Goal: Task Accomplishment & Management: Use online tool/utility

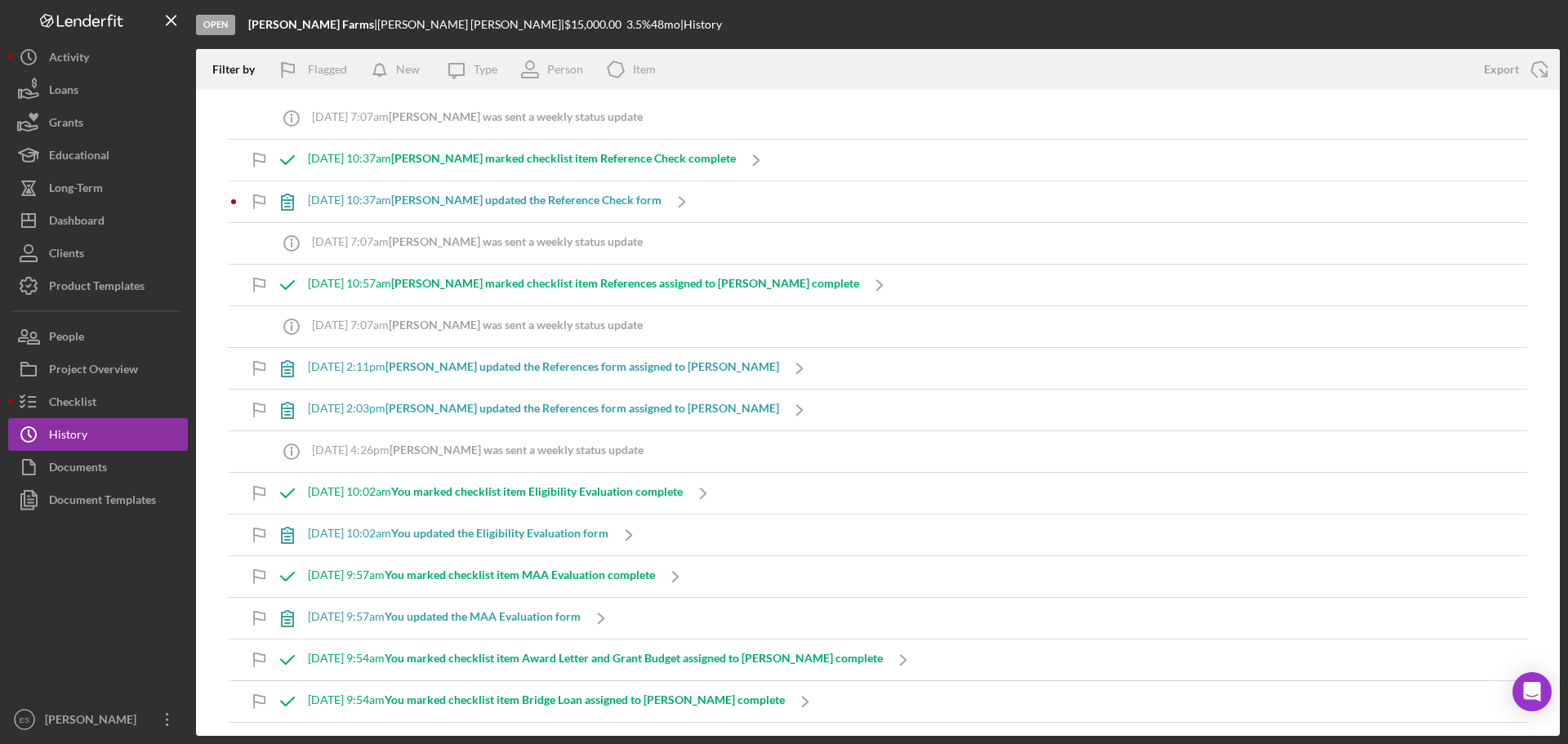
scroll to position [1744, 0]
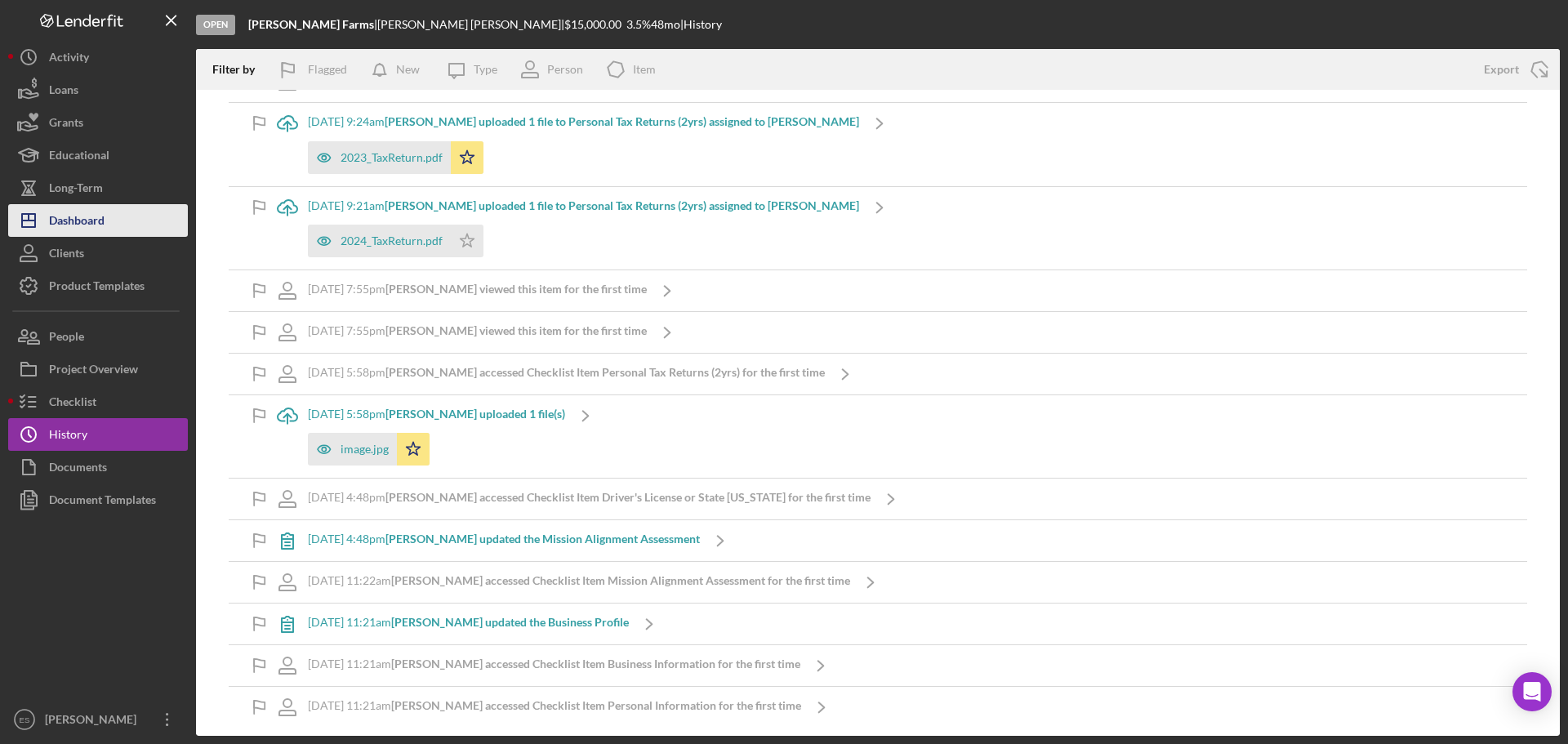
click at [115, 228] on button "Icon/Dashboard Dashboard" at bounding box center [98, 220] width 180 height 32
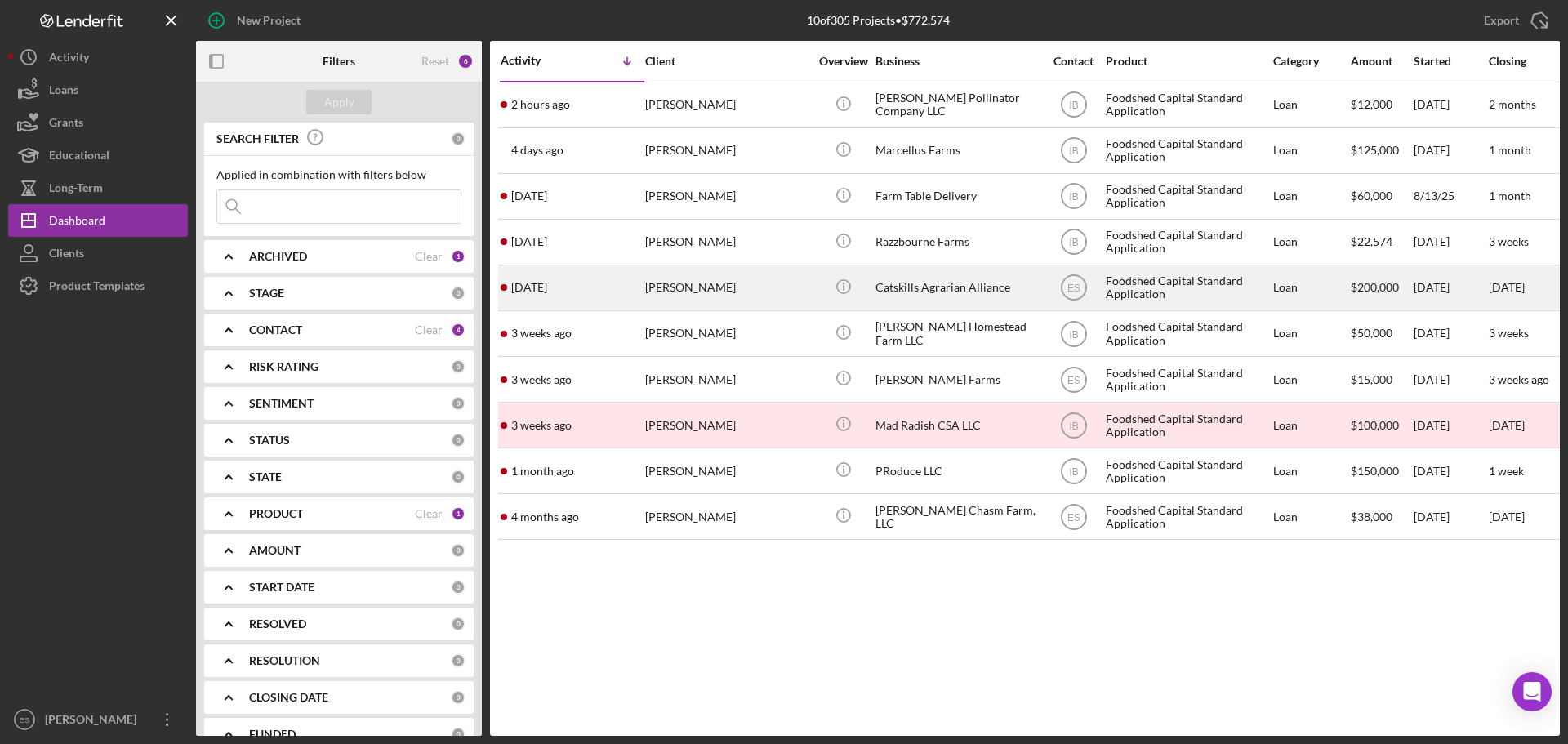
click at [935, 283] on div "Catskills Agrarian Alliance" at bounding box center [957, 288] width 163 height 43
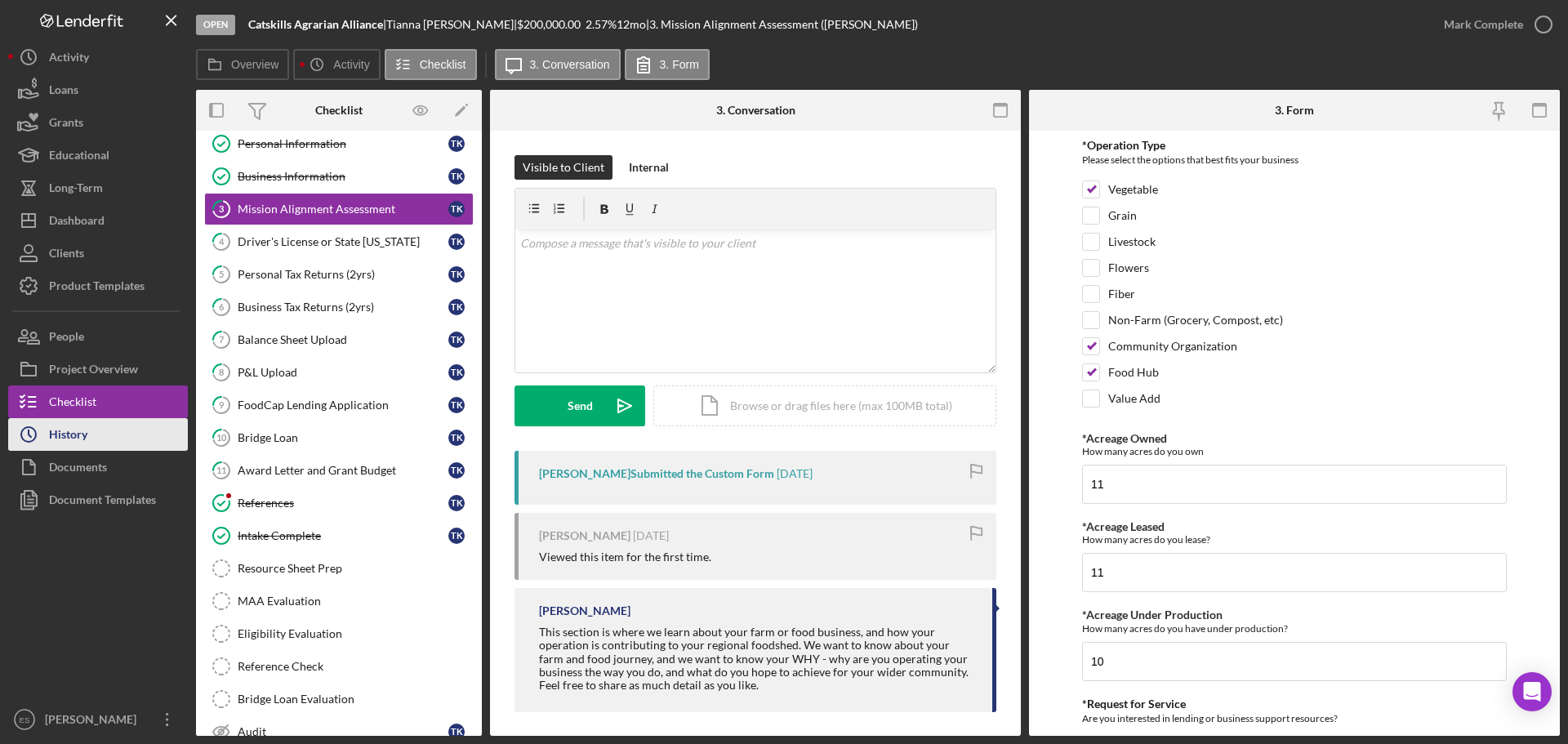
scroll to position [81, 0]
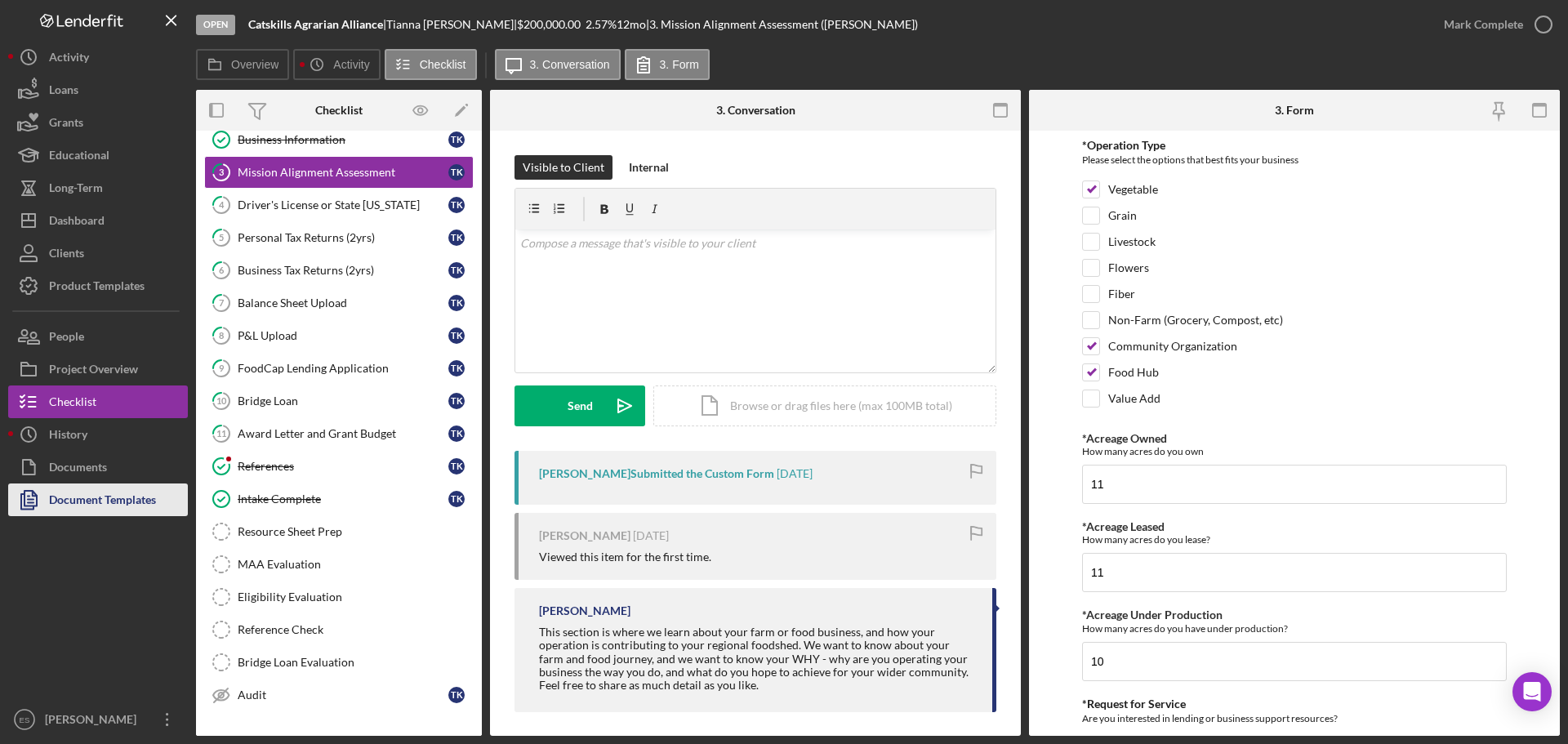
click at [123, 490] on div "Document Templates" at bounding box center [102, 501] width 107 height 37
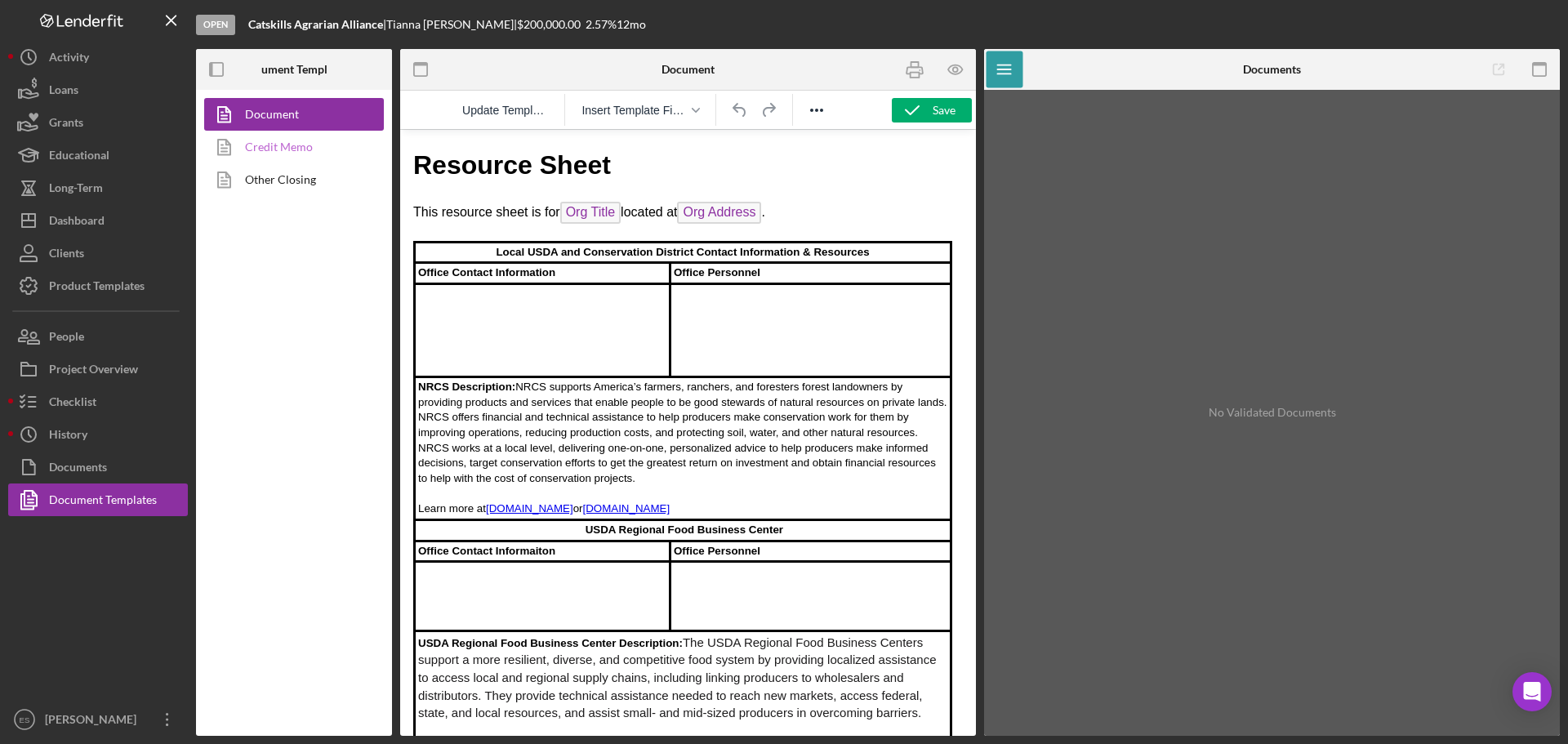
click at [292, 147] on link "Credit Memo" at bounding box center [290, 146] width 171 height 32
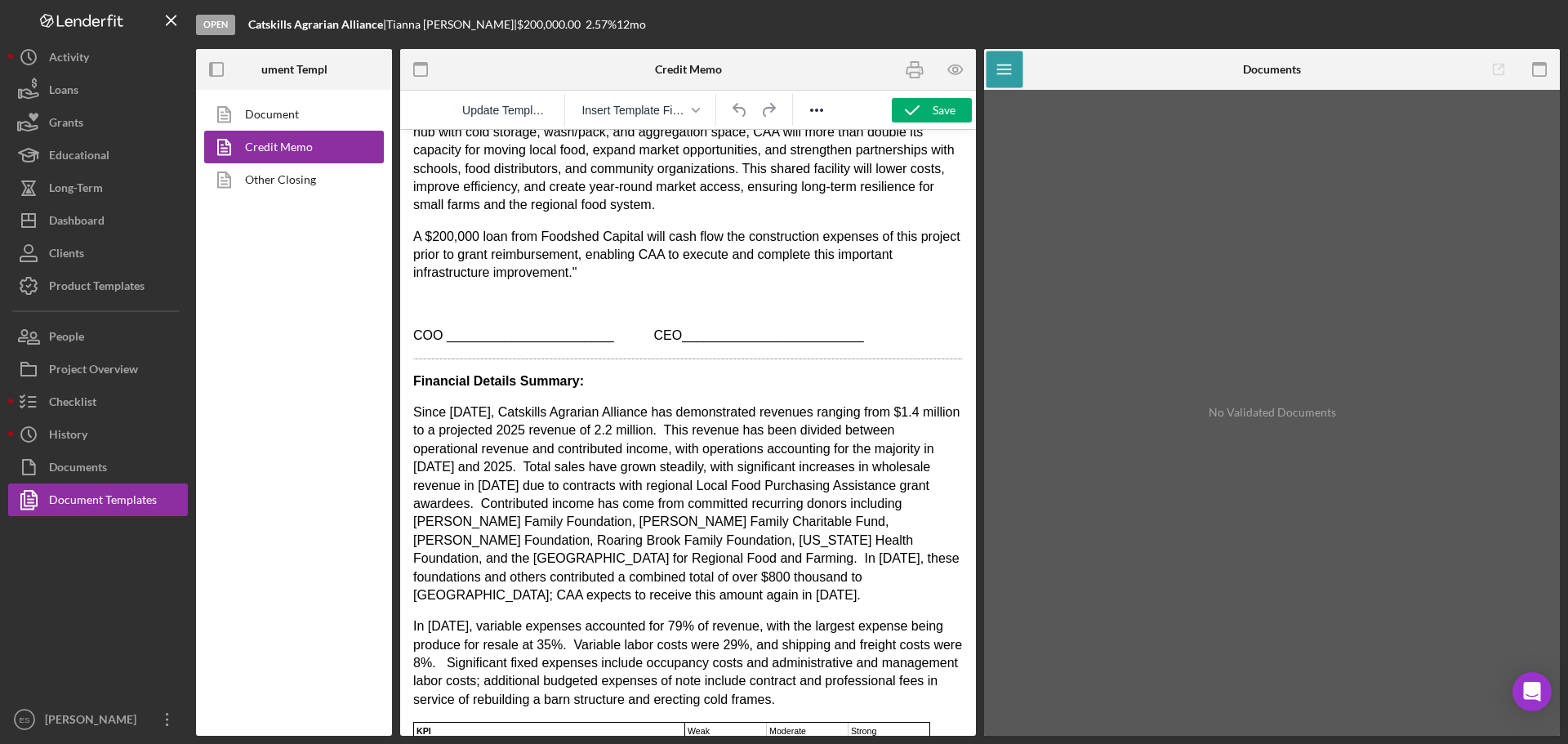
scroll to position [2042, 0]
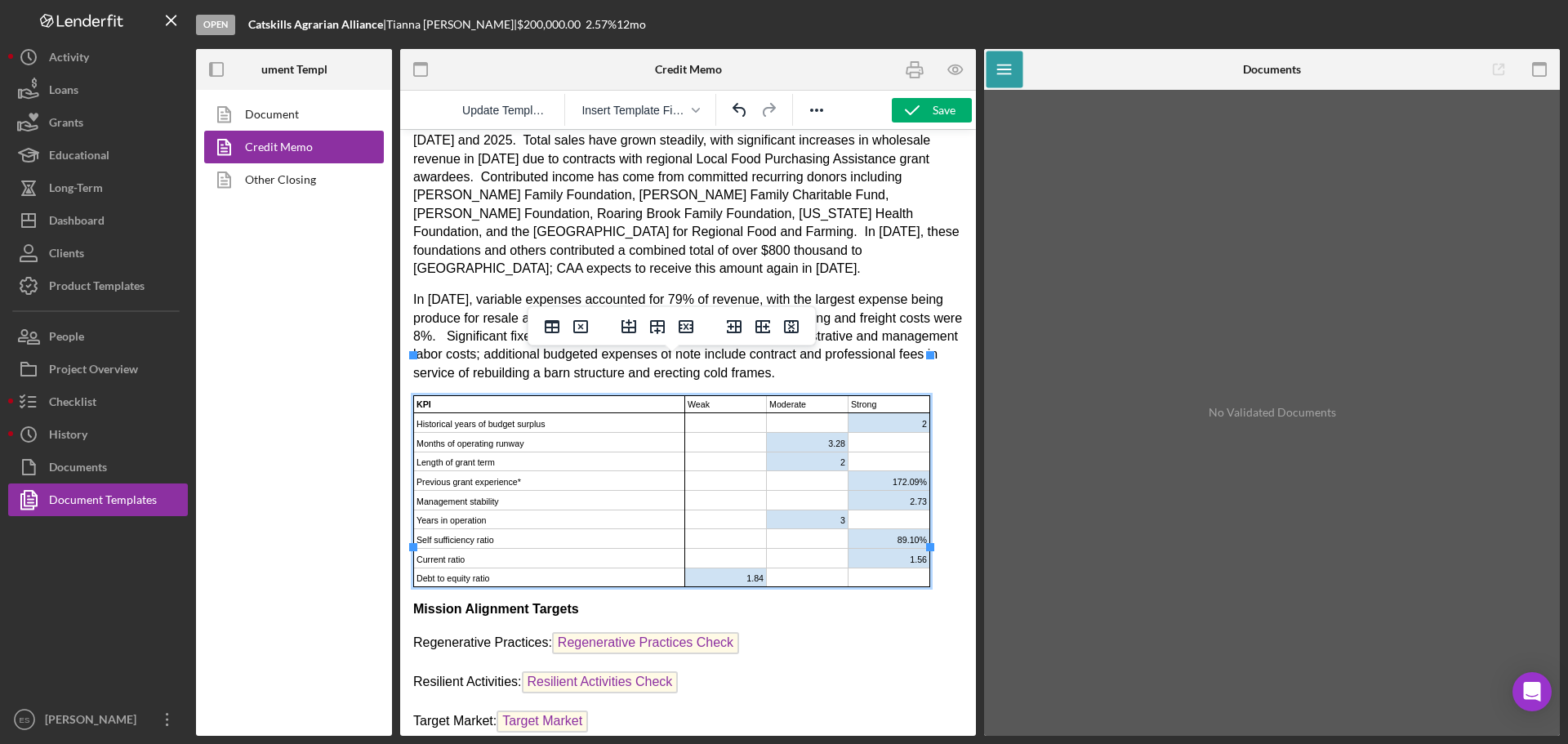
click at [922, 568] on td "Rich Text Area. Press ALT-0 for help." at bounding box center [890, 578] width 81 height 20
click at [791, 329] on icon "Delete column" at bounding box center [791, 327] width 20 height 20
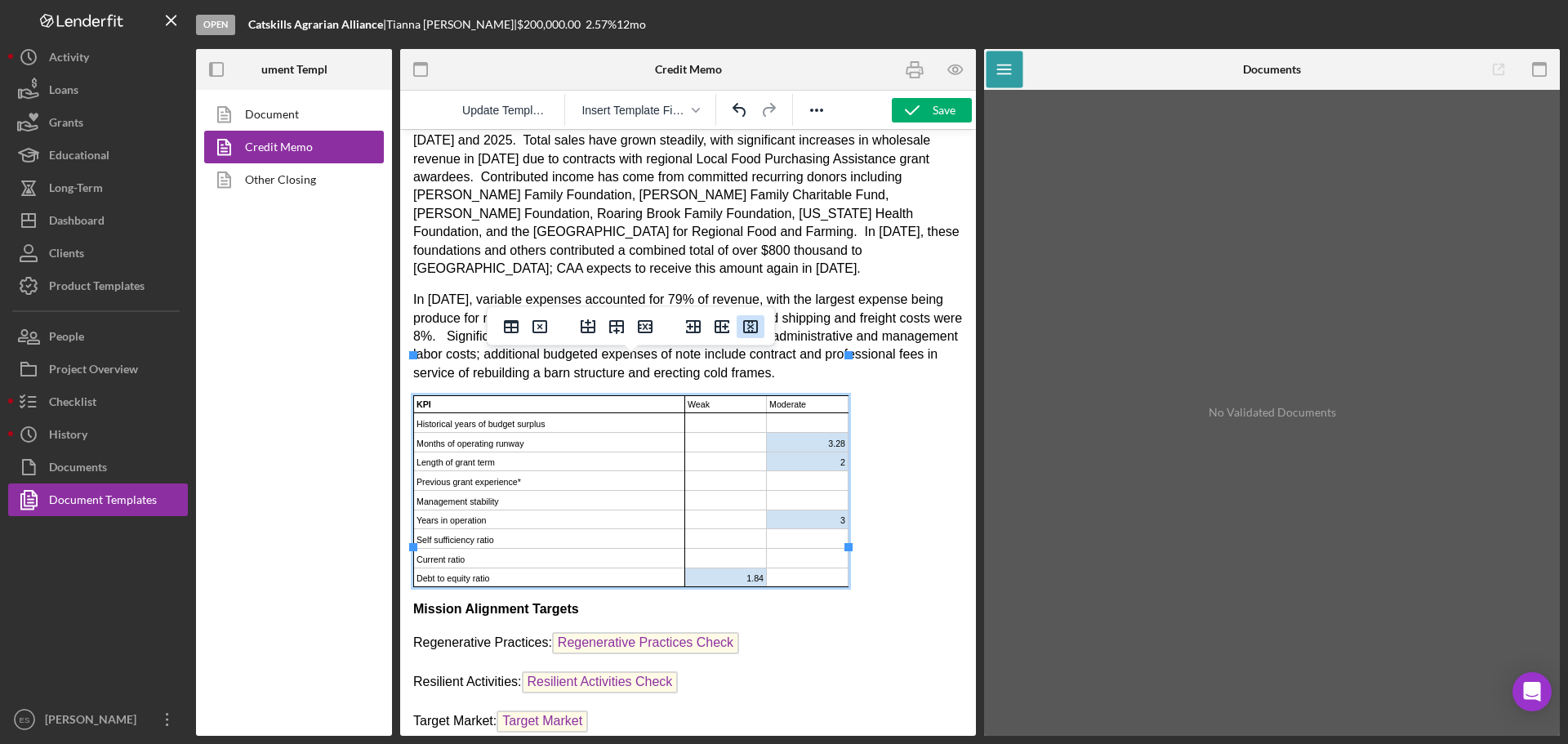
click at [748, 332] on icon "Delete column" at bounding box center [751, 327] width 15 height 13
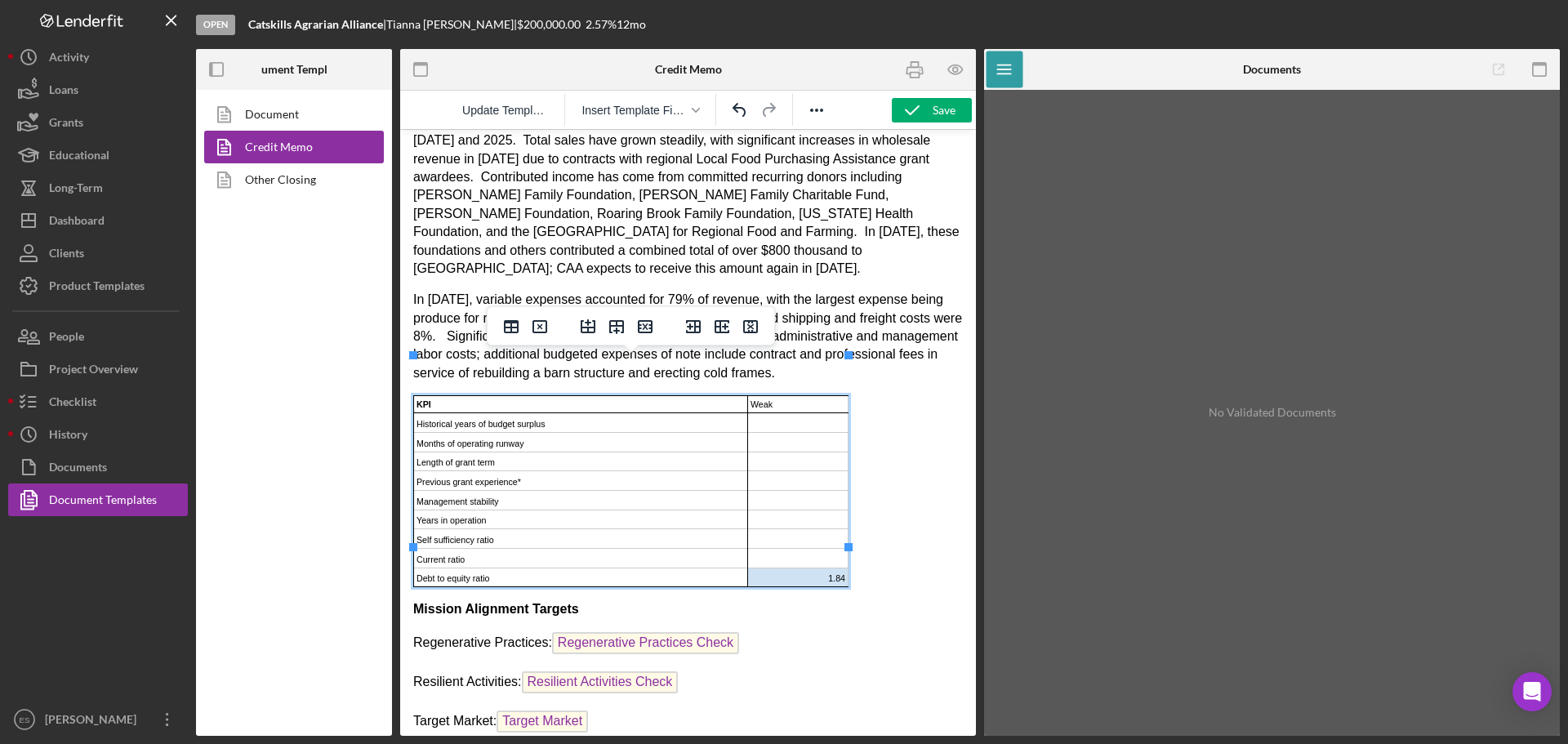
click at [748, 332] on icon "Delete column" at bounding box center [751, 327] width 15 height 13
click at [748, 331] on icon "Delete column" at bounding box center [751, 327] width 15 height 13
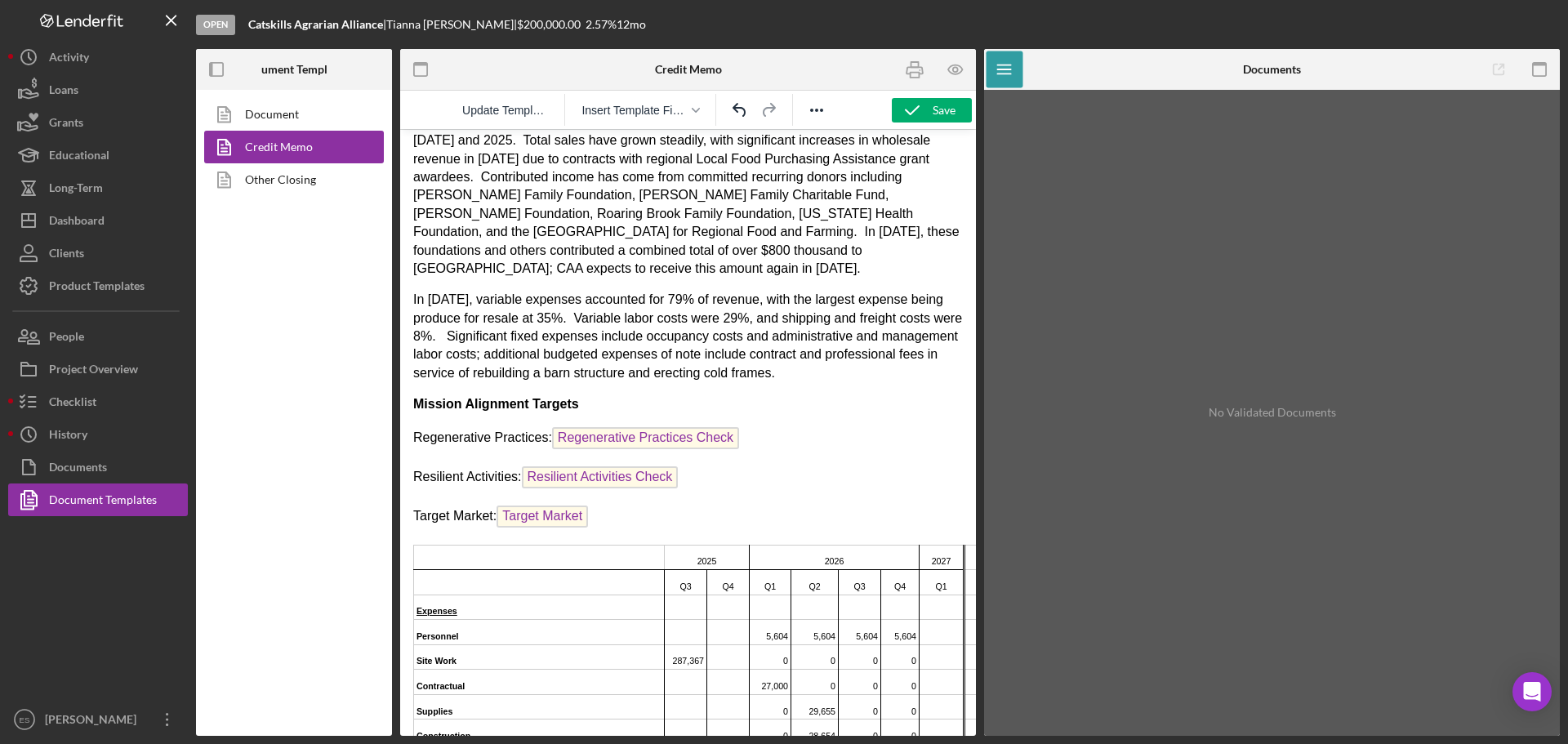
click at [915, 338] on p "In [DATE], variable expenses accounted for 79% of revenue, with the largest exp…" at bounding box center [688, 337] width 550 height 91
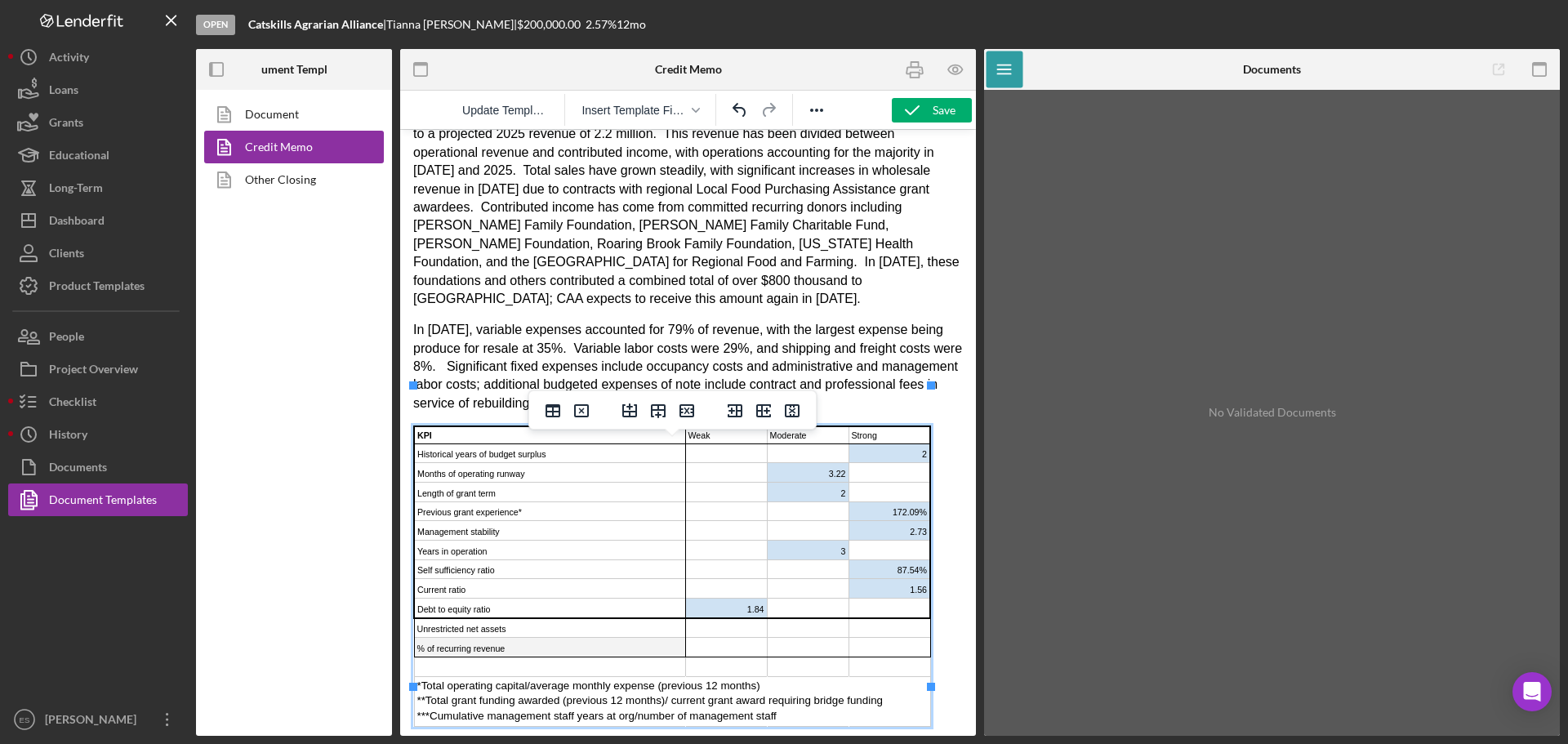
scroll to position [2039, 0]
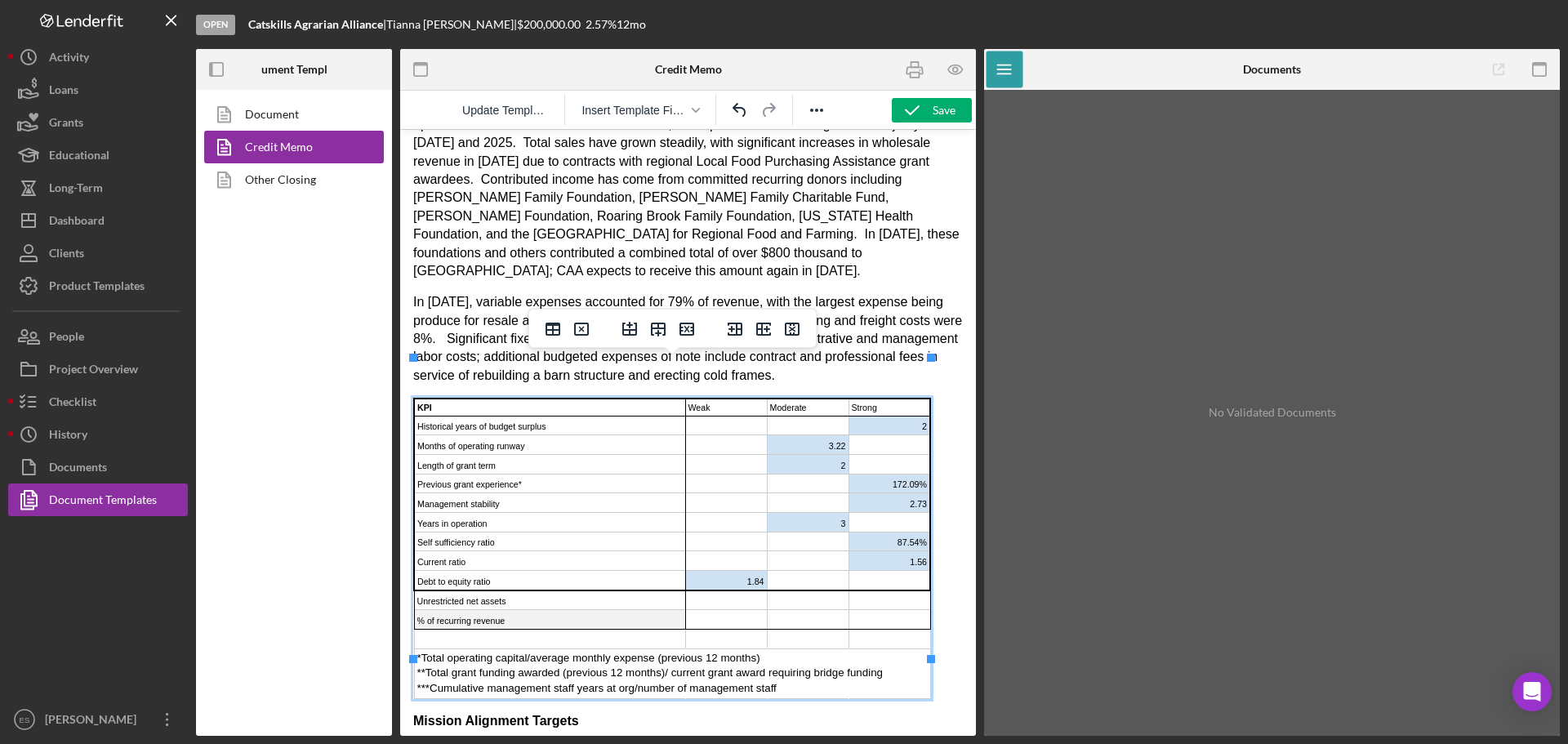
click at [565, 416] on td "Historical years of budget surplus" at bounding box center [550, 426] width 271 height 20
click at [542, 436] on td "Months of operating runway" at bounding box center [550, 446] width 271 height 20
click at [525, 493] on td "Management stability" at bounding box center [550, 503] width 271 height 20
click at [560, 474] on td "Previous grant experience*" at bounding box center [550, 484] width 271 height 20
click at [560, 436] on td "Months of operating runway**" at bounding box center [550, 446] width 271 height 20
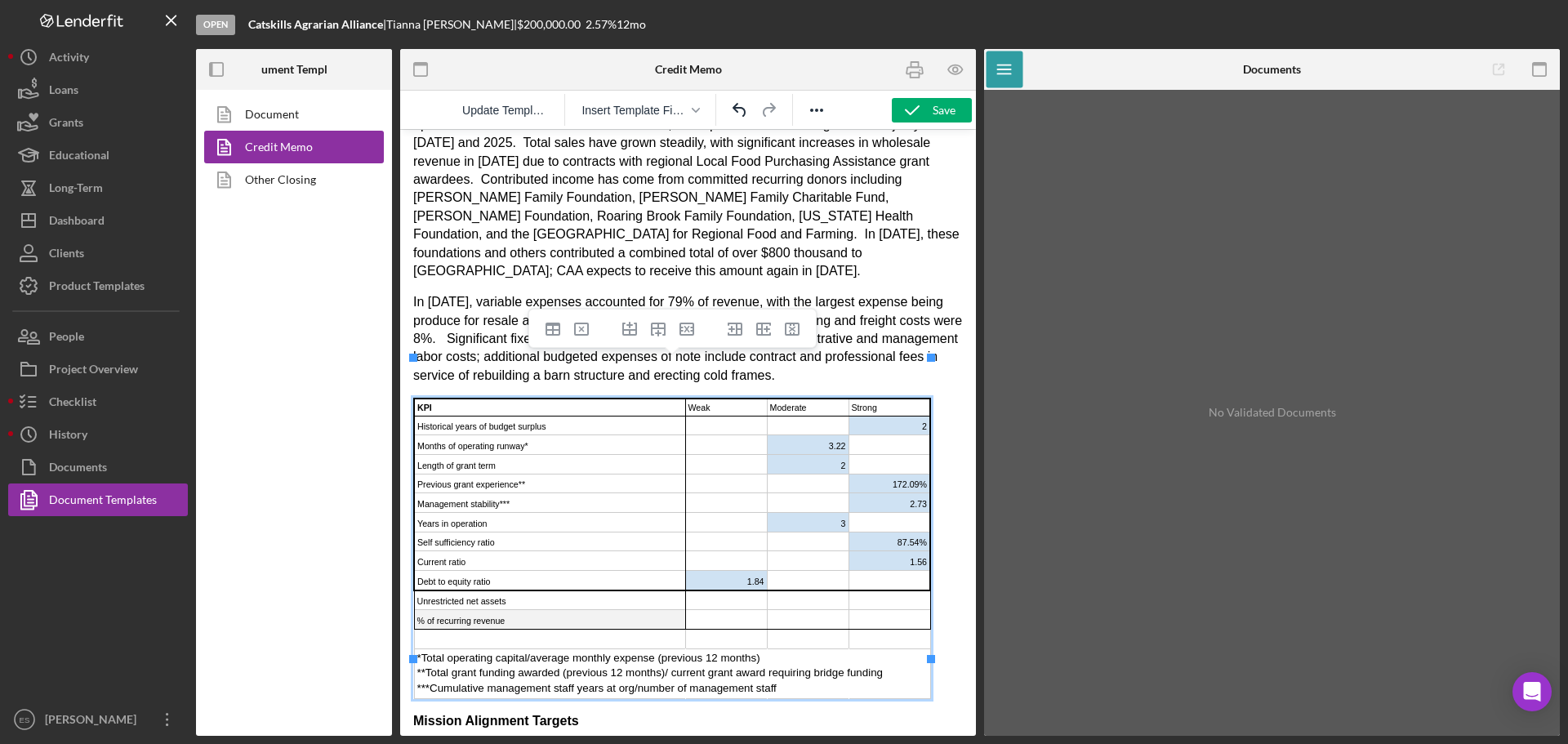
click at [934, 313] on p "In [DATE], variable expenses accounted for 79% of revenue, with the largest exp…" at bounding box center [688, 339] width 550 height 91
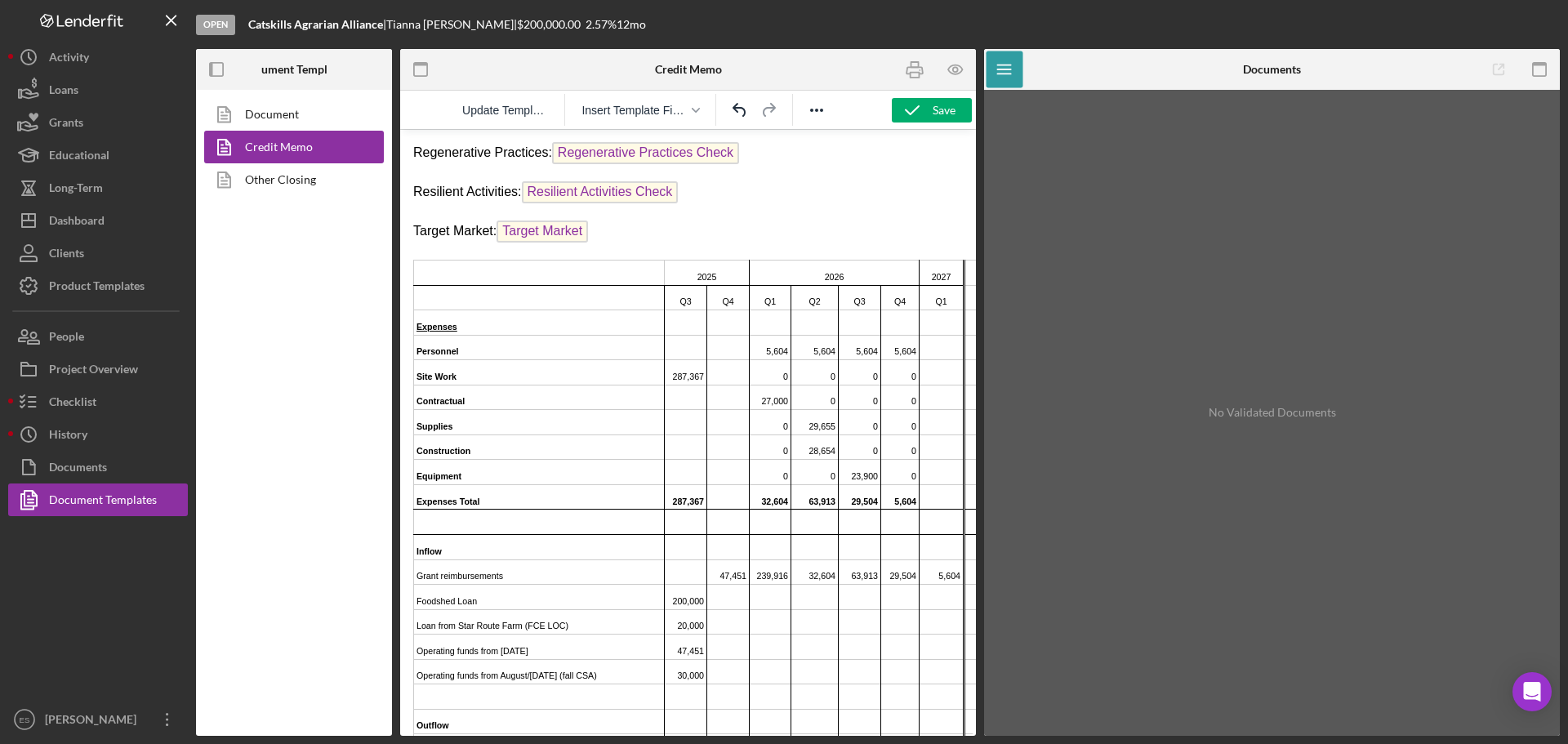
scroll to position [2616, 0]
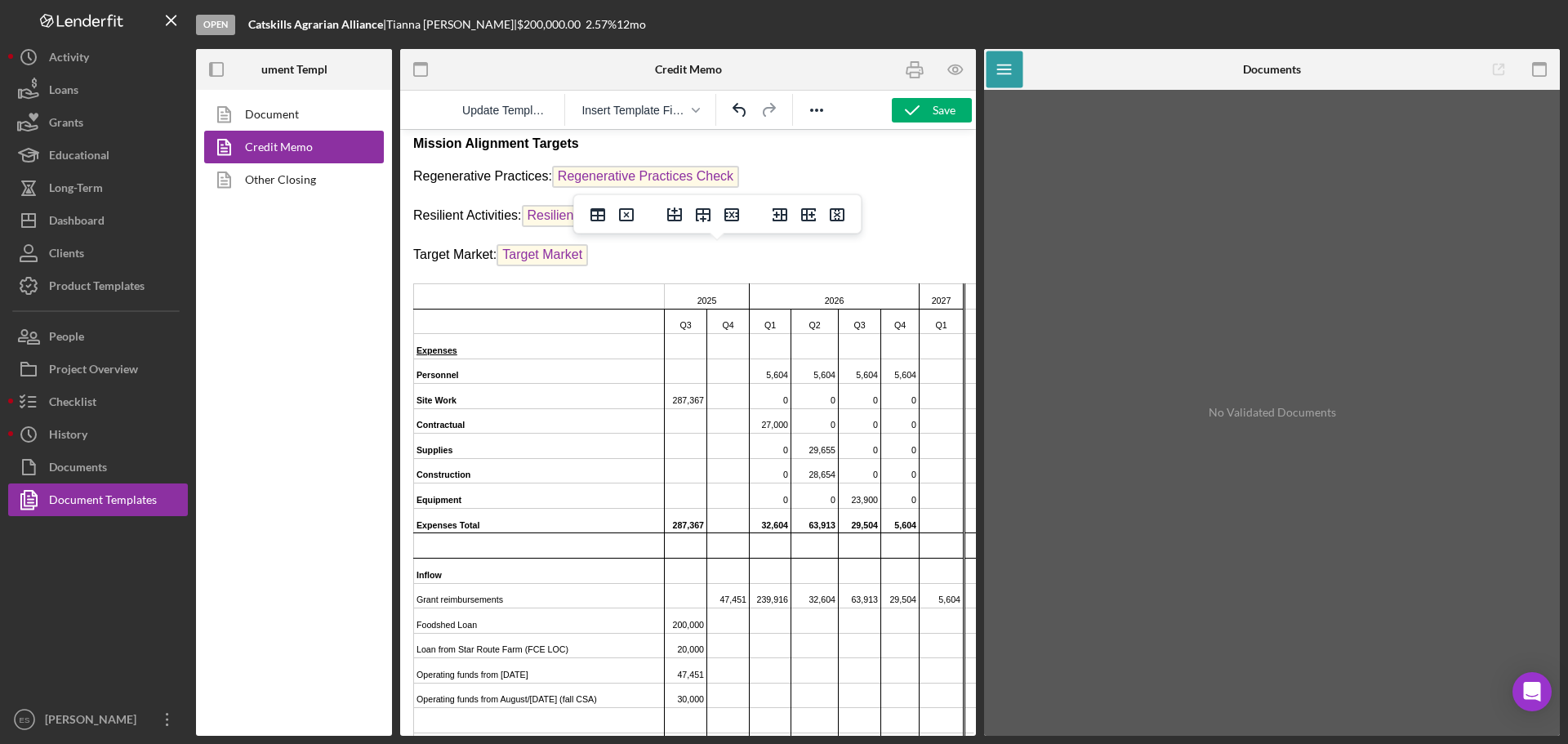
click at [627, 284] on td "Rich Text Area. Press ALT-0 for help." at bounding box center [540, 297] width 251 height 25
click at [833, 218] on icon "Delete column" at bounding box center [837, 215] width 20 height 20
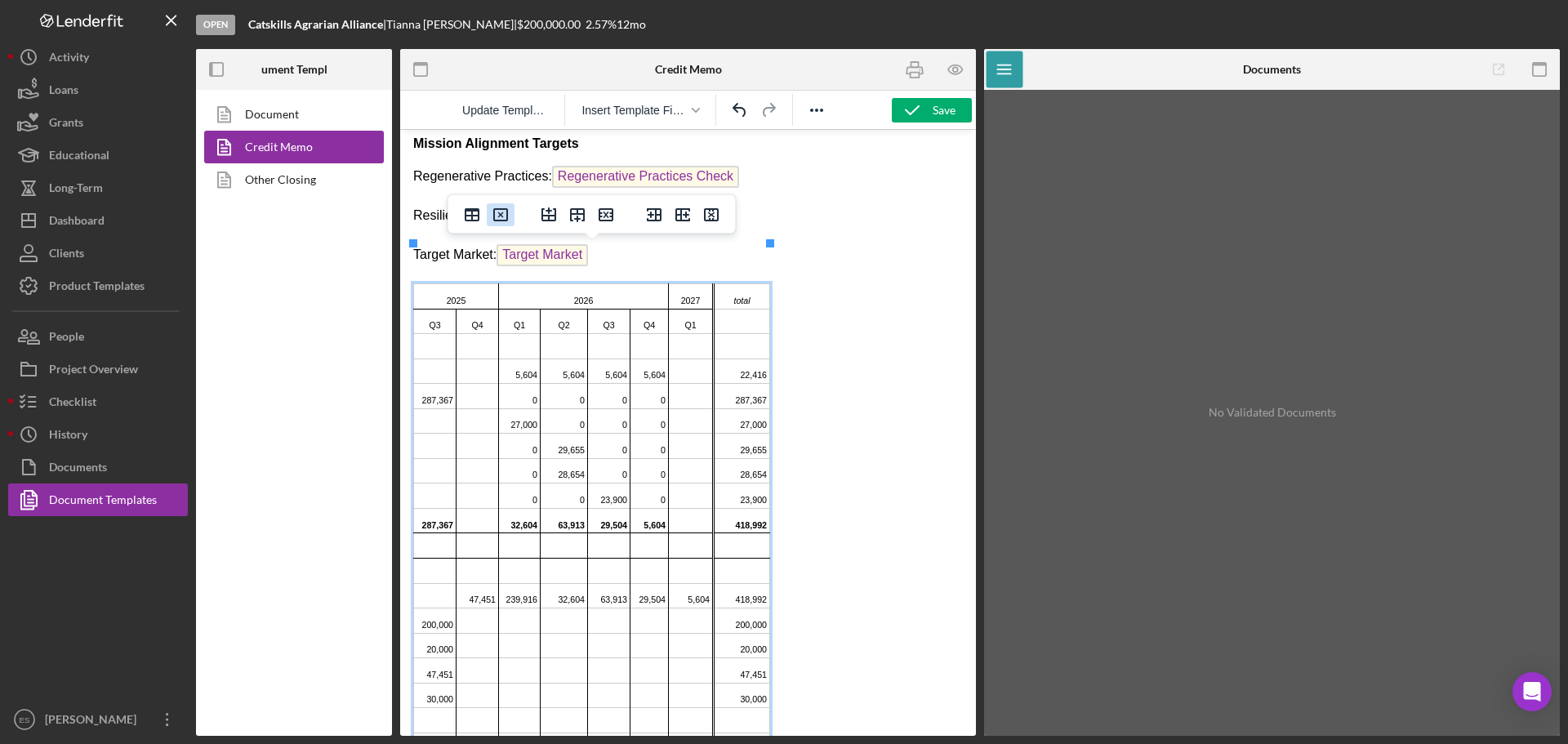
drag, startPoint x: 500, startPoint y: 213, endPoint x: 121, endPoint y: 95, distance: 396.9
click at [500, 213] on icon "Delete table" at bounding box center [500, 215] width 20 height 20
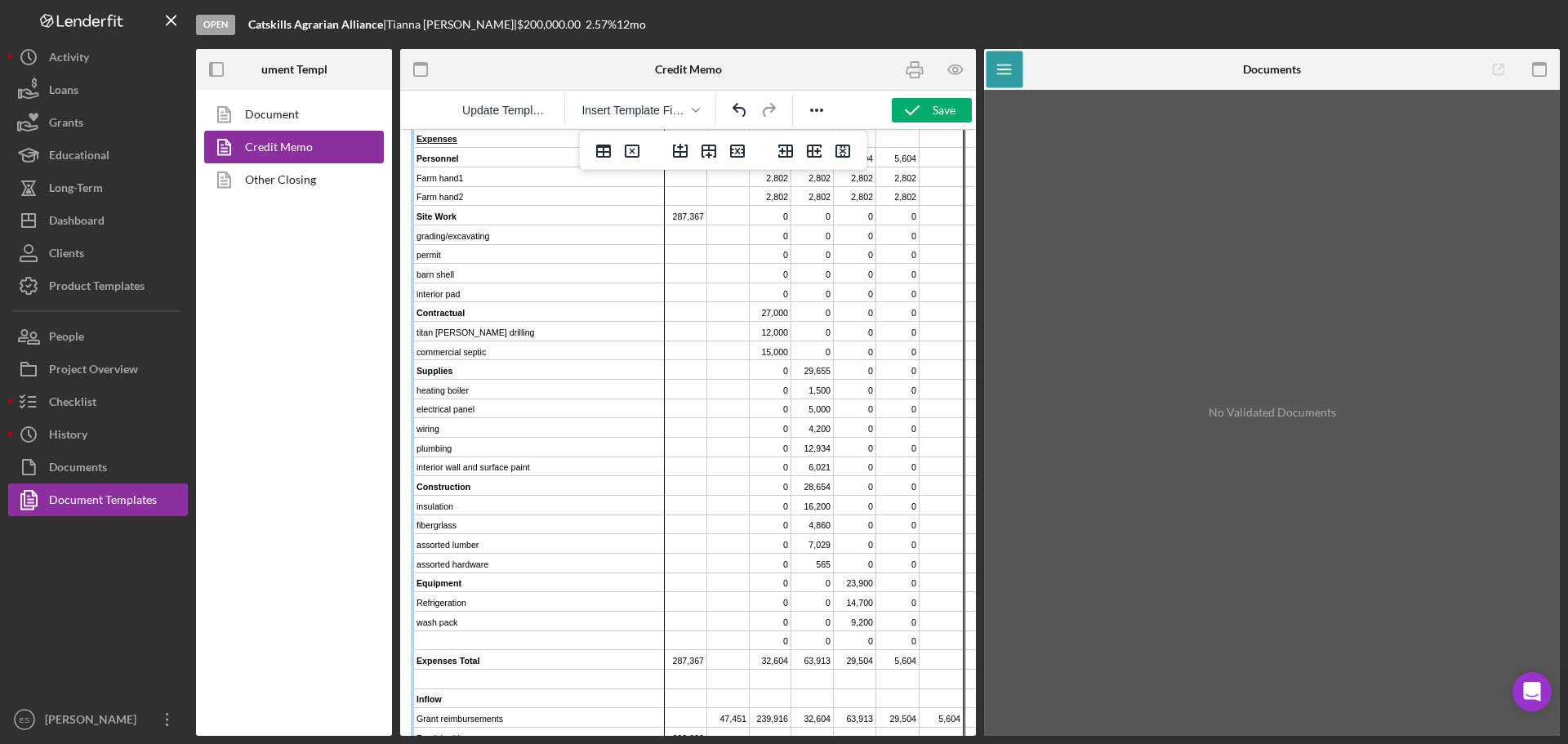
scroll to position [2445, 0]
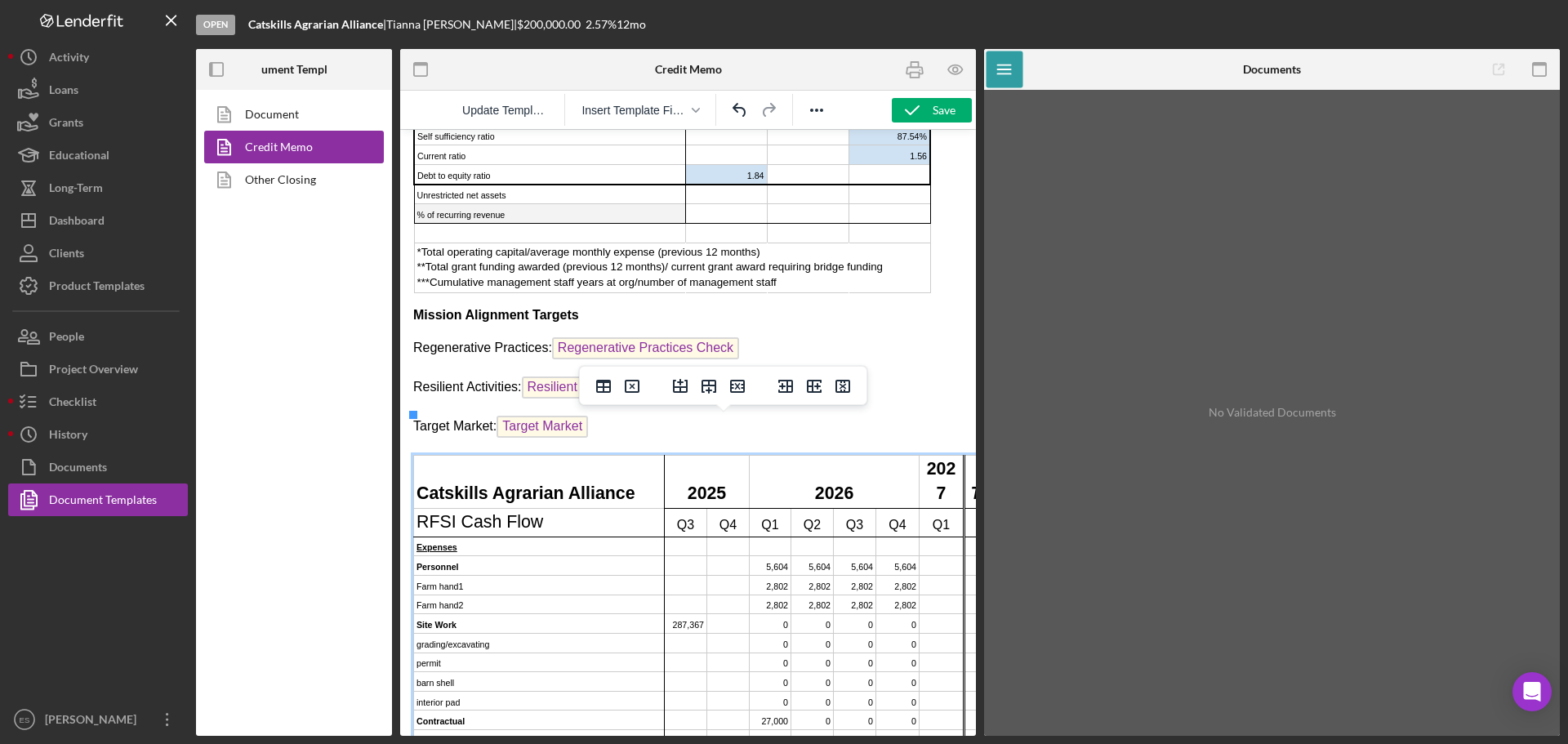
drag, startPoint x: 963, startPoint y: 446, endPoint x: 974, endPoint y: 448, distance: 11.2
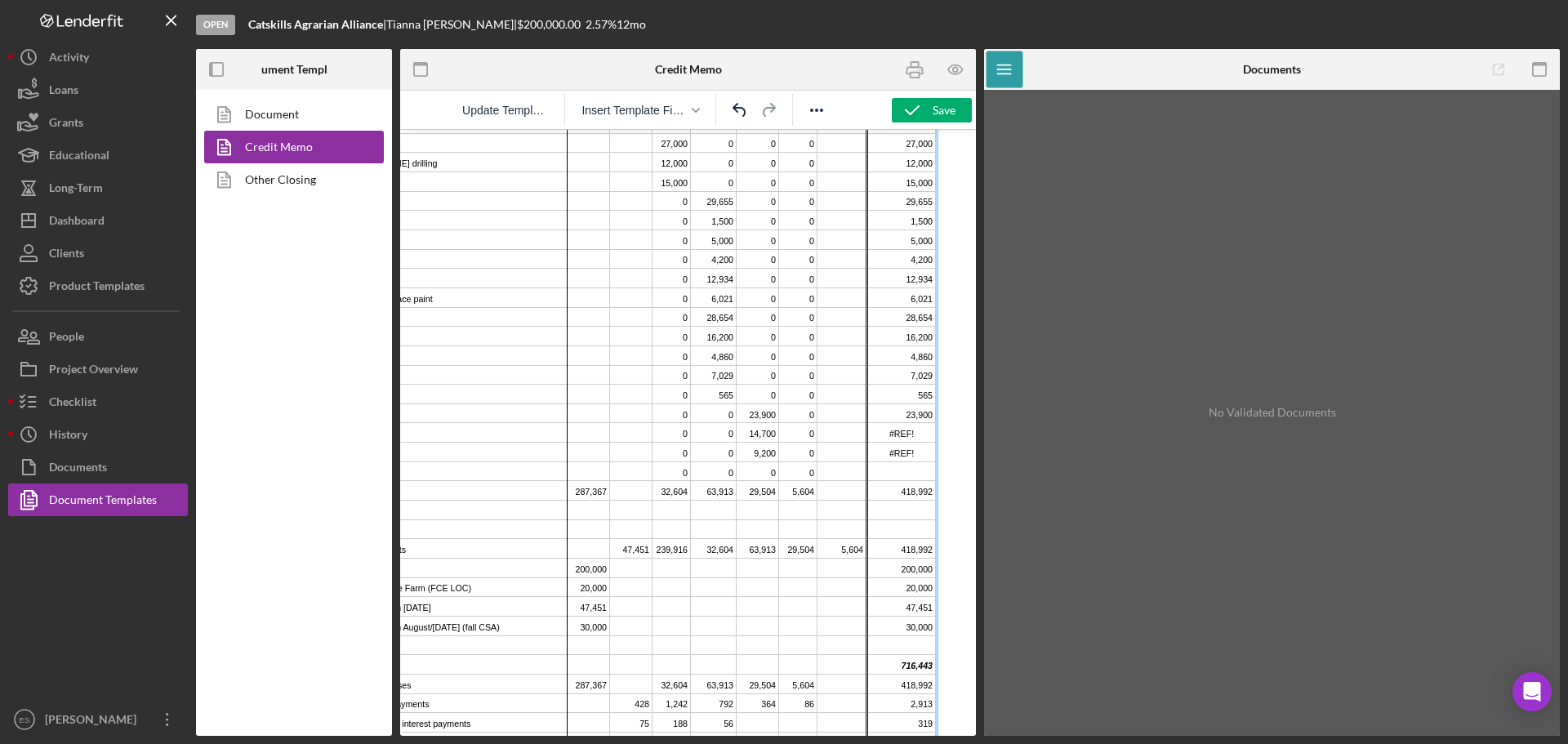
scroll to position [2998, 4]
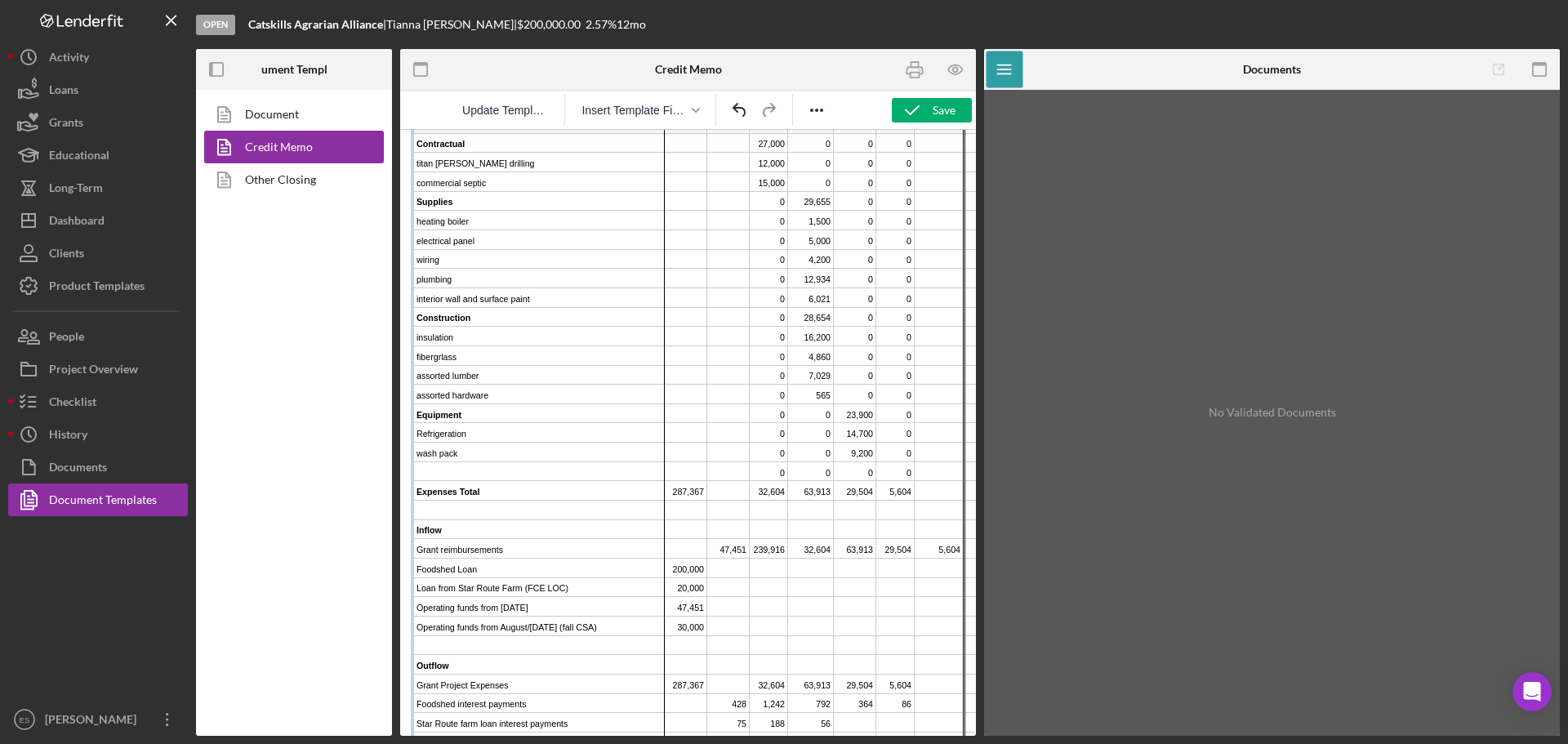
drag, startPoint x: 565, startPoint y: 728, endPoint x: 820, endPoint y: 868, distance: 290.9
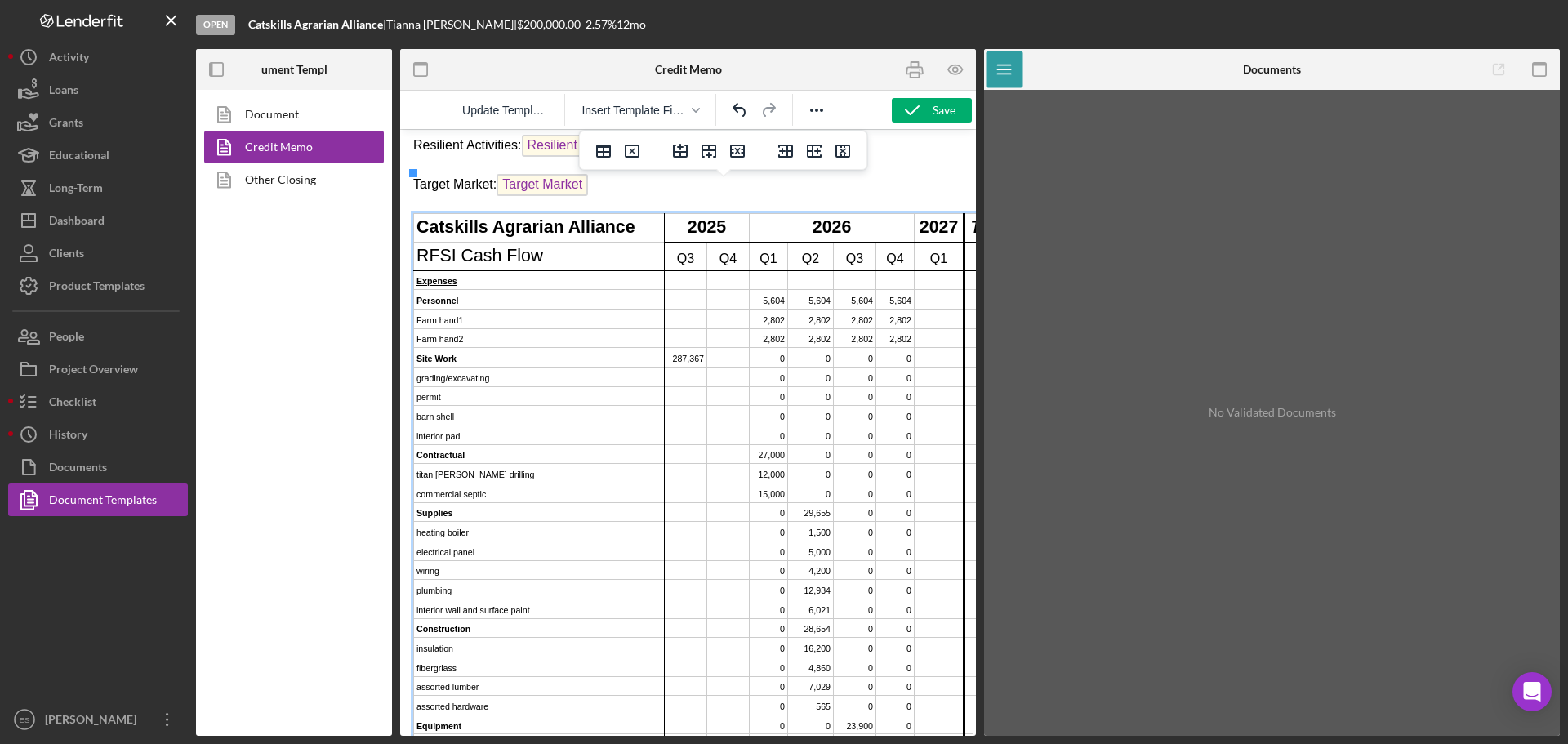
scroll to position [2671, 0]
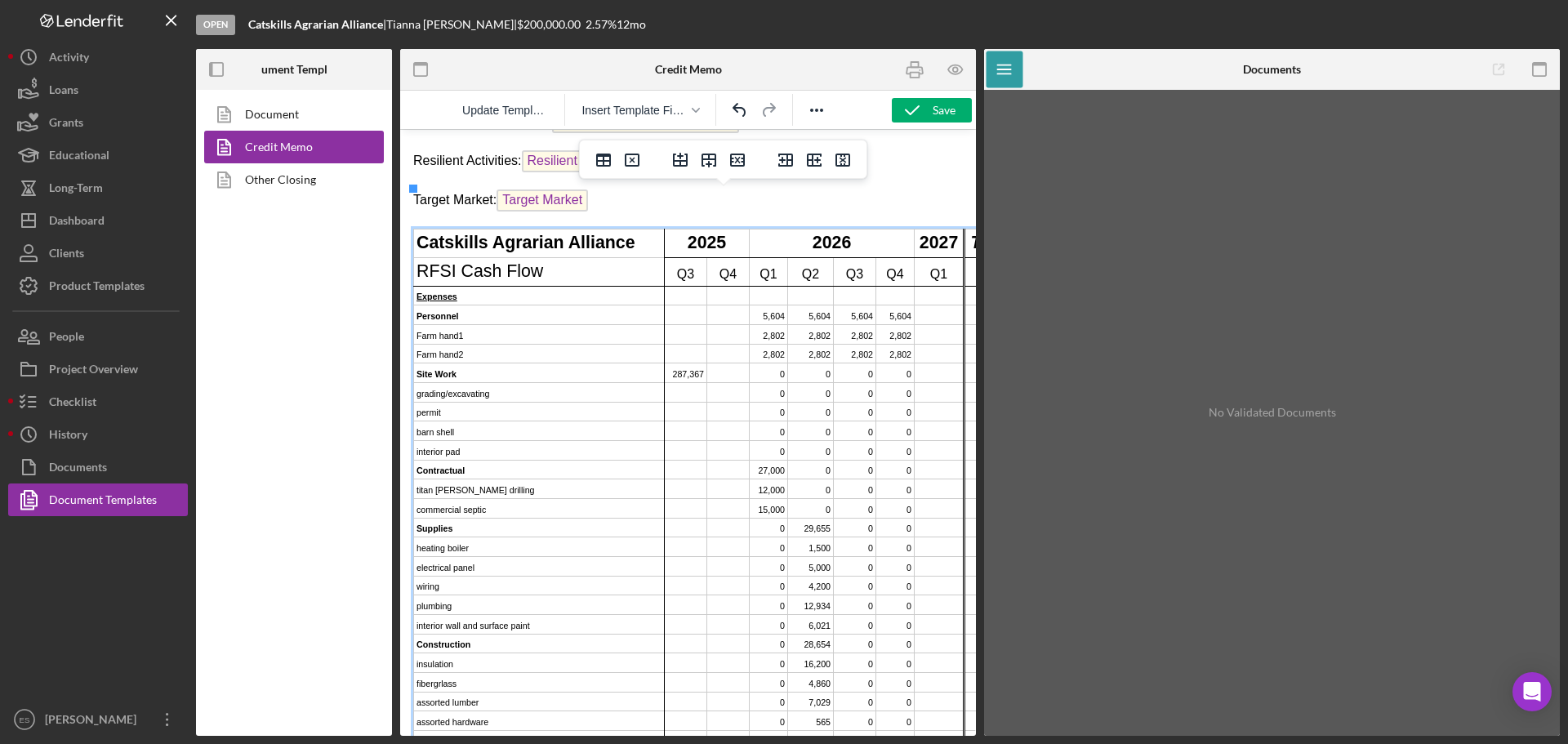
click at [453, 325] on td "Farm hand1" at bounding box center [540, 335] width 251 height 20
click at [738, 160] on icon "Delete row" at bounding box center [737, 160] width 15 height 13
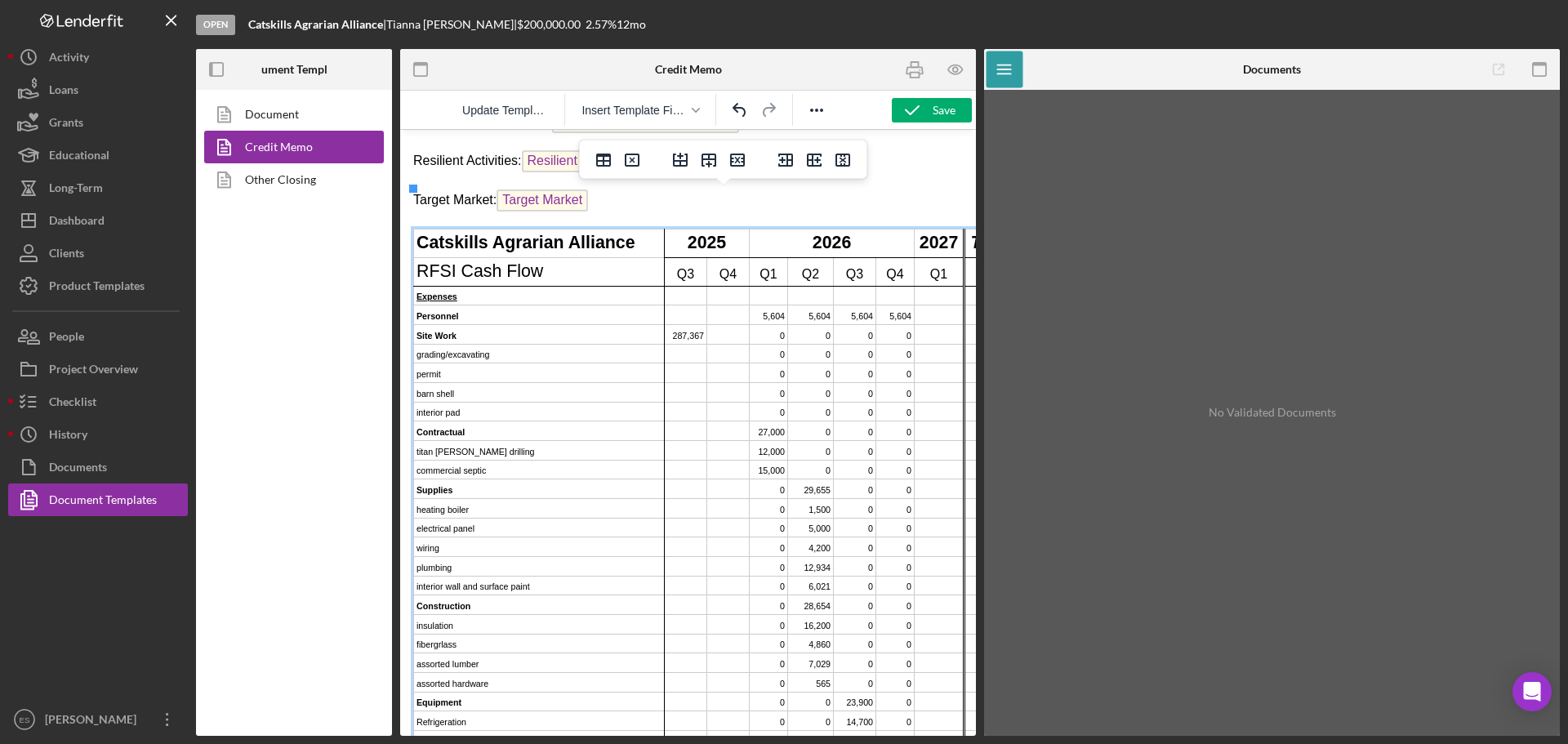
click at [536, 344] on td "grading/excavating" at bounding box center [540, 354] width 251 height 20
click at [733, 158] on icon "Delete row" at bounding box center [737, 160] width 15 height 13
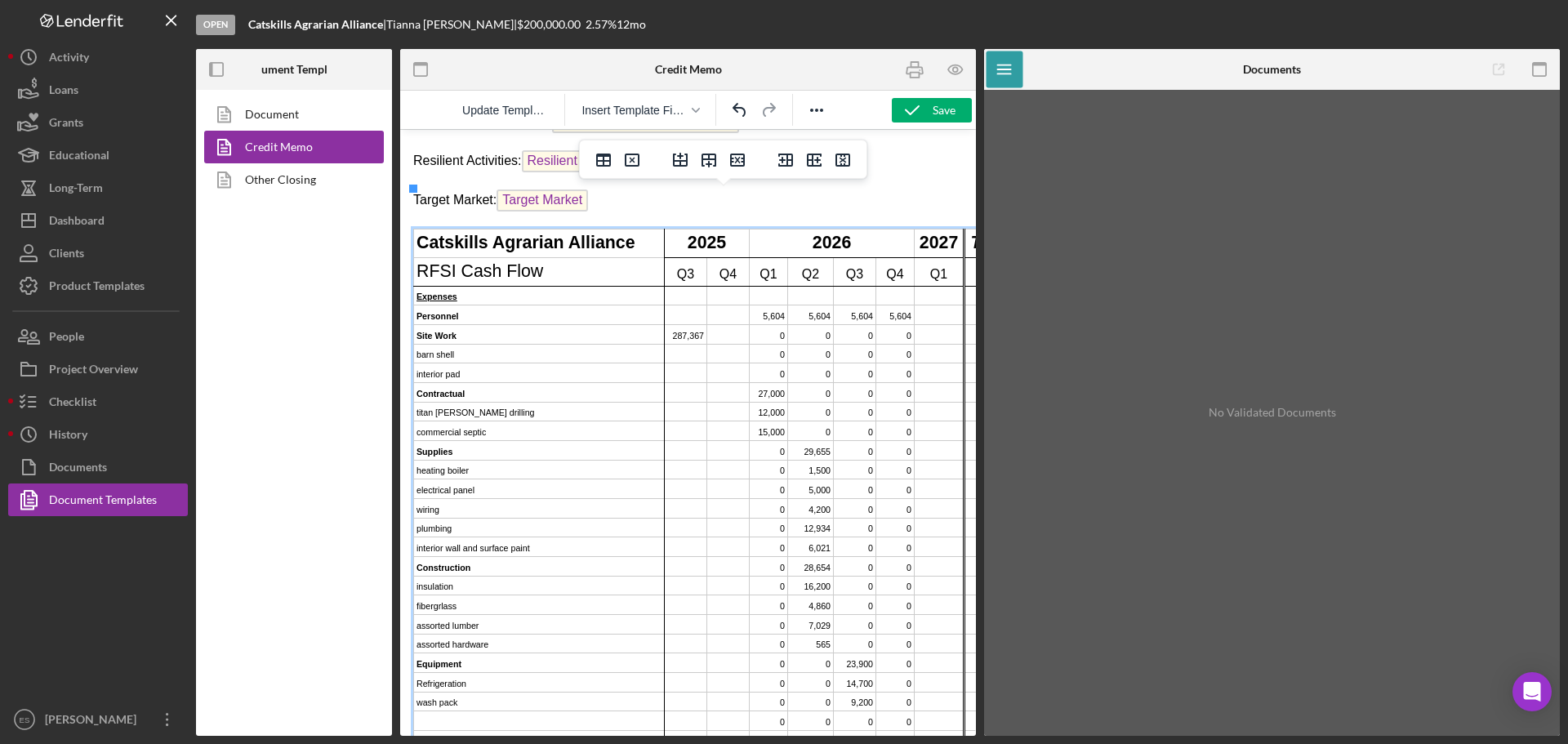
click at [733, 158] on icon "Delete row" at bounding box center [737, 160] width 15 height 13
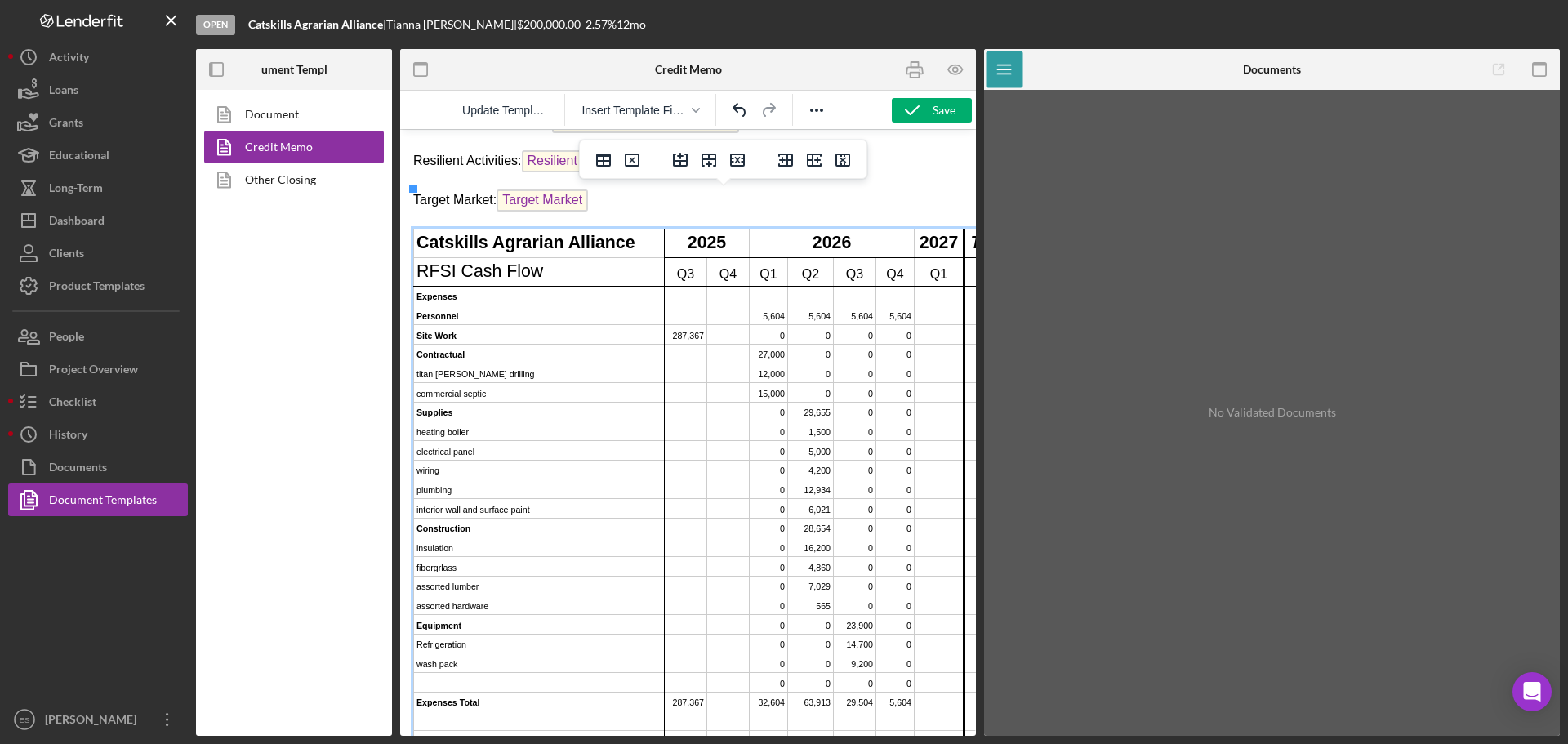
click at [569, 363] on td "titan [PERSON_NAME] drilling" at bounding box center [540, 373] width 251 height 20
click at [737, 155] on icon "Delete row" at bounding box center [737, 160] width 15 height 13
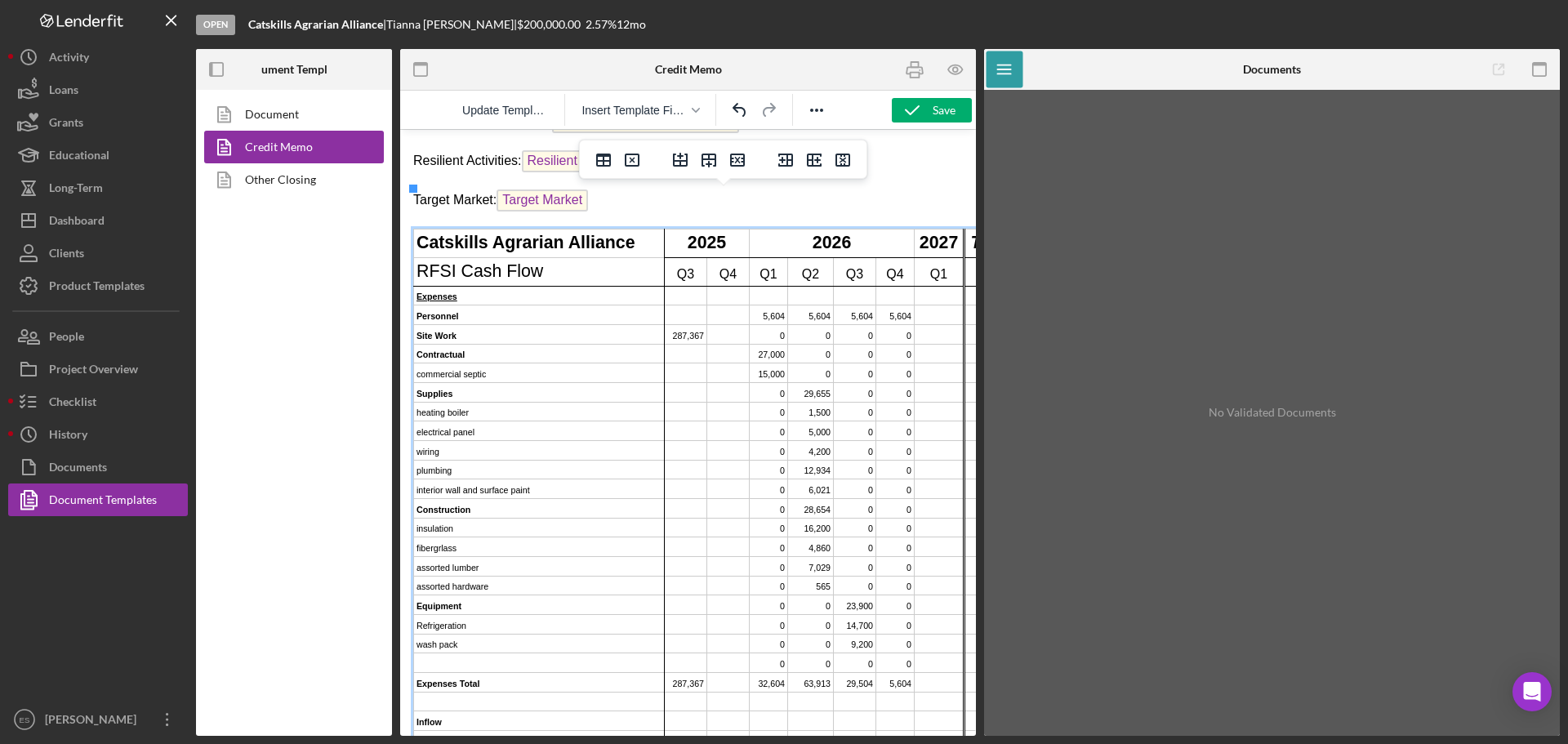
click at [737, 155] on icon "Delete row" at bounding box center [737, 160] width 15 height 13
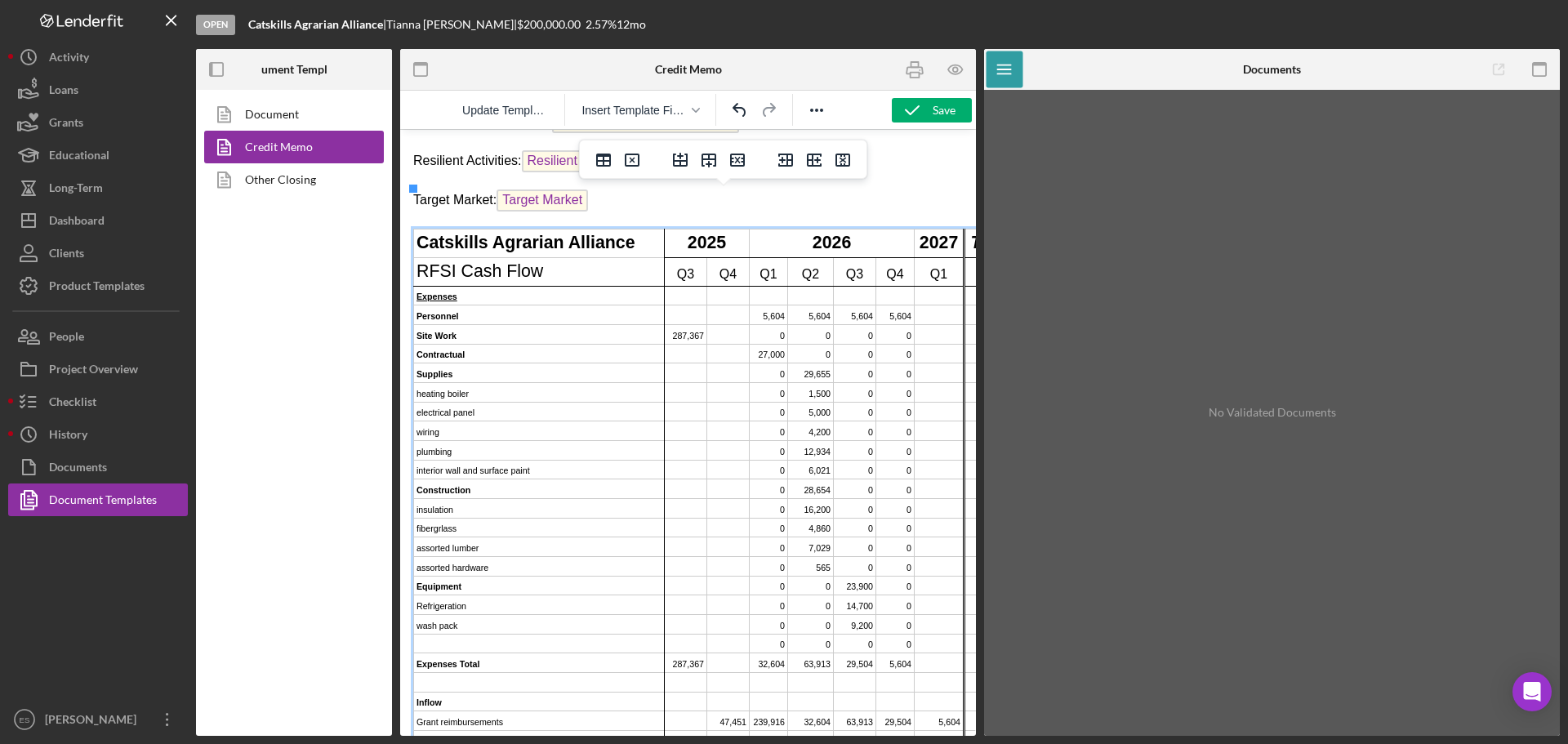
click at [507, 383] on td "heating boiler" at bounding box center [540, 393] width 251 height 20
click at [734, 160] on icon "Delete row" at bounding box center [737, 160] width 20 height 20
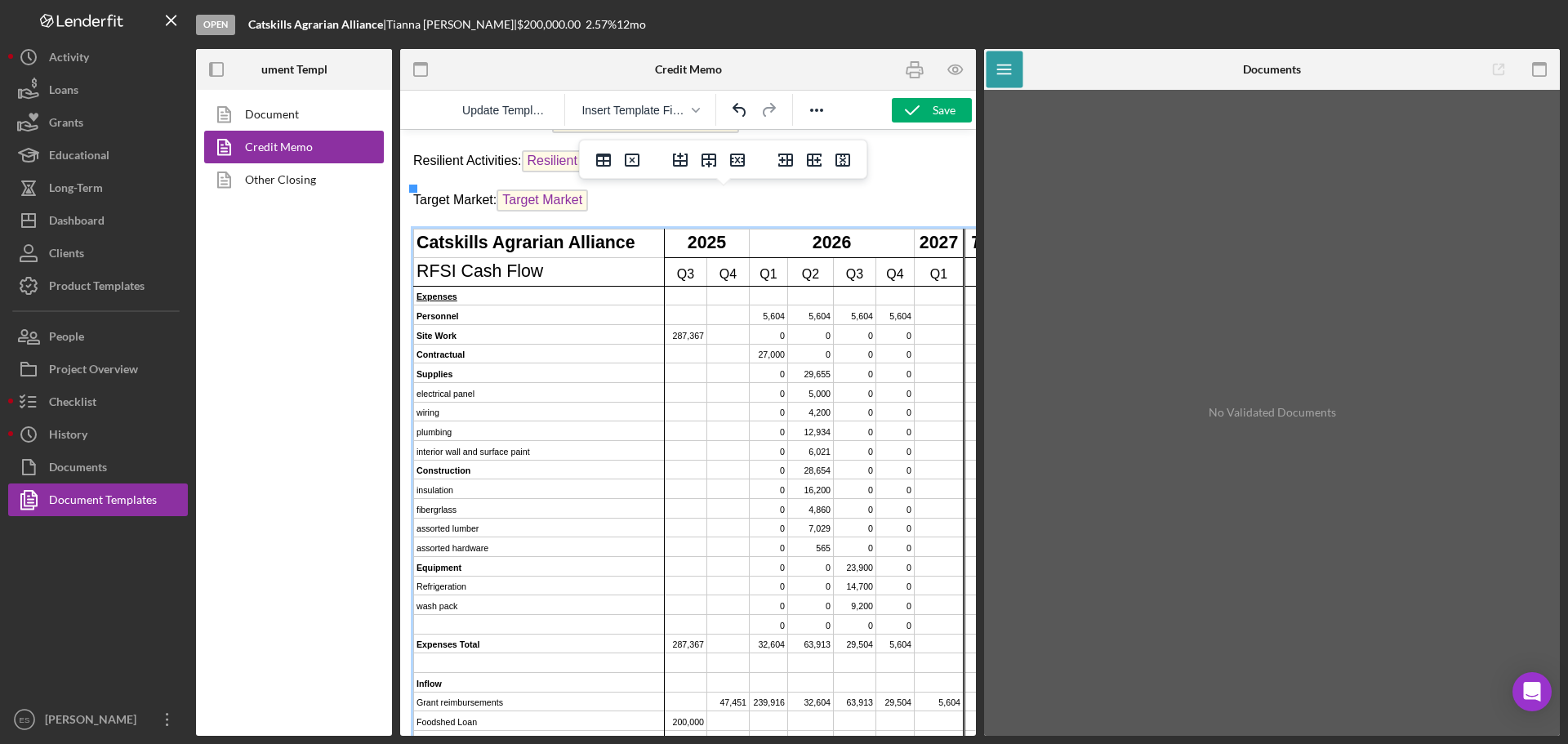
click at [734, 160] on icon "Delete row" at bounding box center [737, 160] width 20 height 20
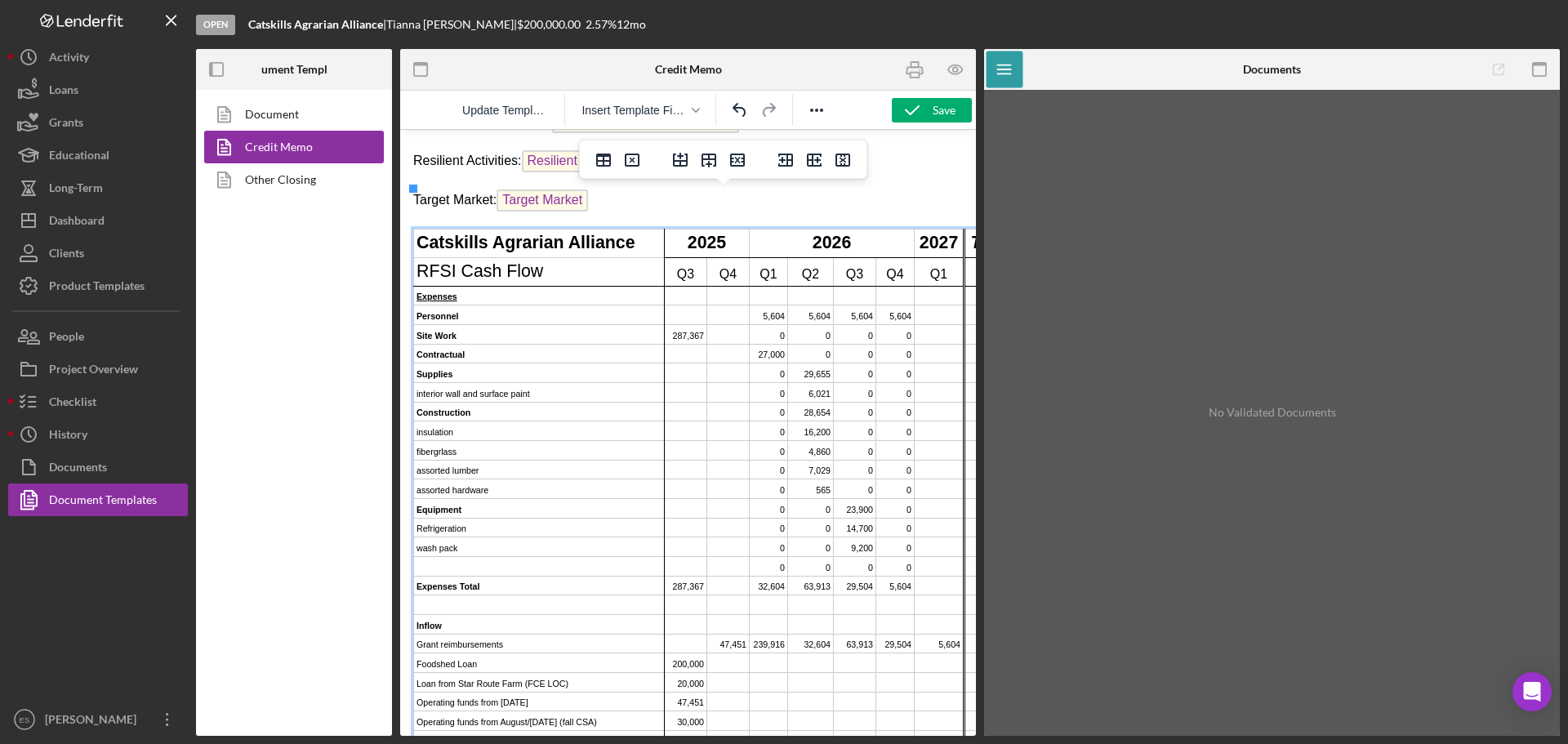
click at [734, 160] on icon "Delete row" at bounding box center [737, 160] width 20 height 20
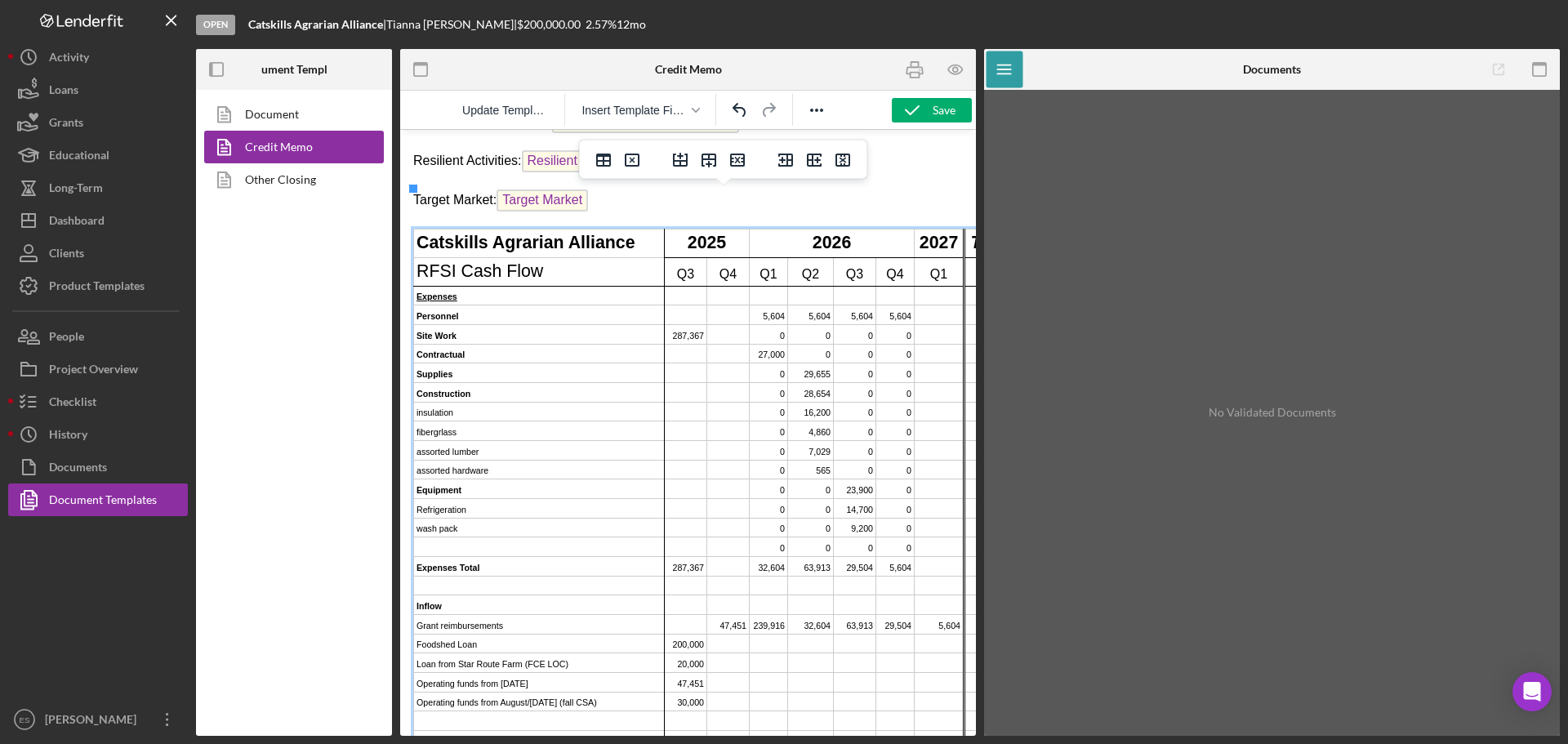
click at [540, 402] on td "insulation" at bounding box center [540, 411] width 251 height 20
click at [737, 166] on icon "Delete row" at bounding box center [737, 160] width 15 height 13
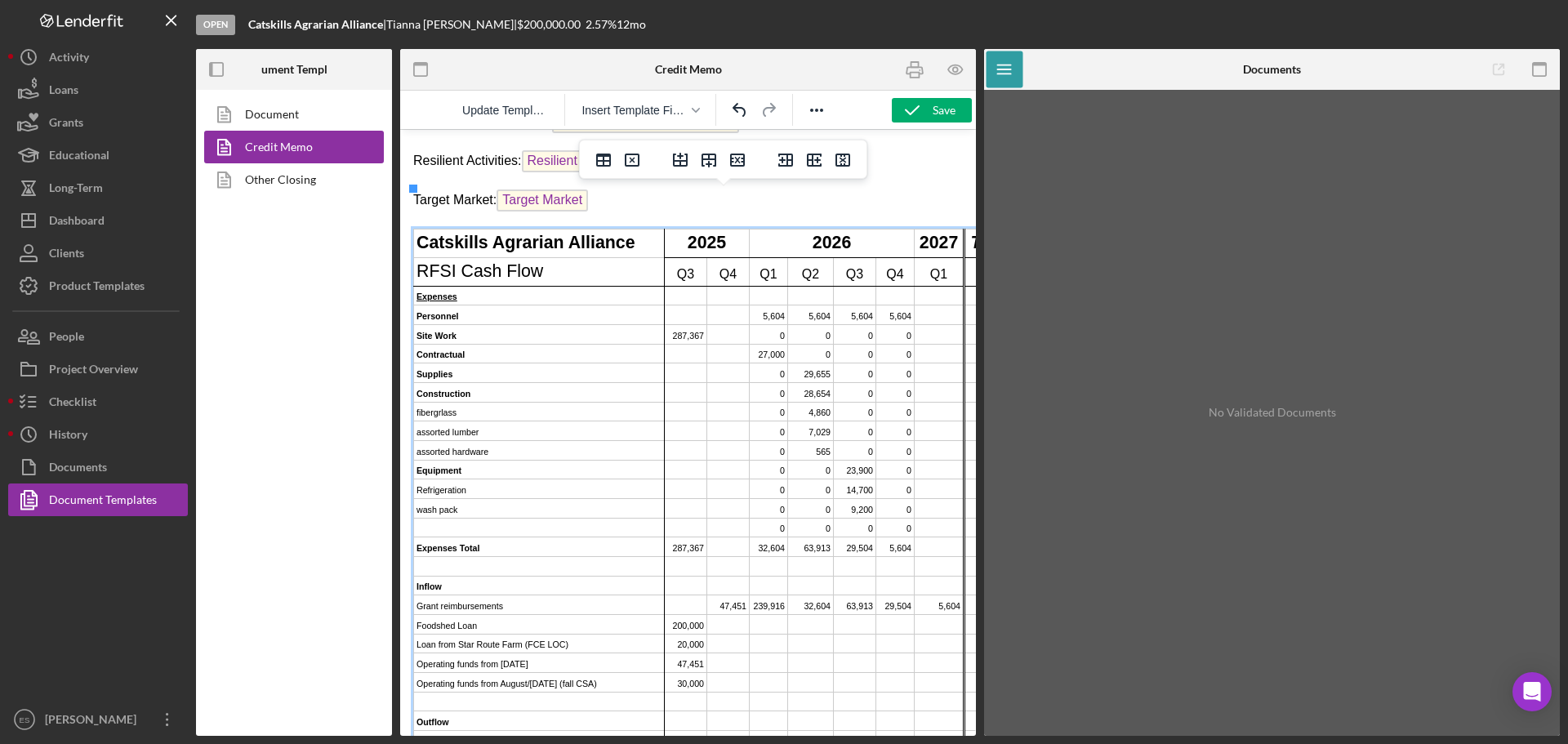
click at [737, 166] on icon "Delete row" at bounding box center [737, 160] width 15 height 13
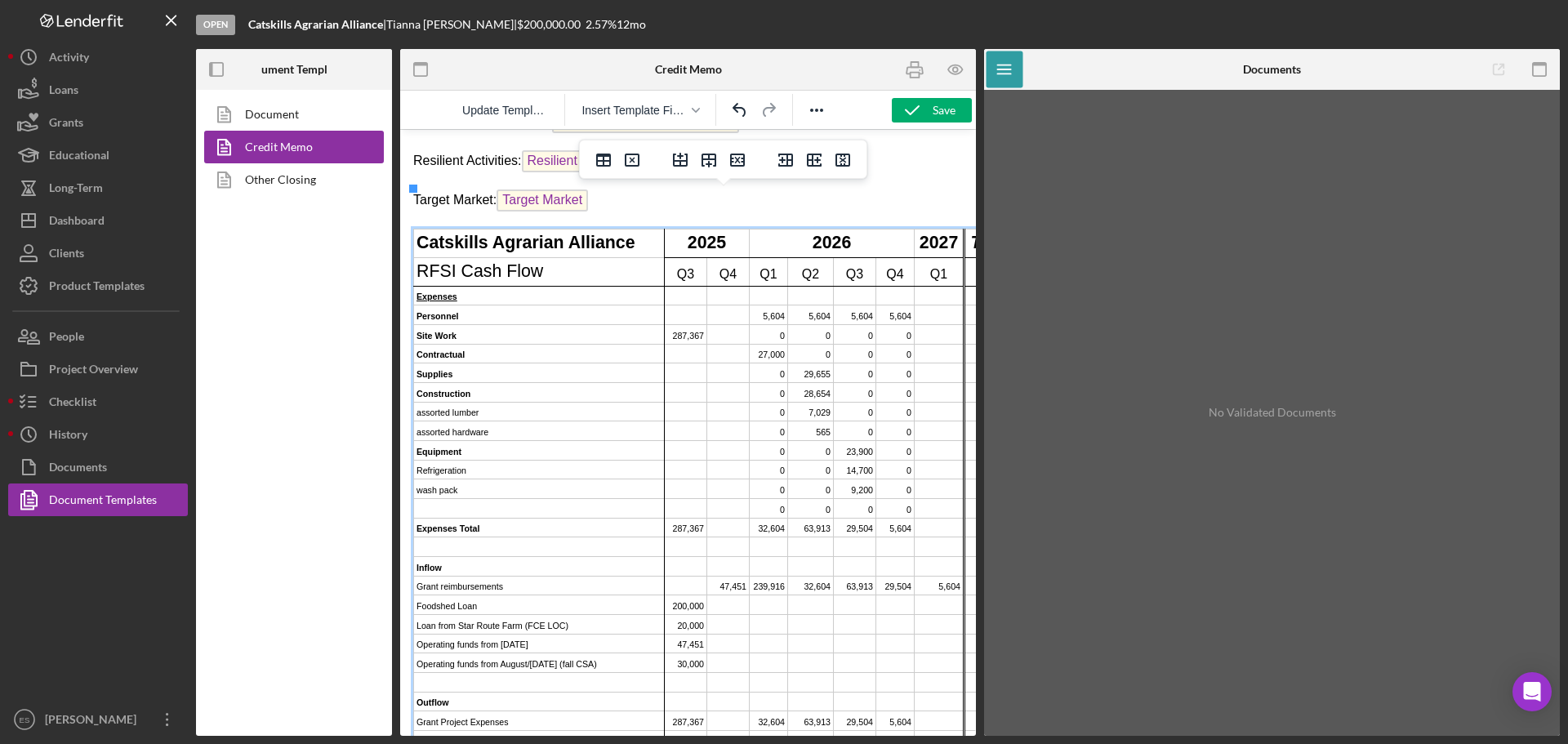
click at [737, 166] on icon "Delete row" at bounding box center [737, 160] width 15 height 13
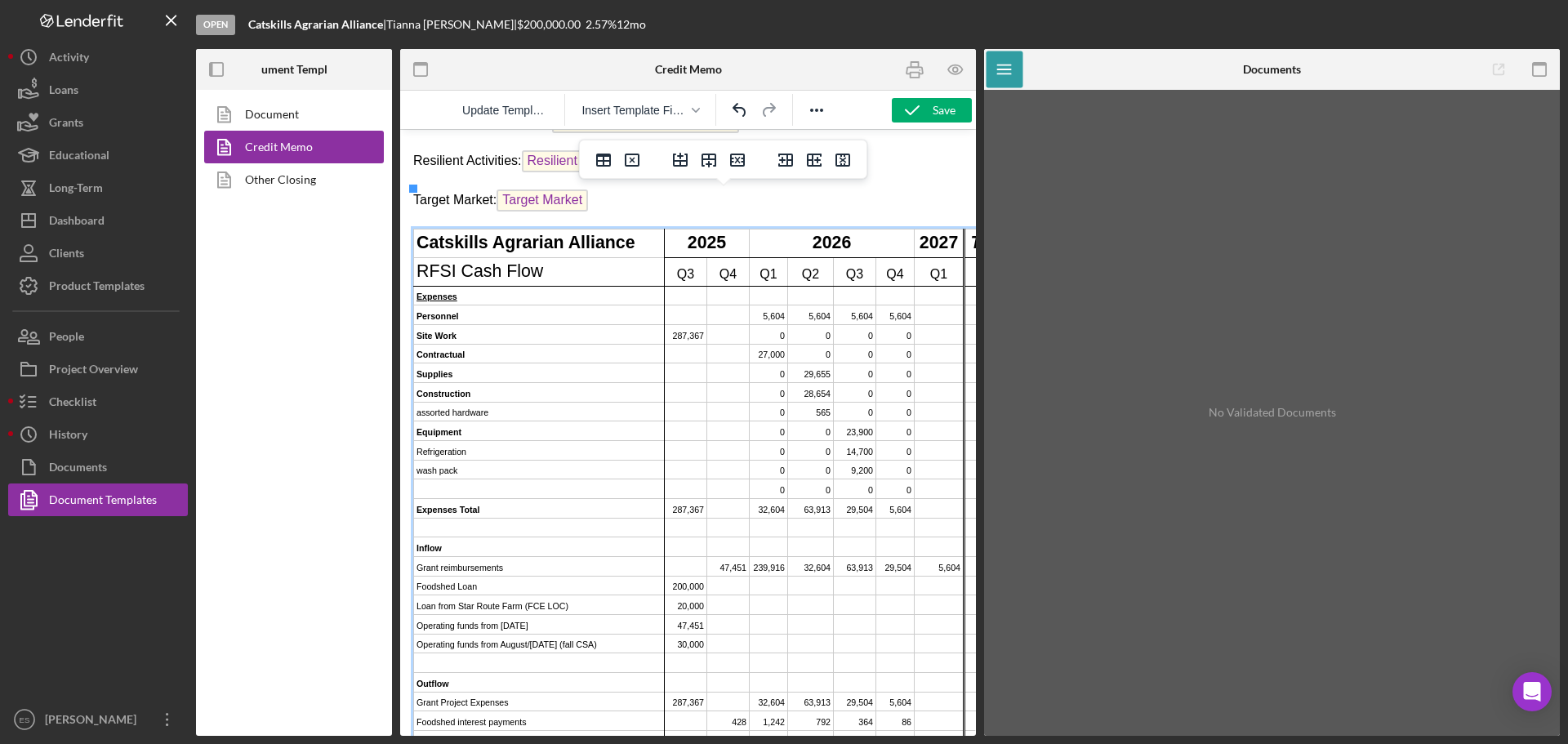
click at [737, 166] on icon "Delete row" at bounding box center [737, 160] width 15 height 13
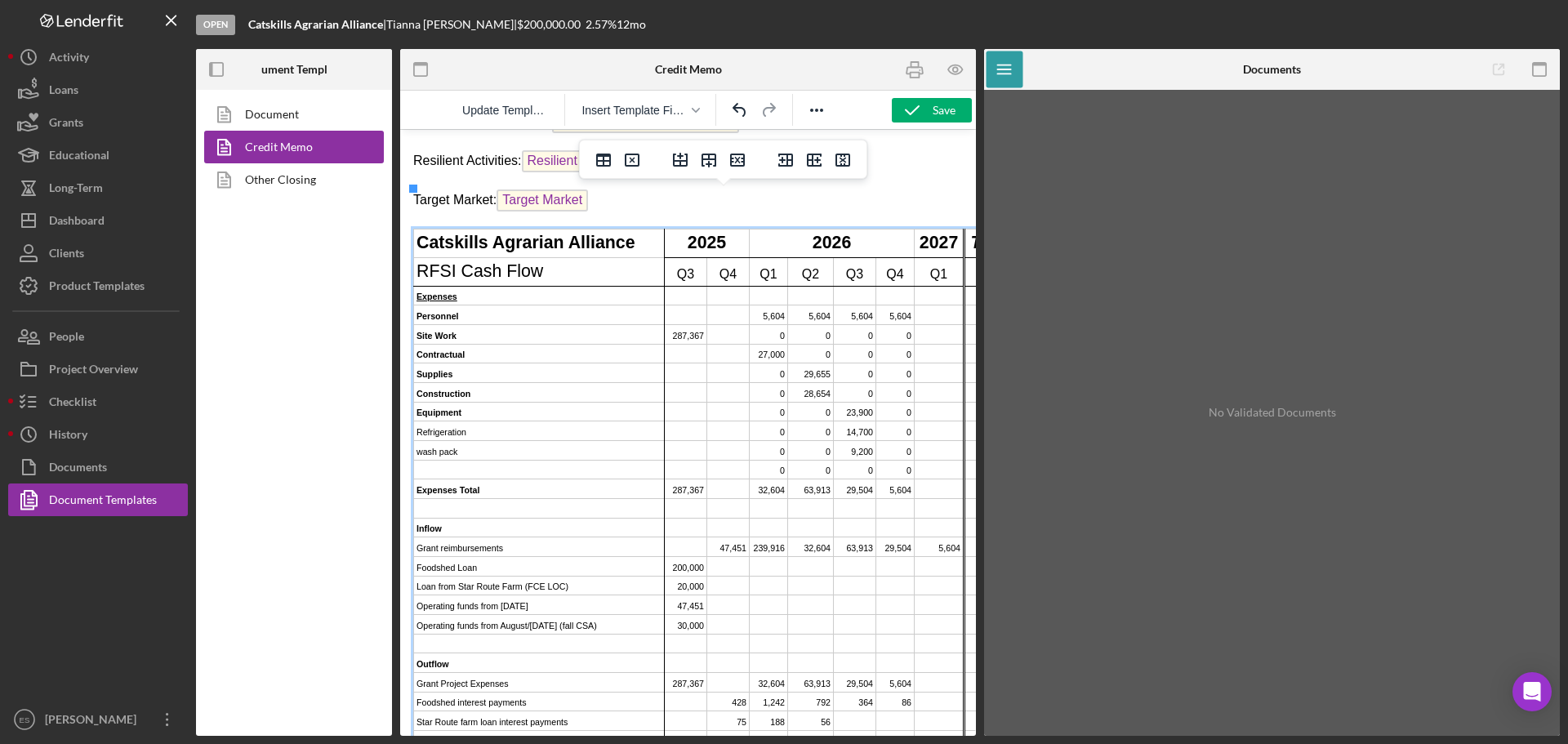
click at [513, 421] on td "Refrigeration" at bounding box center [540, 431] width 251 height 20
click at [738, 157] on icon "Delete row" at bounding box center [737, 160] width 20 height 20
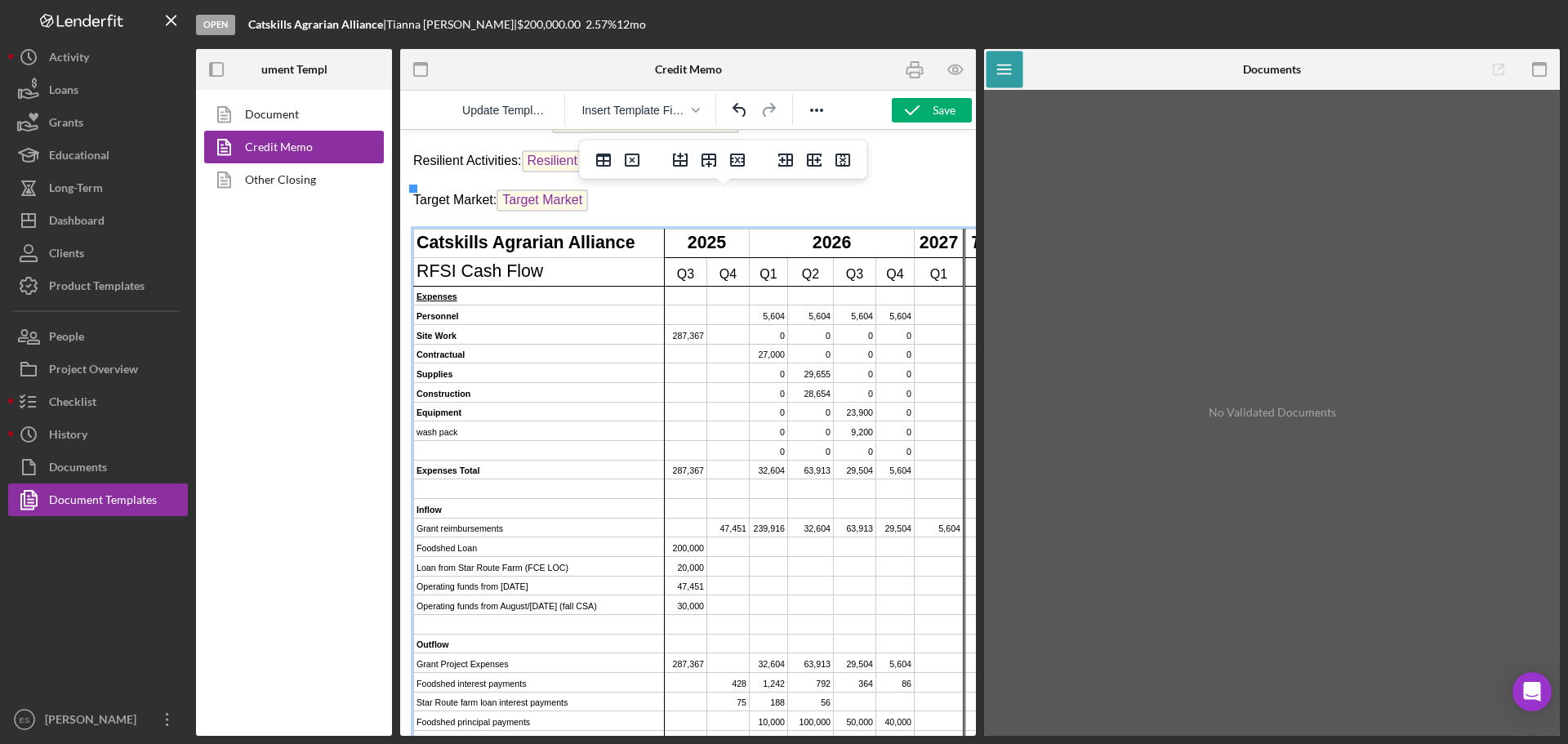
click at [738, 157] on icon "Delete row" at bounding box center [737, 160] width 20 height 20
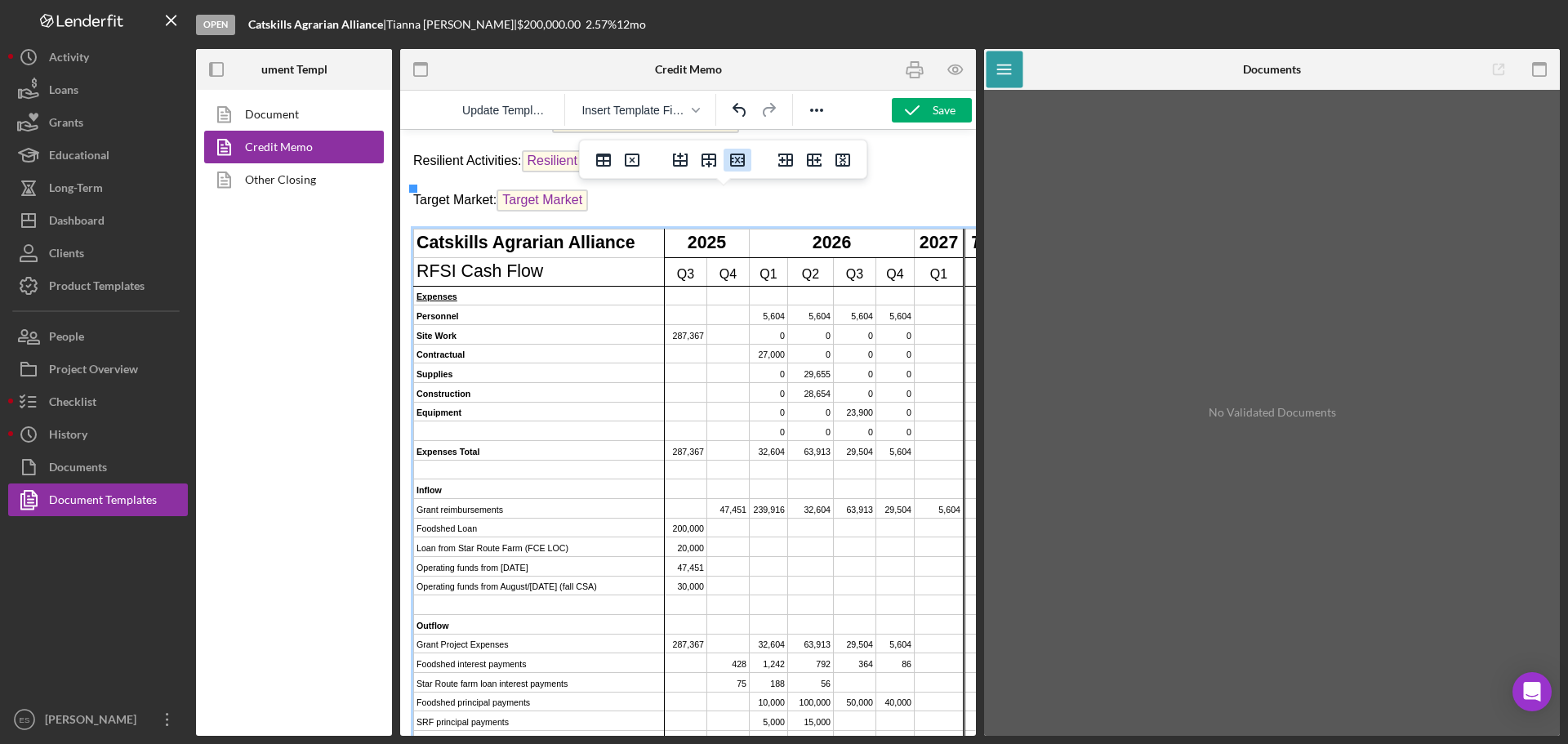
click at [737, 160] on icon "Delete row" at bounding box center [737, 160] width 15 height 13
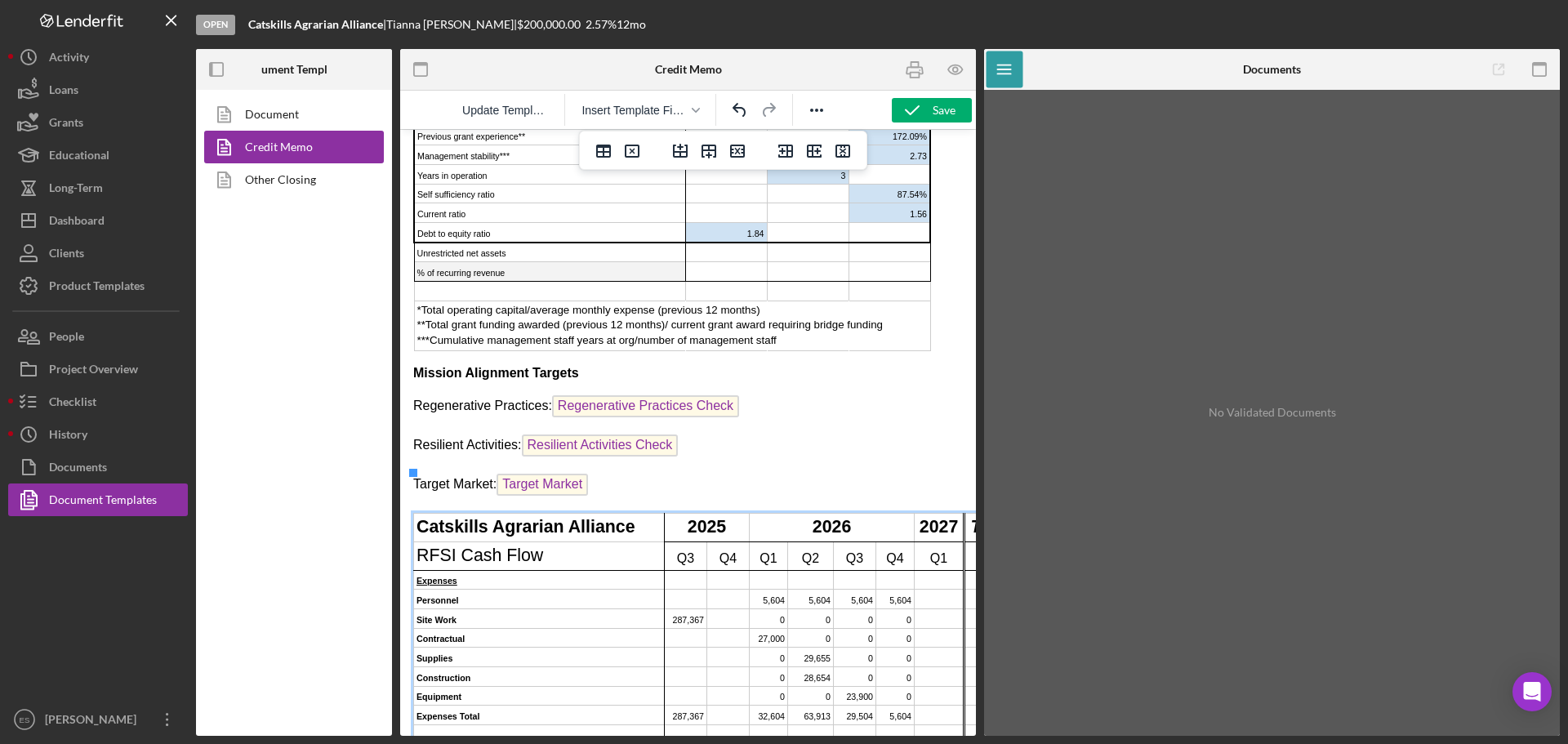
scroll to position [2366, 0]
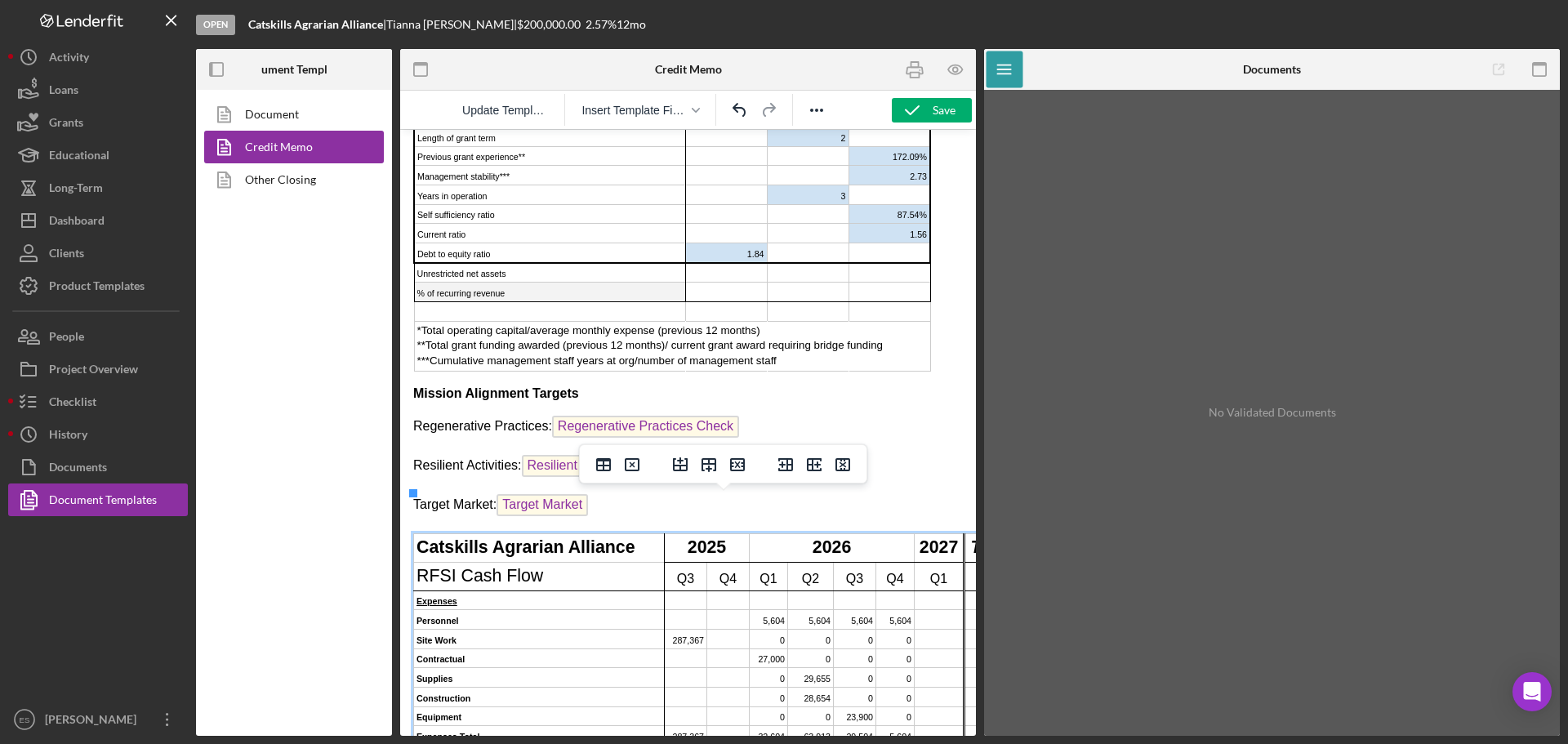
click at [947, 385] on p "Mission Alignment Targets" at bounding box center [688, 394] width 550 height 18
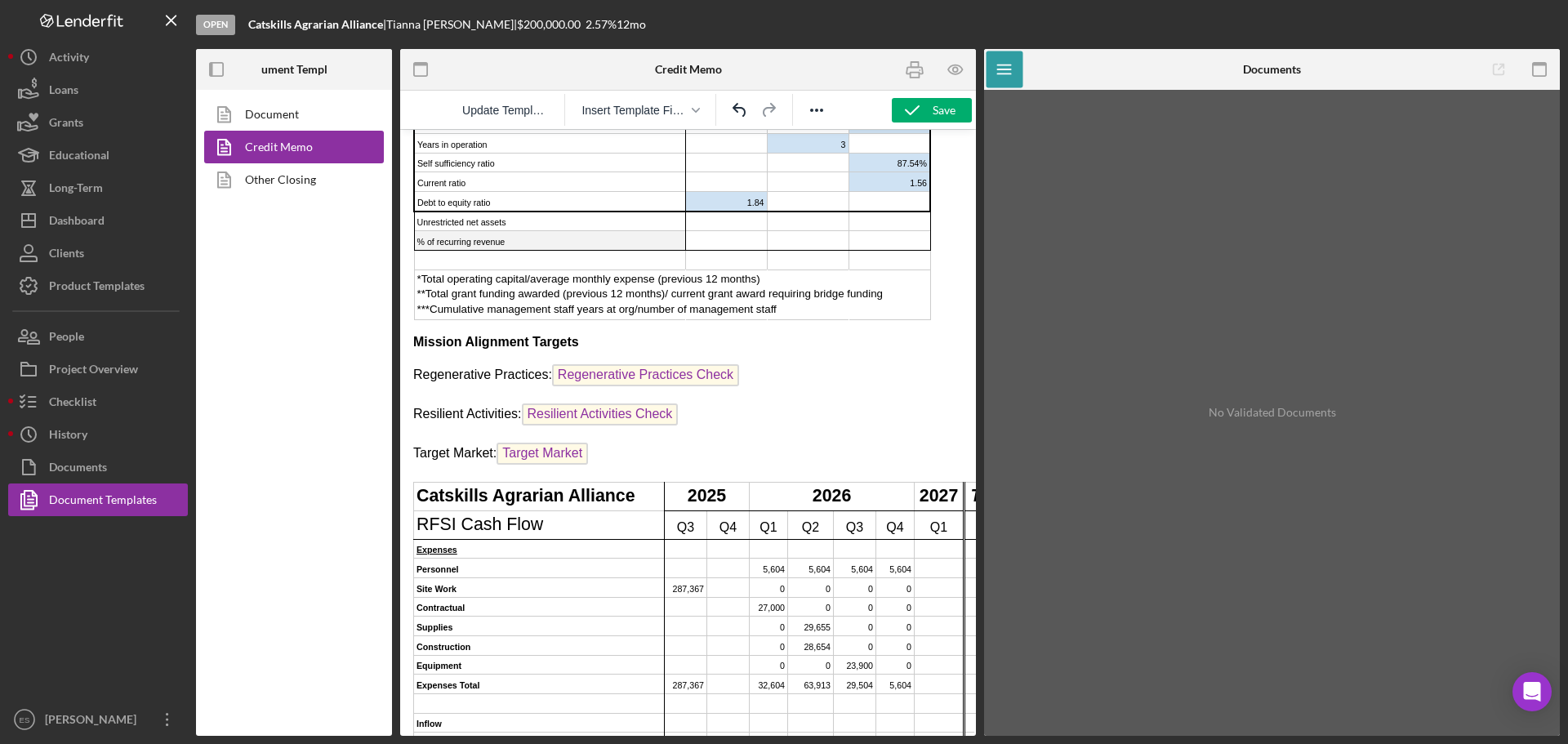
scroll to position [2448, 0]
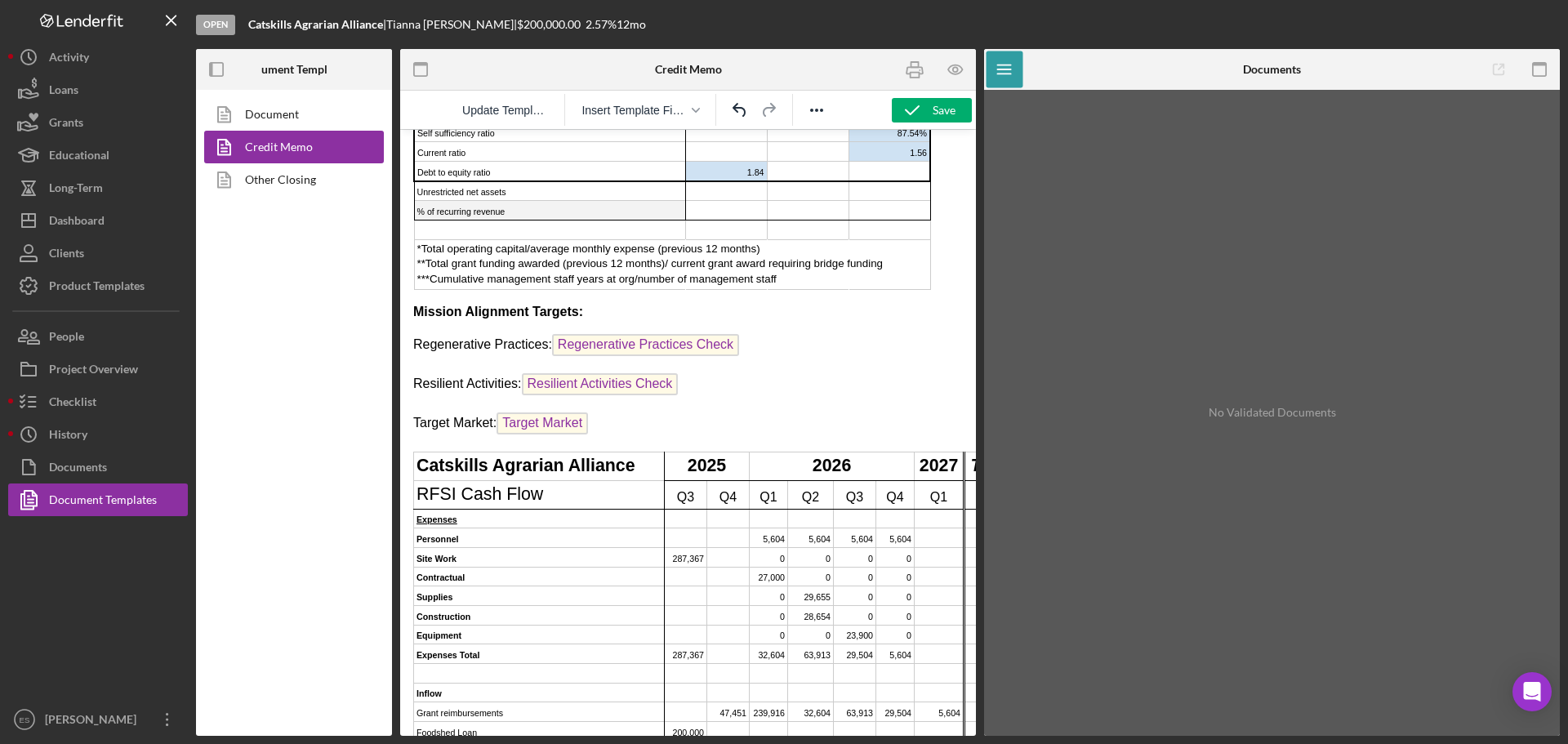
drag, startPoint x: 583, startPoint y: 274, endPoint x: 606, endPoint y: 268, distance: 23.8
click at [606, 303] on p "Mission Alignment Targets:" at bounding box center [688, 312] width 550 height 18
click at [639, 412] on p "Target Market: Target Market" at bounding box center [688, 425] width 550 height 26
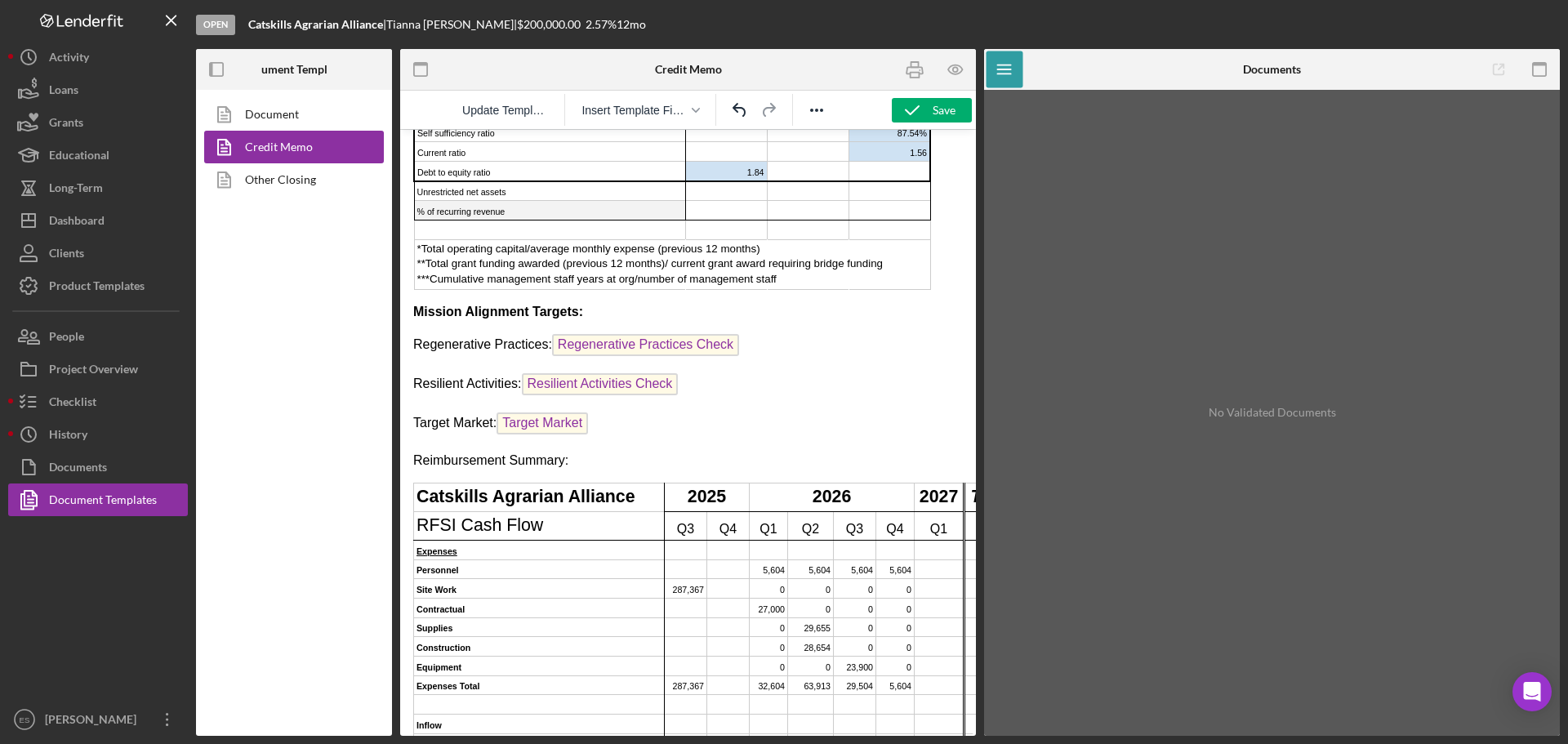
drag, startPoint x: 574, startPoint y: 426, endPoint x: 413, endPoint y: 411, distance: 161.7
click at [810, 105] on icon "Reveal or hide additional toolbar items" at bounding box center [816, 111] width 20 height 20
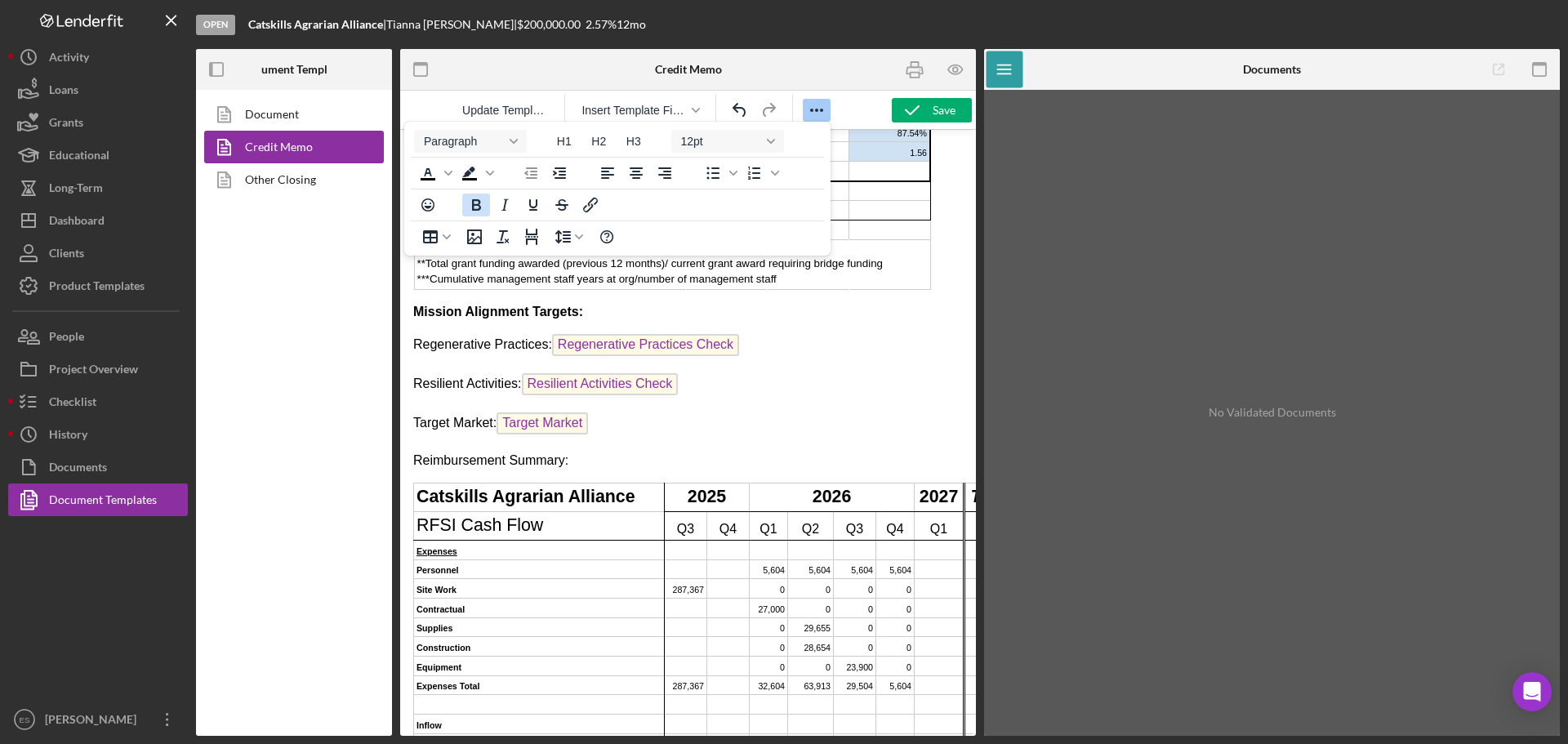
click at [480, 203] on icon "Bold" at bounding box center [476, 205] width 9 height 12
click at [617, 451] on p "Reimbursement Summary:" at bounding box center [688, 461] width 550 height 18
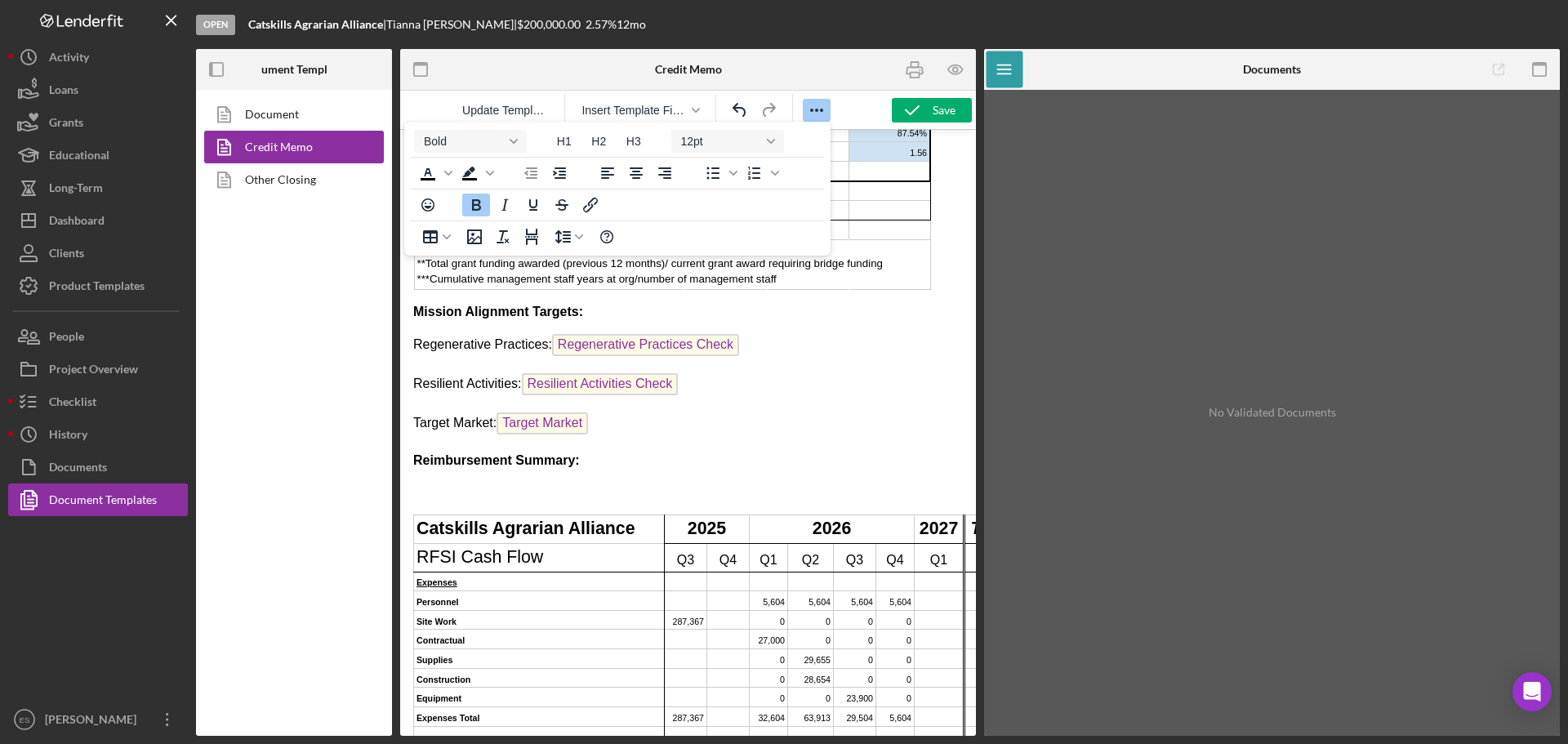
click at [449, 482] on p "Rich Text Area. Press ALT-0 for help." at bounding box center [688, 491] width 550 height 18
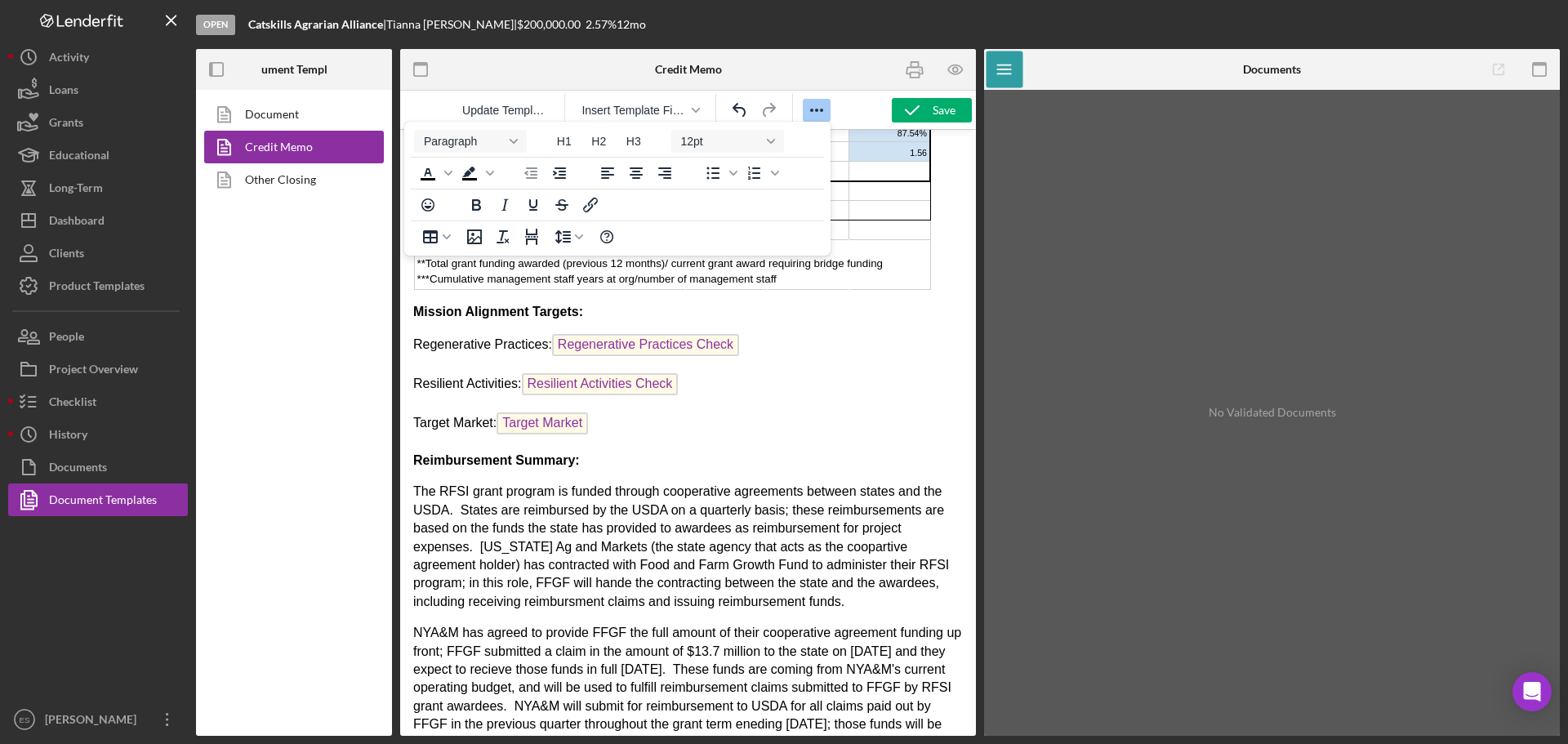
scroll to position [2509, 0]
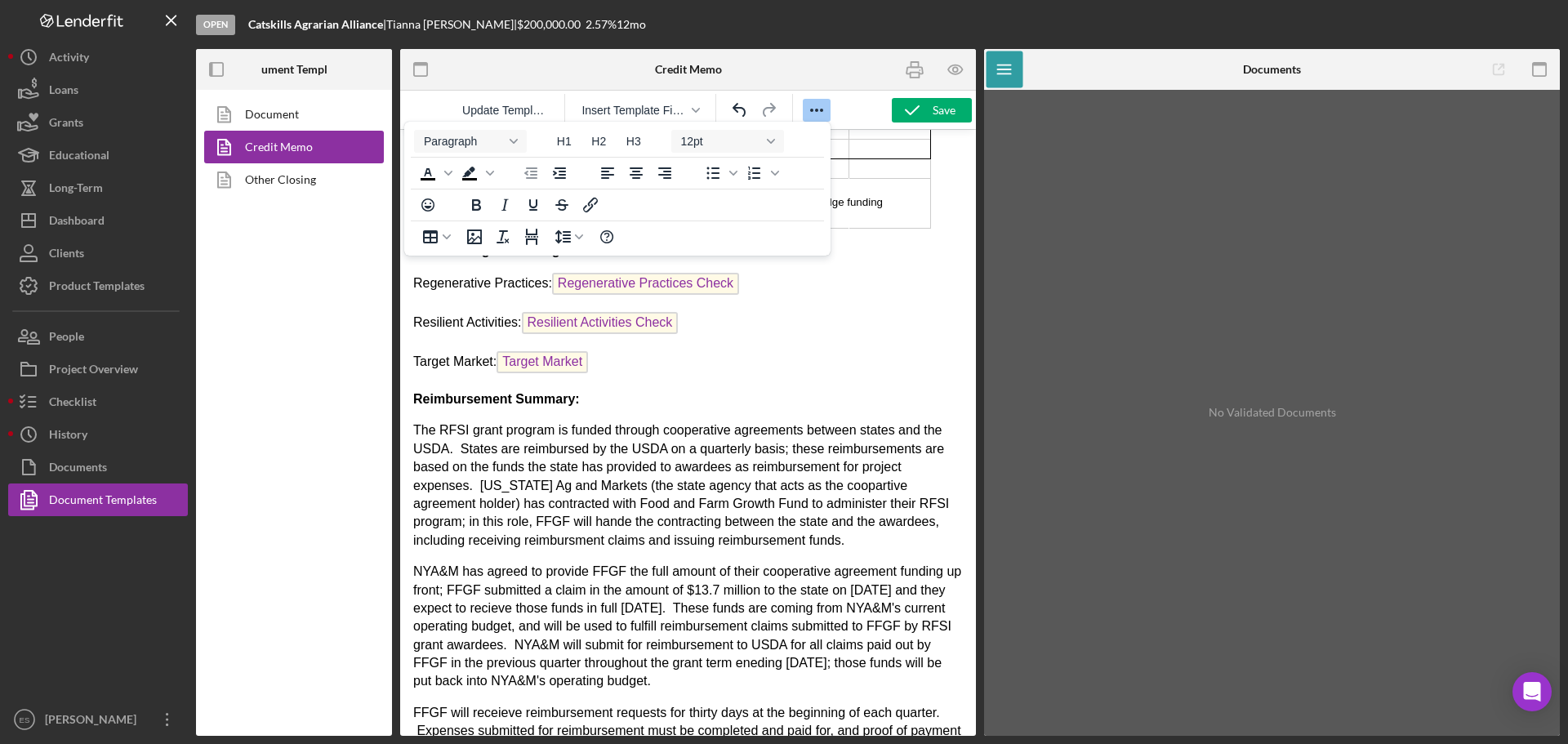
click at [535, 486] on p "The RFSI grant program is funded through cooperative agreements between states …" at bounding box center [688, 485] width 550 height 128
drag, startPoint x: 536, startPoint y: 486, endPoint x: 569, endPoint y: 520, distance: 47.4
click at [550, 485] on p "The RFSI grant program is funded through cooperative agreements between states …" at bounding box center [688, 485] width 550 height 128
click at [833, 442] on p "The RFSI grant program is funded through cooperative agreements between states …" at bounding box center [688, 485] width 550 height 128
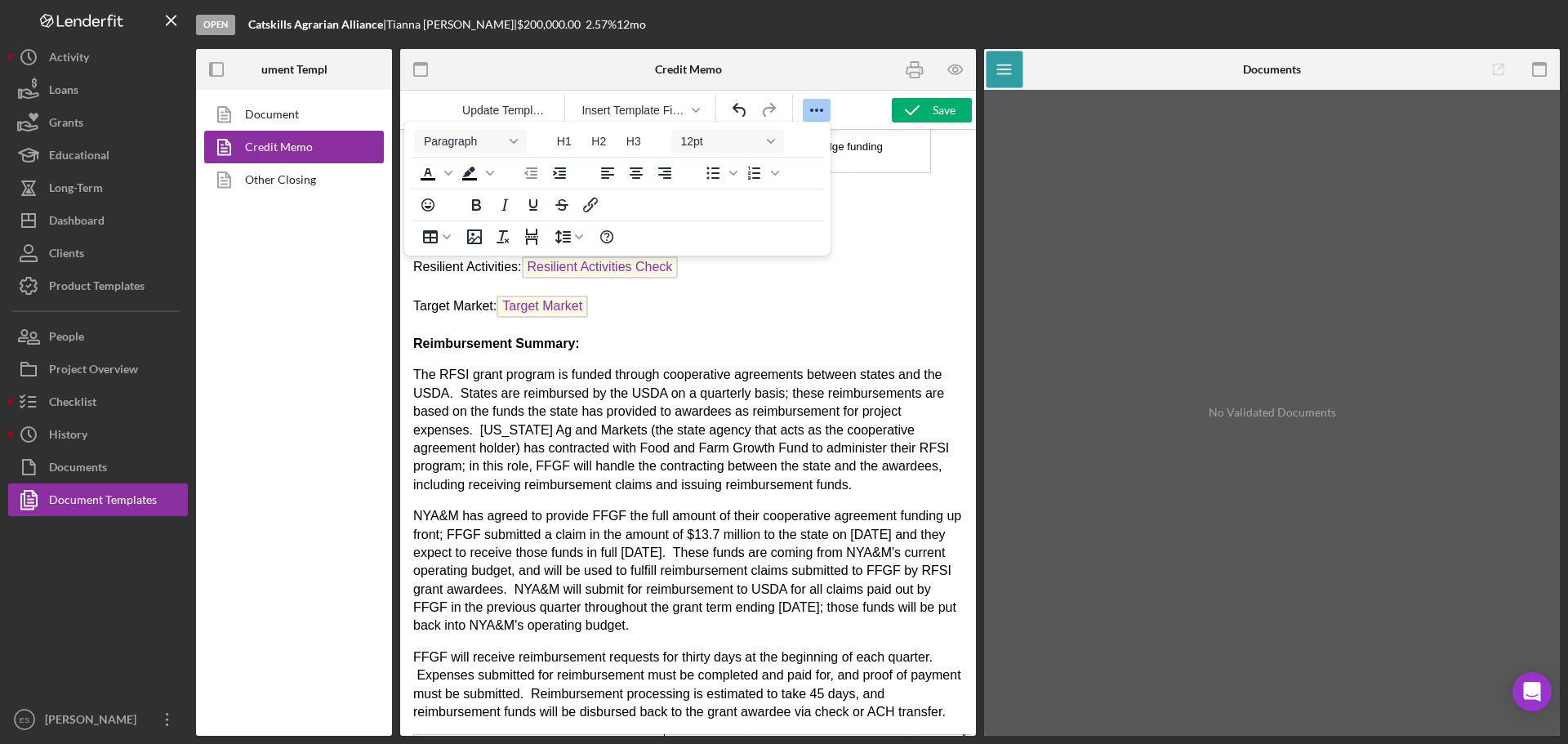
scroll to position [2591, 0]
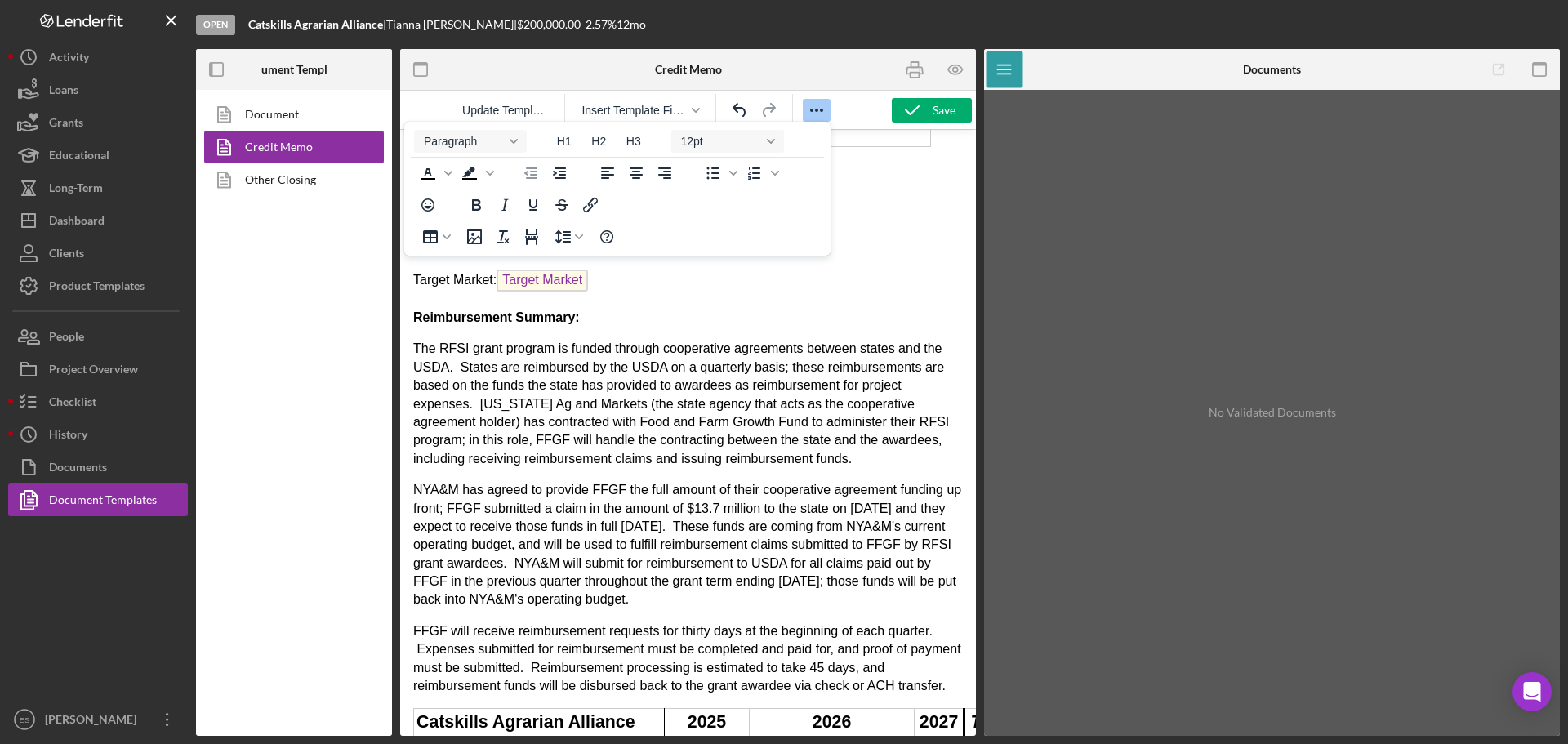
drag, startPoint x: 545, startPoint y: 676, endPoint x: 397, endPoint y: 674, distance: 148.0
click at [475, 205] on icon "Bold" at bounding box center [476, 205] width 9 height 12
click at [563, 708] on p "Credit Enhancement:" at bounding box center [688, 717] width 550 height 18
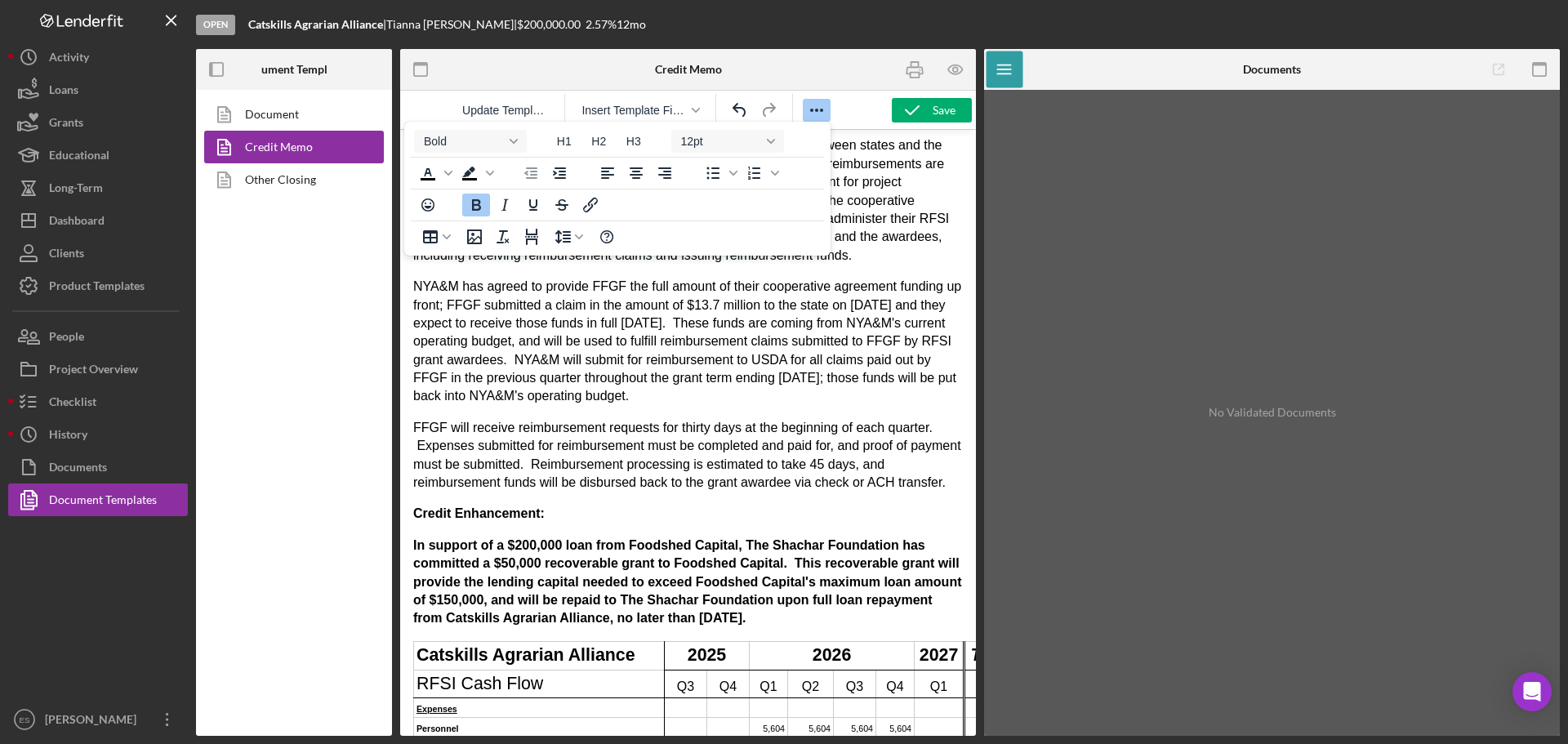
scroll to position [2808, 0]
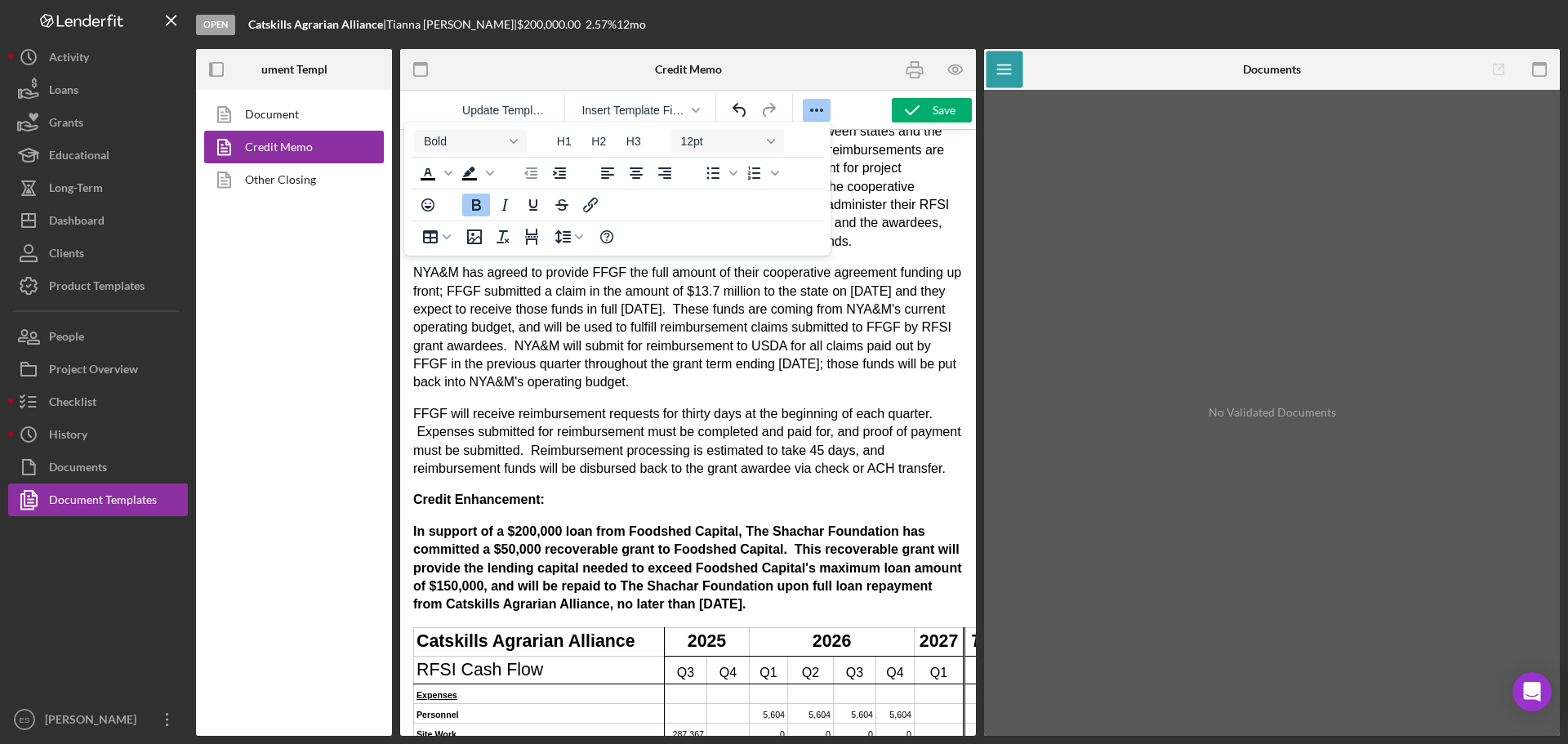
drag, startPoint x: 908, startPoint y: 562, endPoint x: 371, endPoint y: 487, distance: 542.2
click at [477, 208] on icon "Bold" at bounding box center [476, 205] width 20 height 20
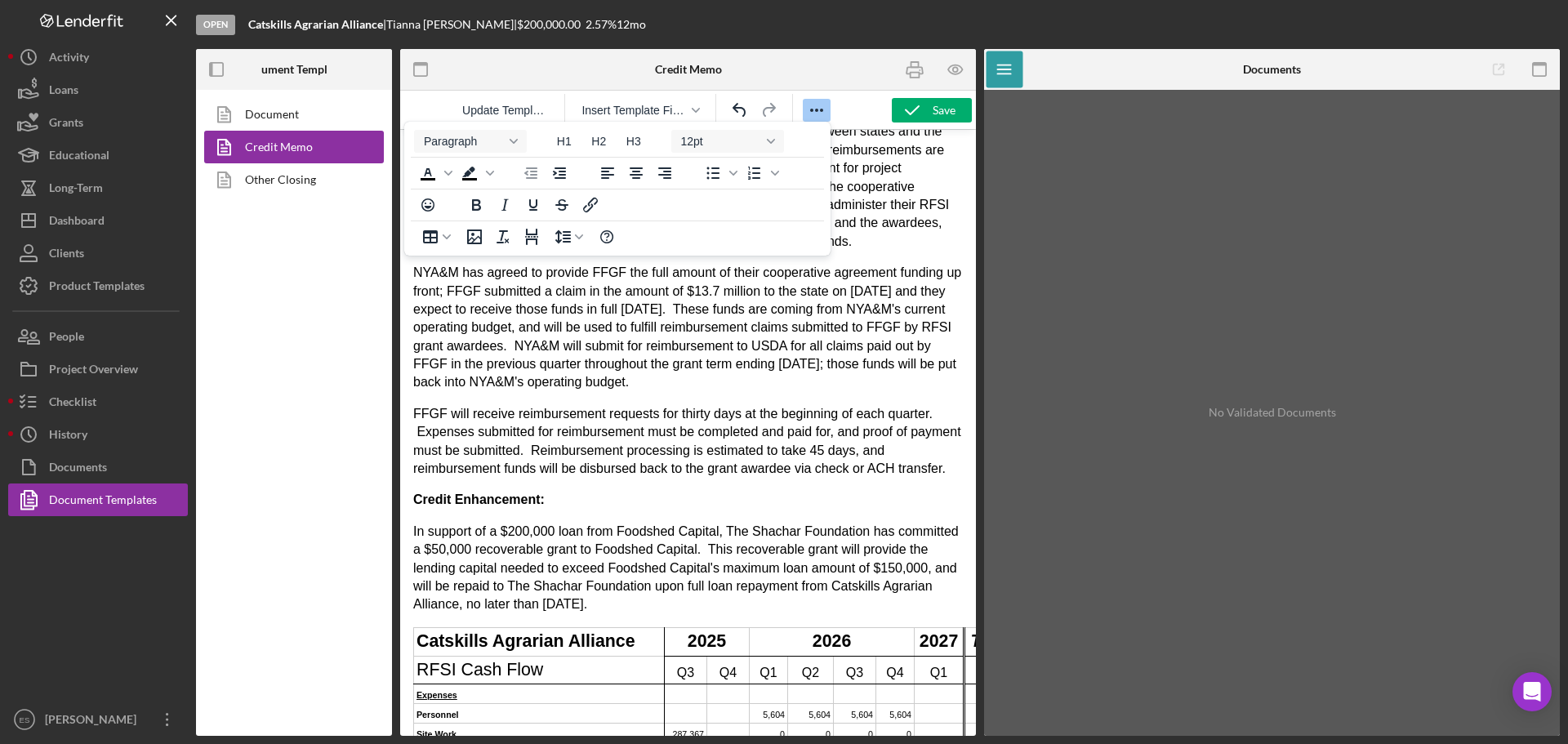
click at [801, 570] on p "In support of a $200,000 loan from Foodshed Capital, The Shachar Foundation has…" at bounding box center [688, 569] width 550 height 91
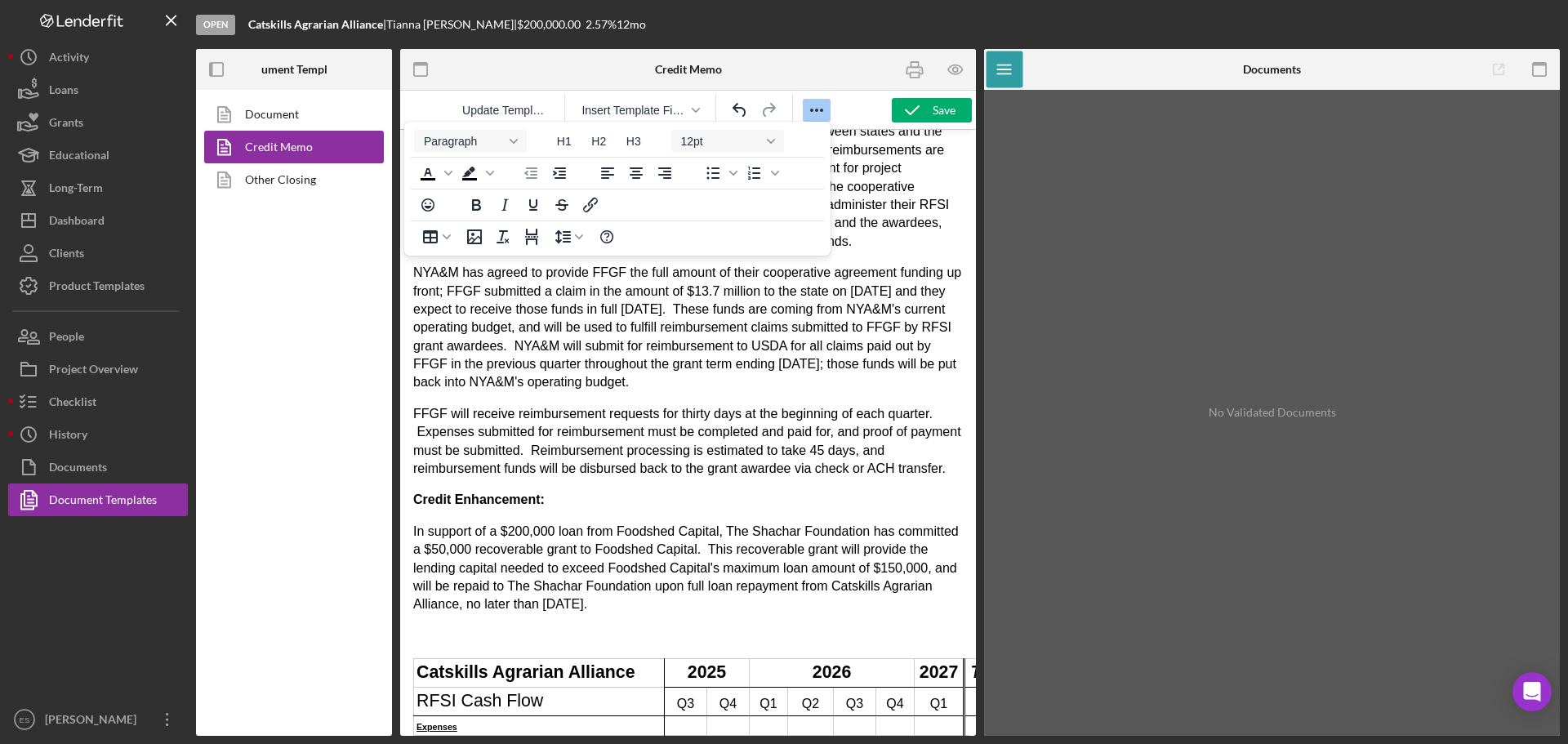
click at [815, 111] on icon "Reveal or hide additional toolbar items" at bounding box center [816, 111] width 20 height 20
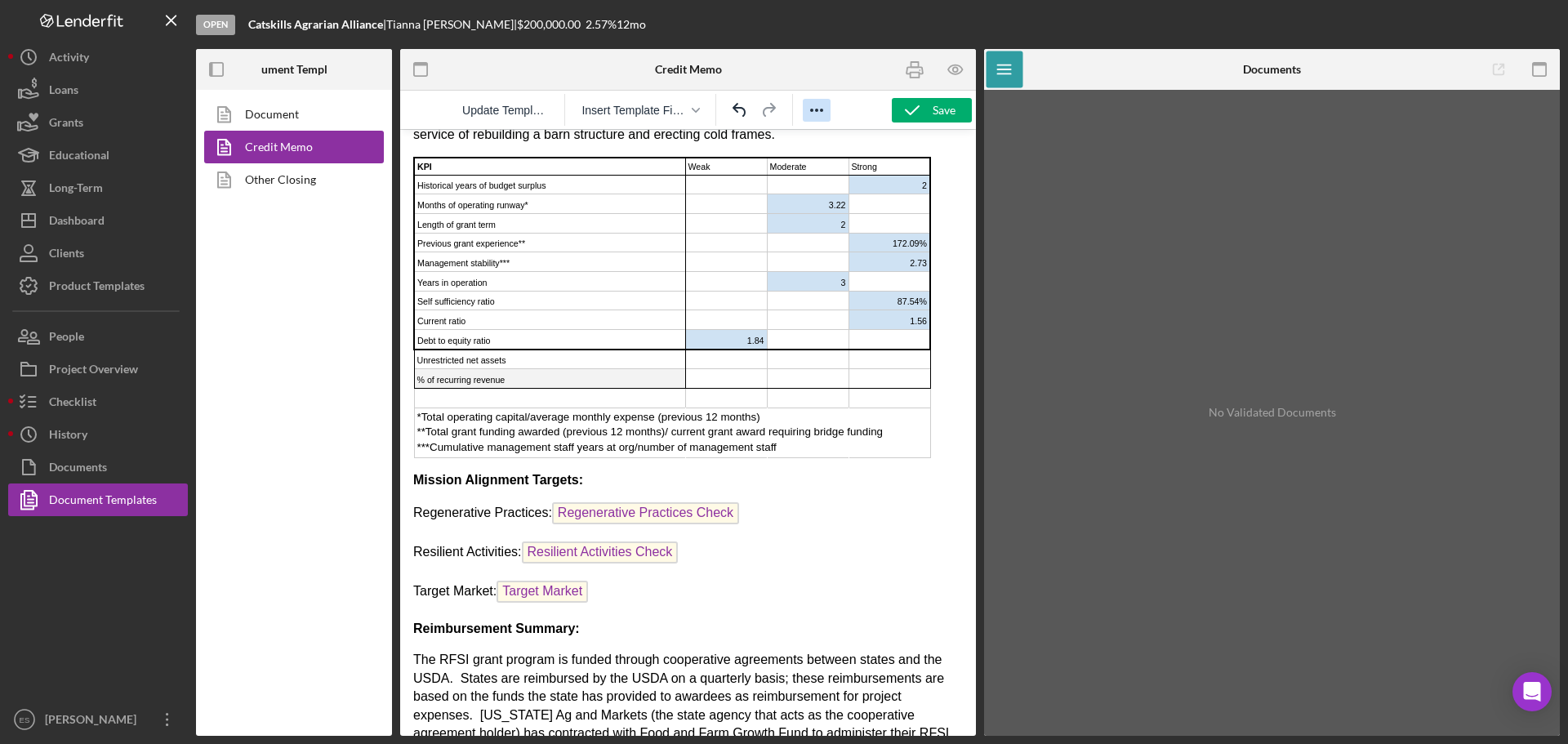
scroll to position [2198, 0]
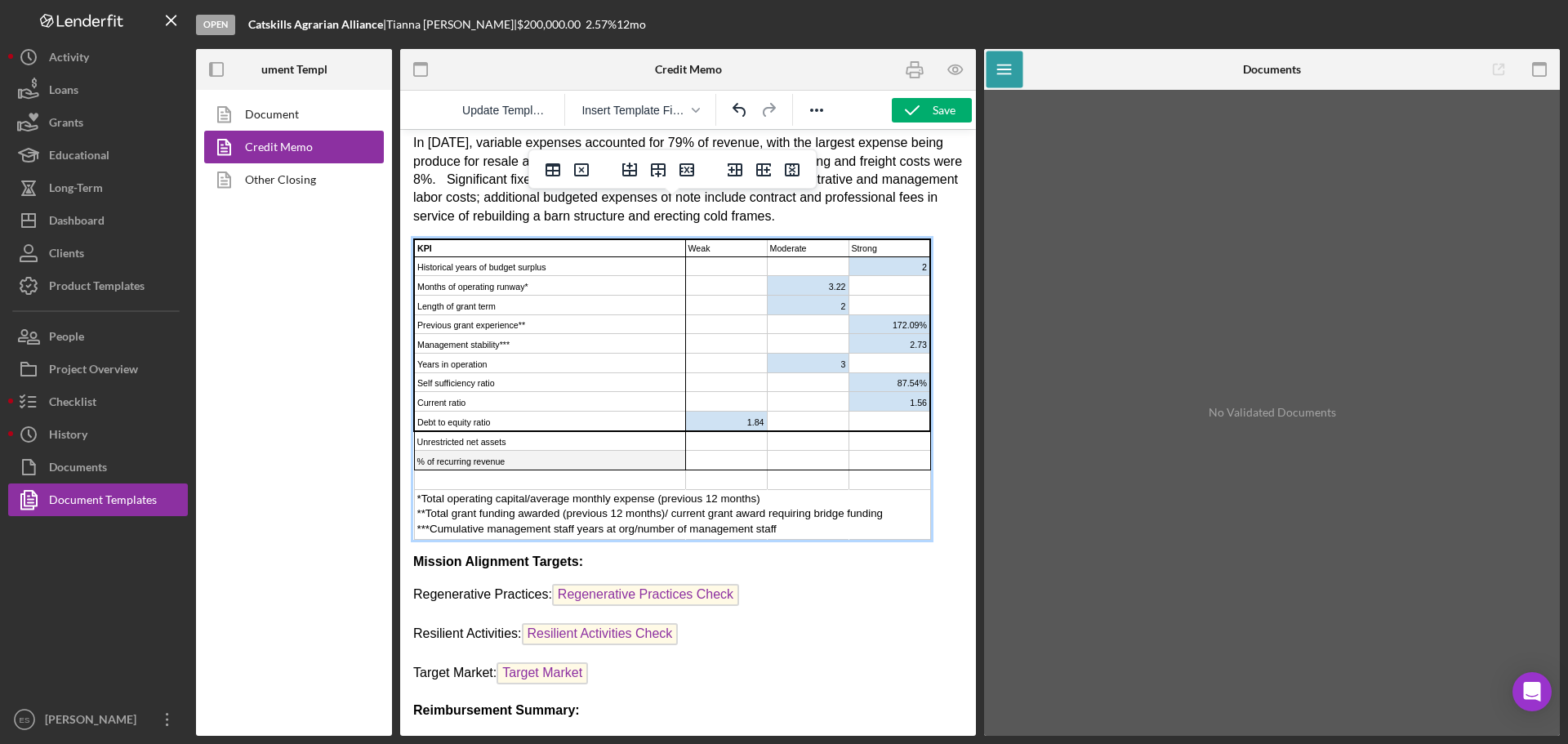
click at [534, 431] on td "Unrestricted net assets" at bounding box center [550, 441] width 271 height 20
click at [687, 167] on icon "Delete row" at bounding box center [687, 170] width 20 height 20
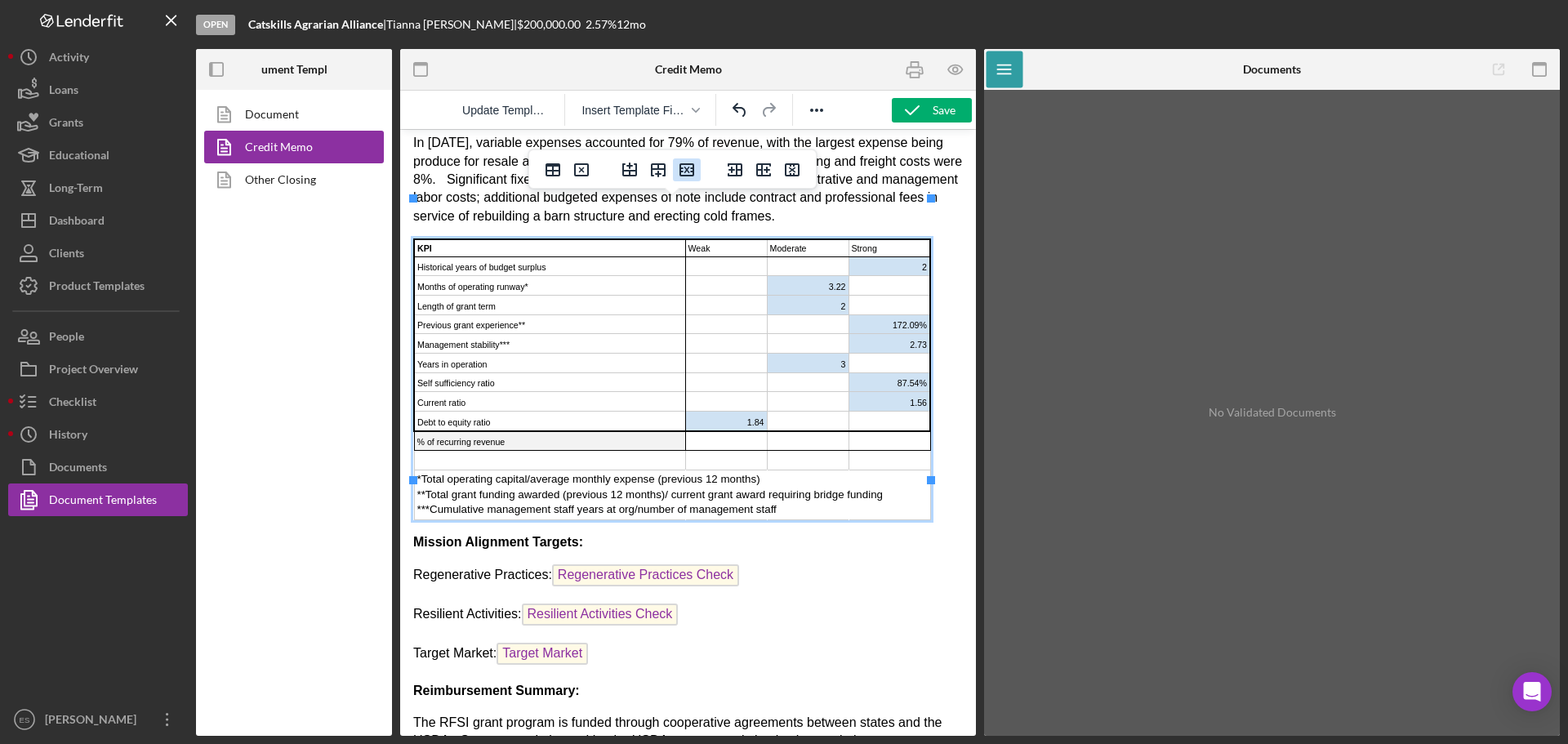
click at [687, 170] on icon "Delete row" at bounding box center [687, 170] width 15 height 13
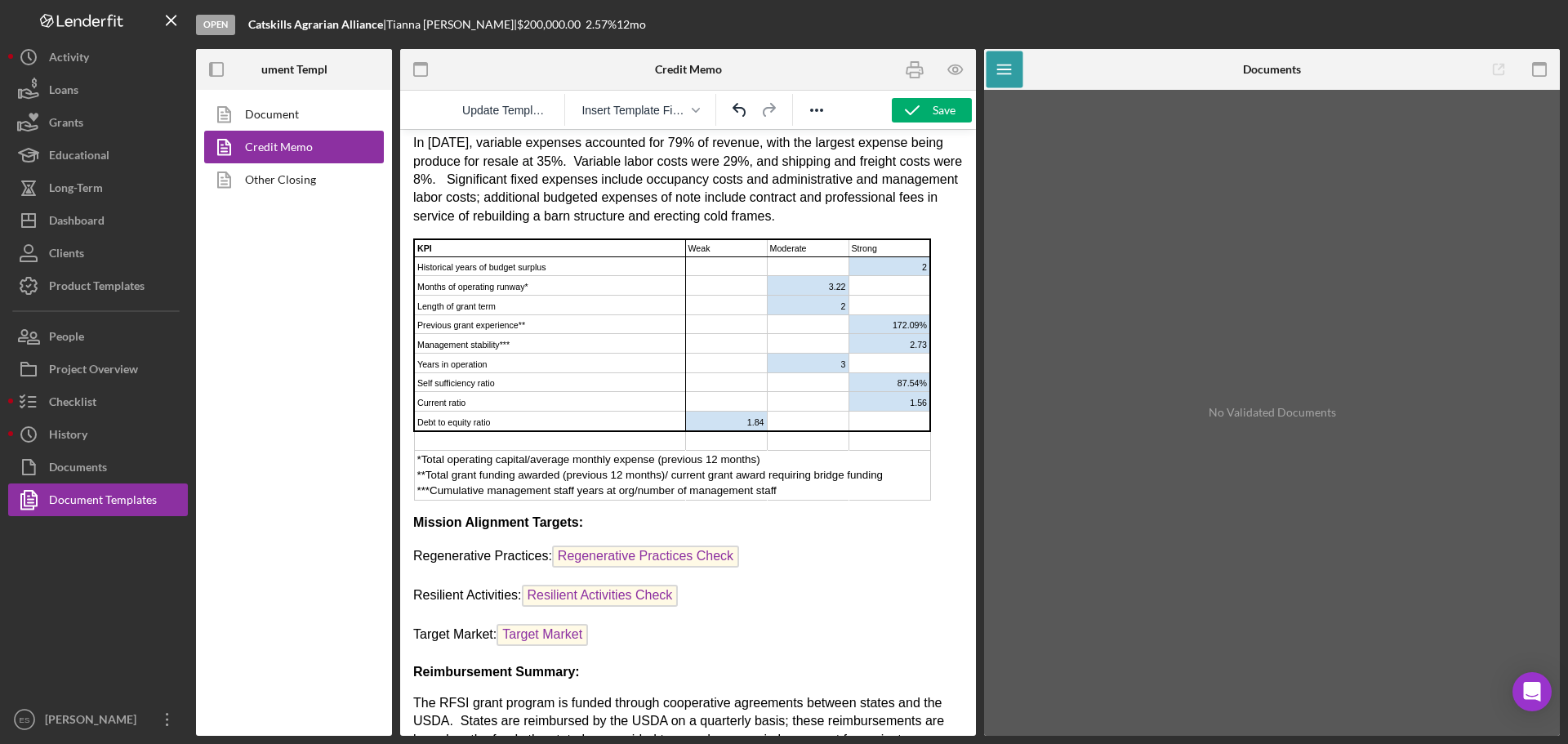
click at [631, 431] on td "Rich Text Area. Press ALT-0 for help." at bounding box center [550, 441] width 271 height 20
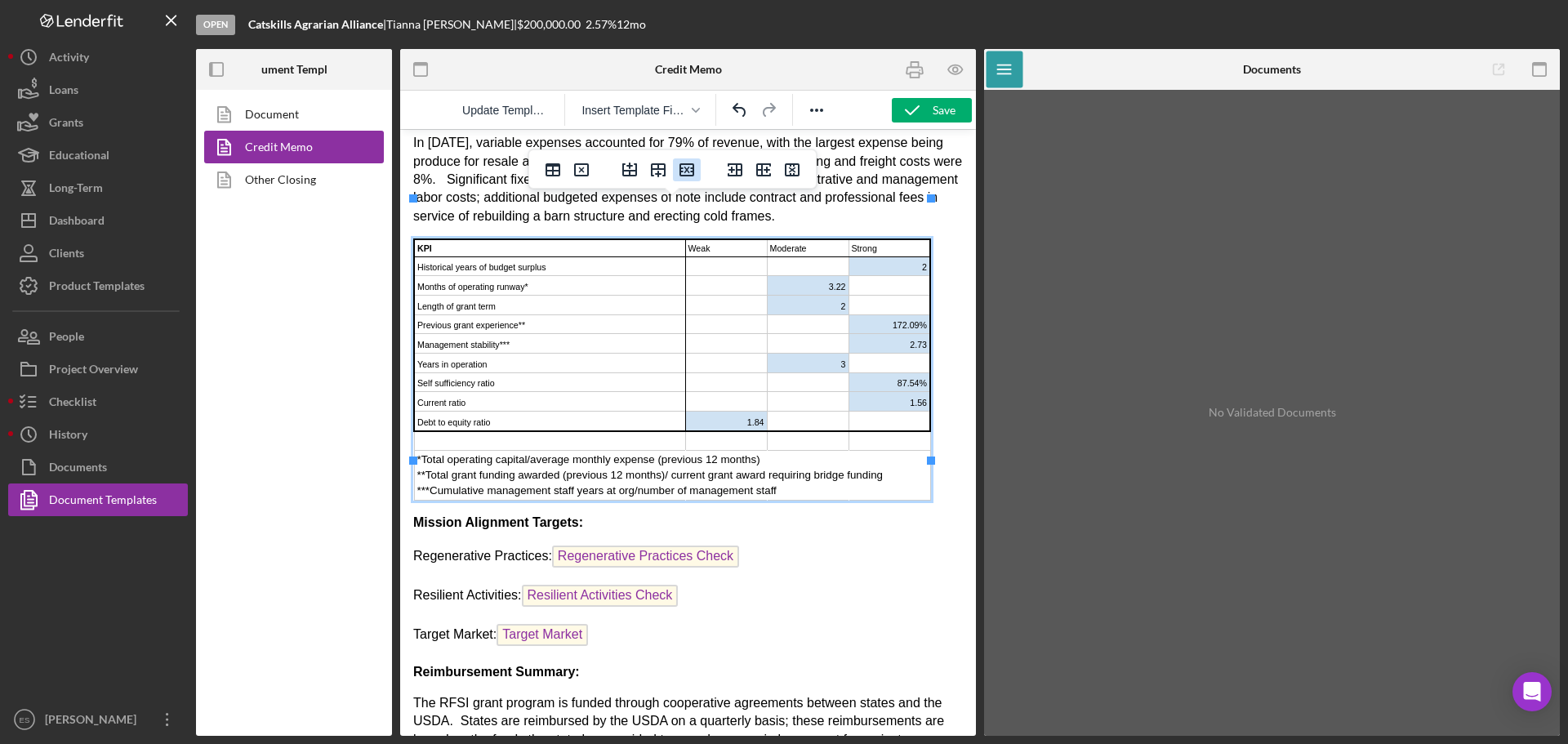
drag, startPoint x: 688, startPoint y: 170, endPoint x: 343, endPoint y: 133, distance: 347.0
click at [688, 170] on icon "Delete row" at bounding box center [687, 170] width 15 height 13
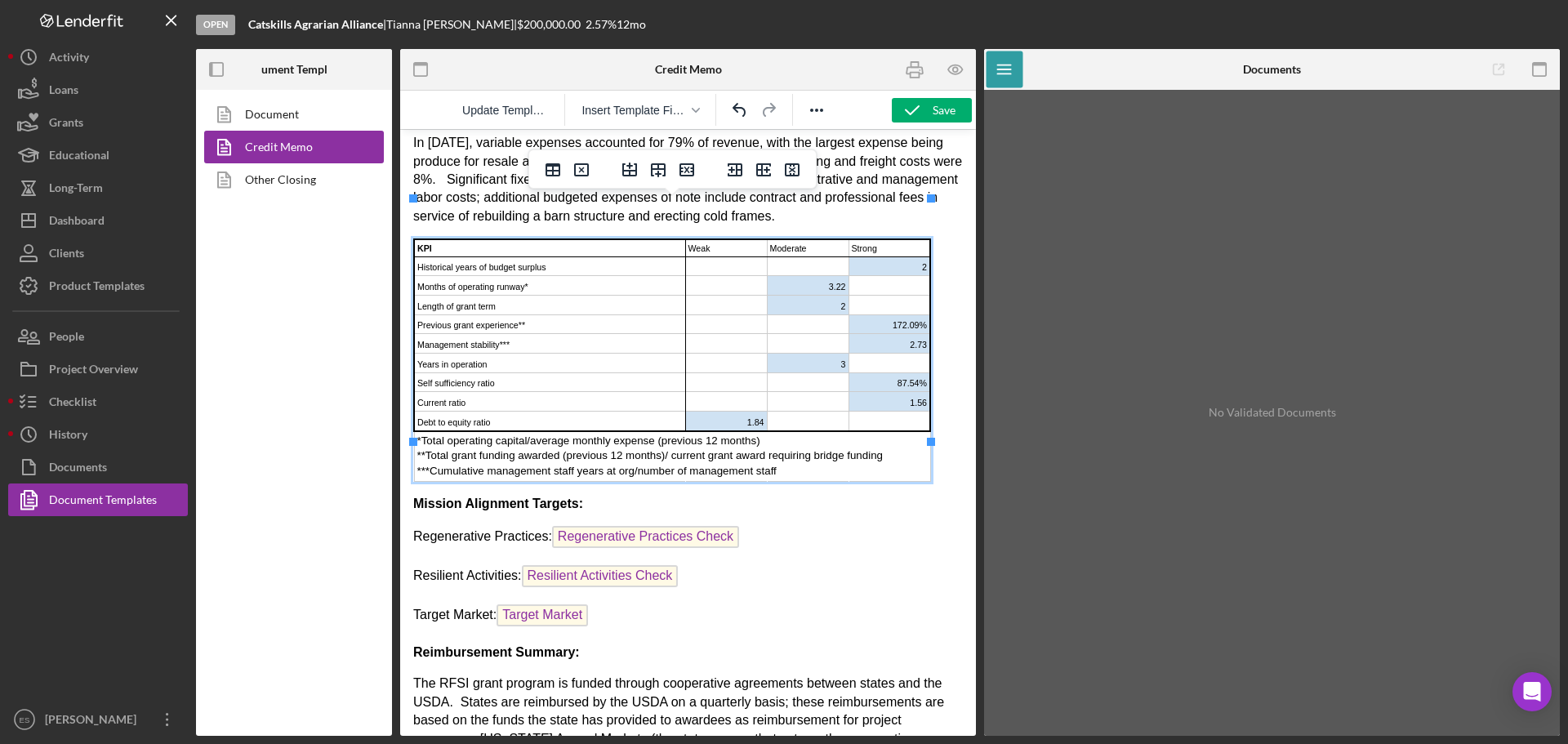
click at [859, 565] on p "Resilient Activities: Resilient Activities Check" at bounding box center [688, 578] width 550 height 26
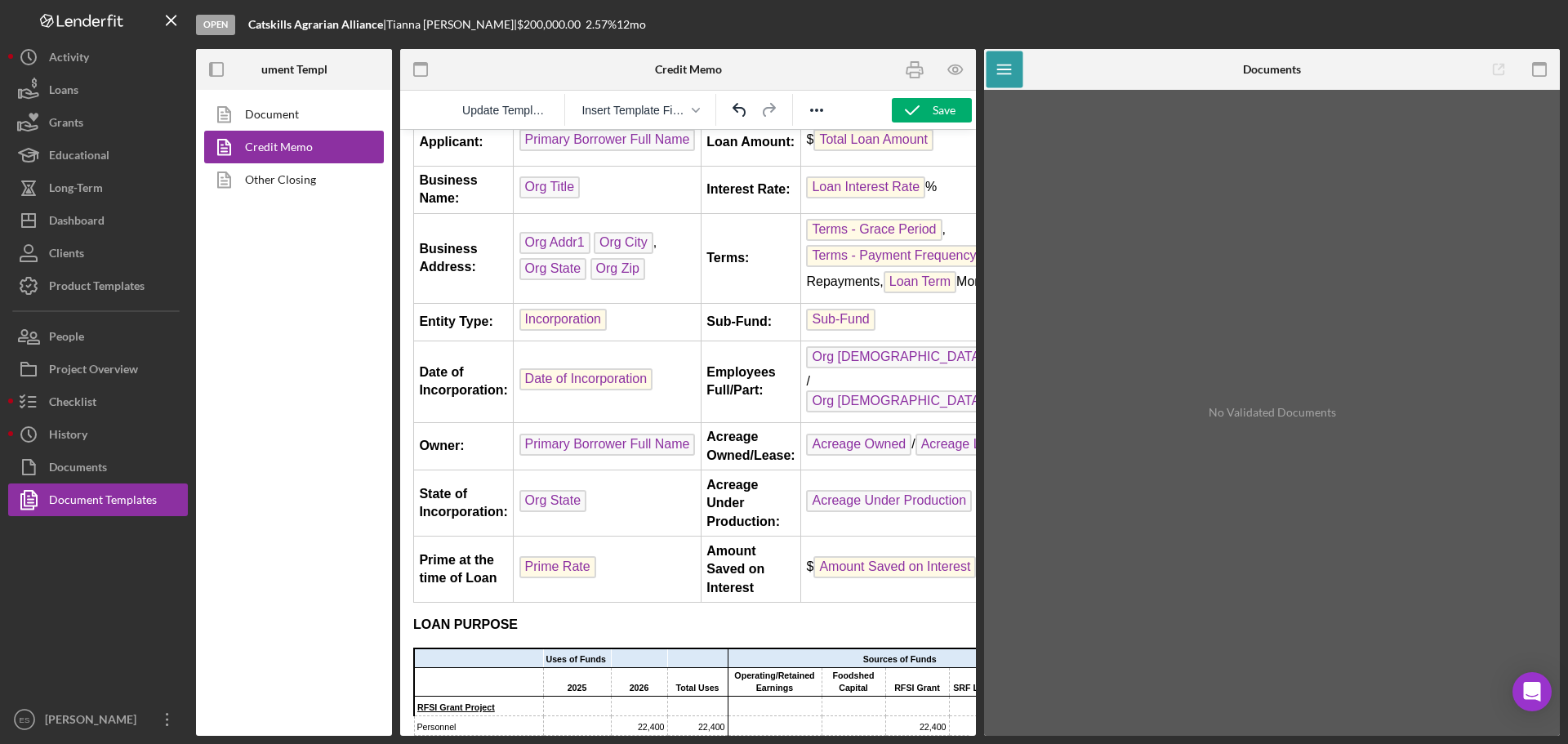
scroll to position [408, 0]
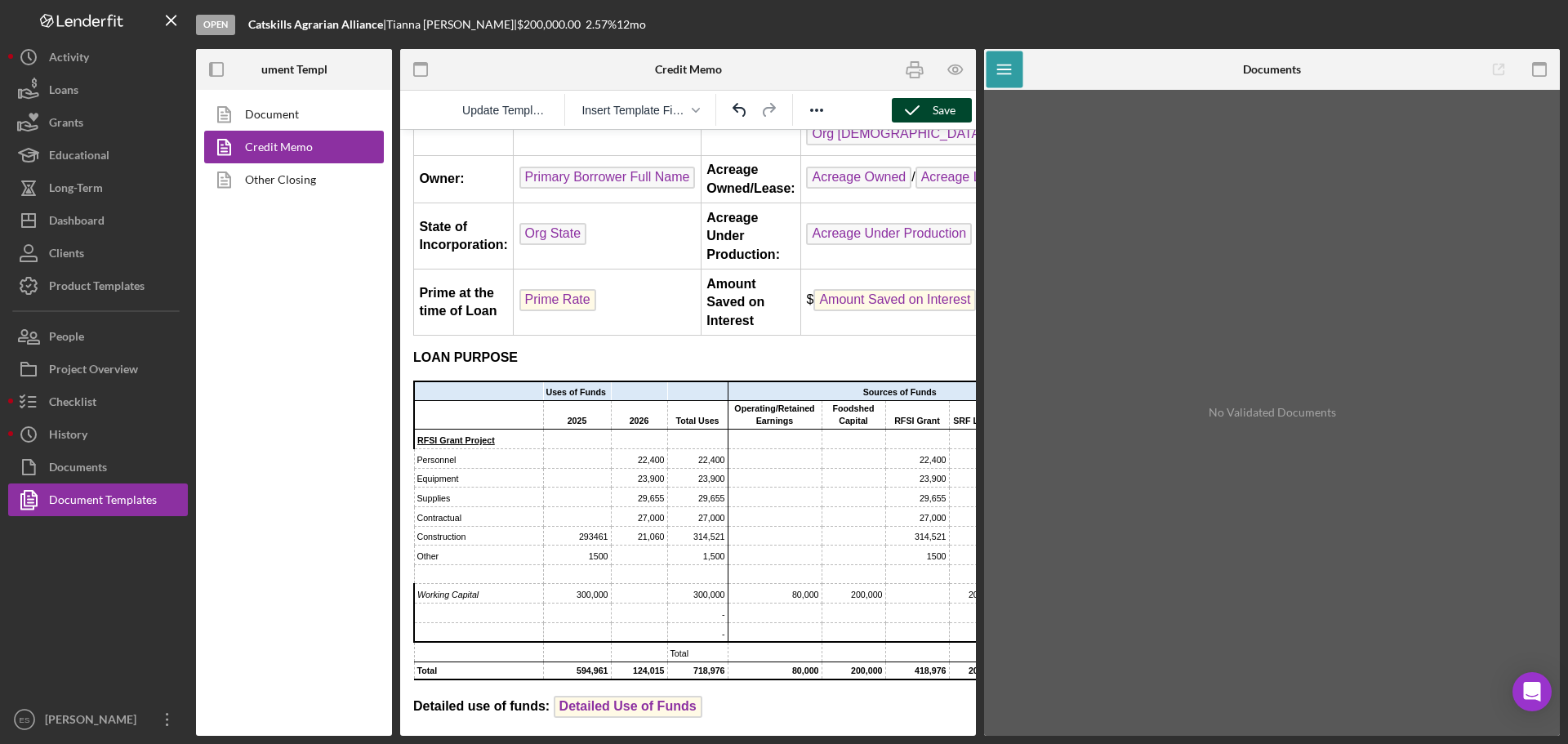
click at [935, 106] on div "Save" at bounding box center [944, 110] width 23 height 24
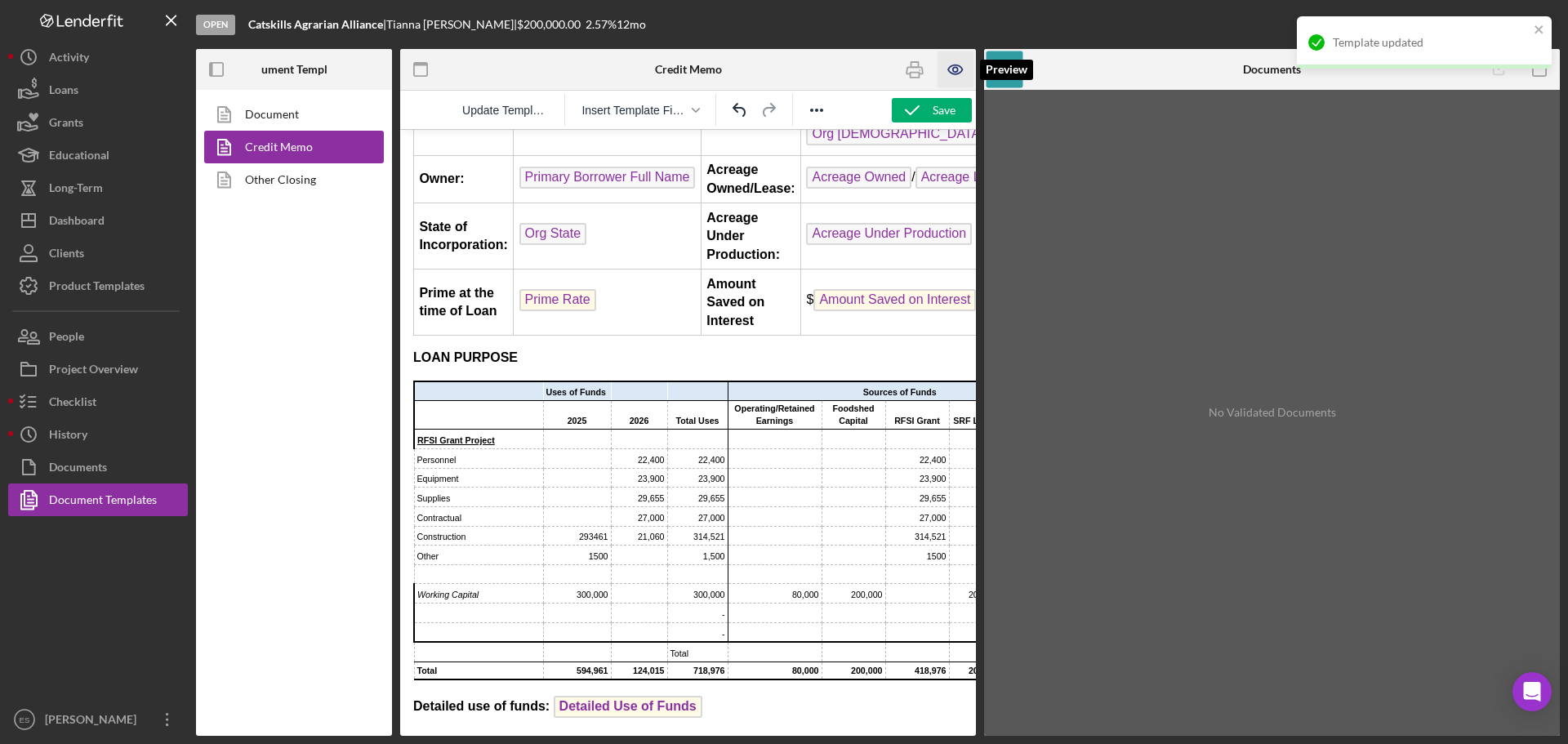
click at [952, 71] on icon "button" at bounding box center [956, 70] width 37 height 37
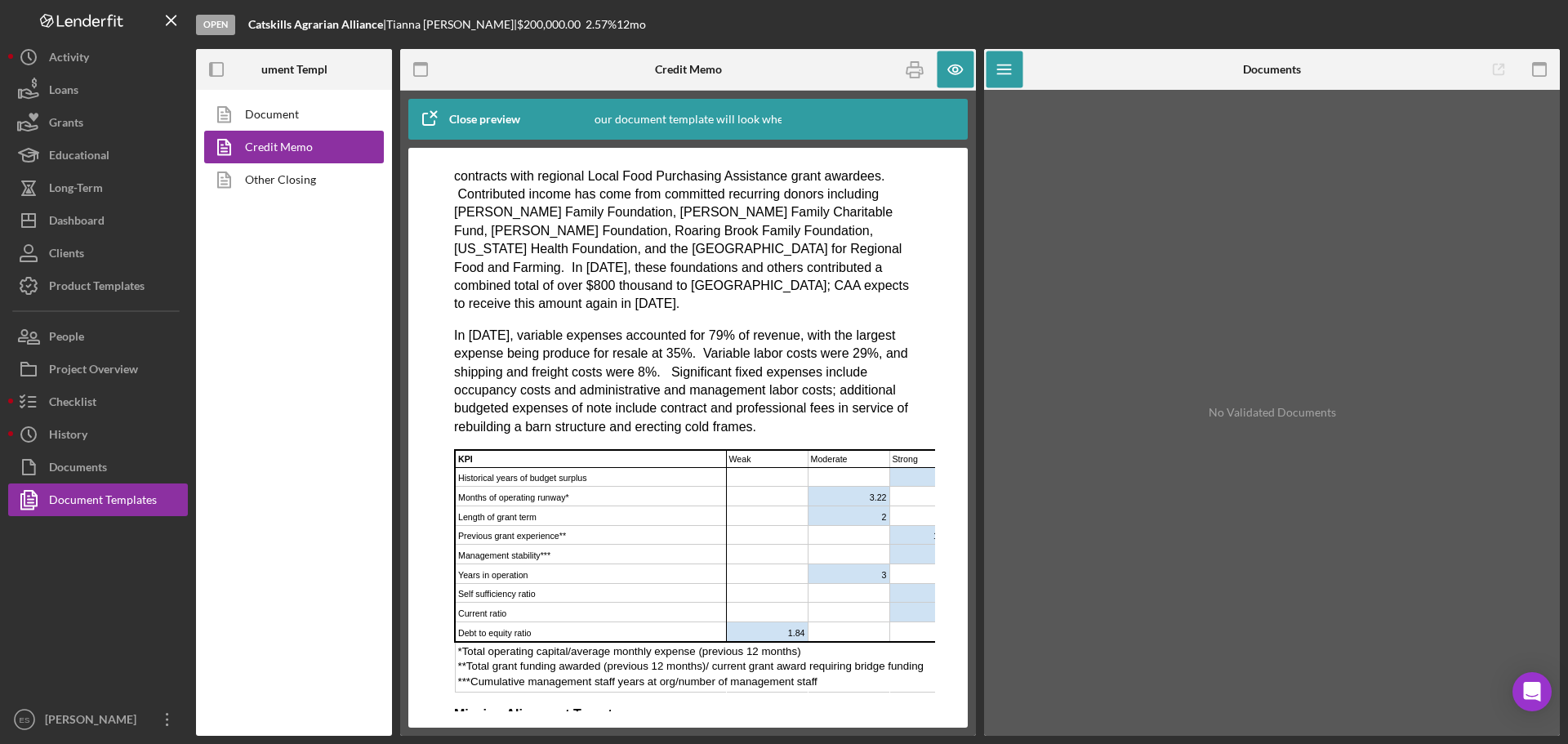
scroll to position [2205, 0]
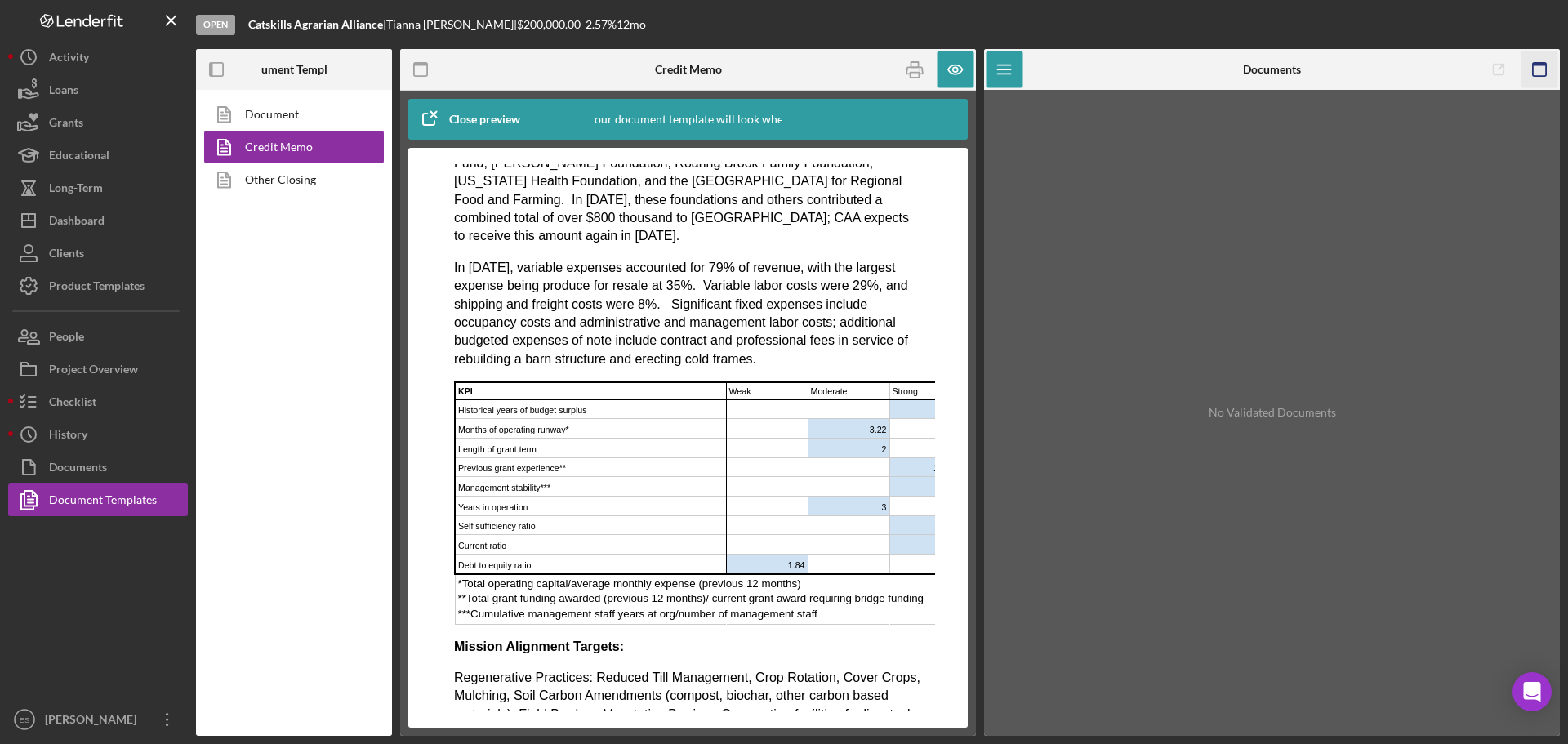
click at [1534, 65] on rect "button" at bounding box center [1540, 65] width 13 height 3
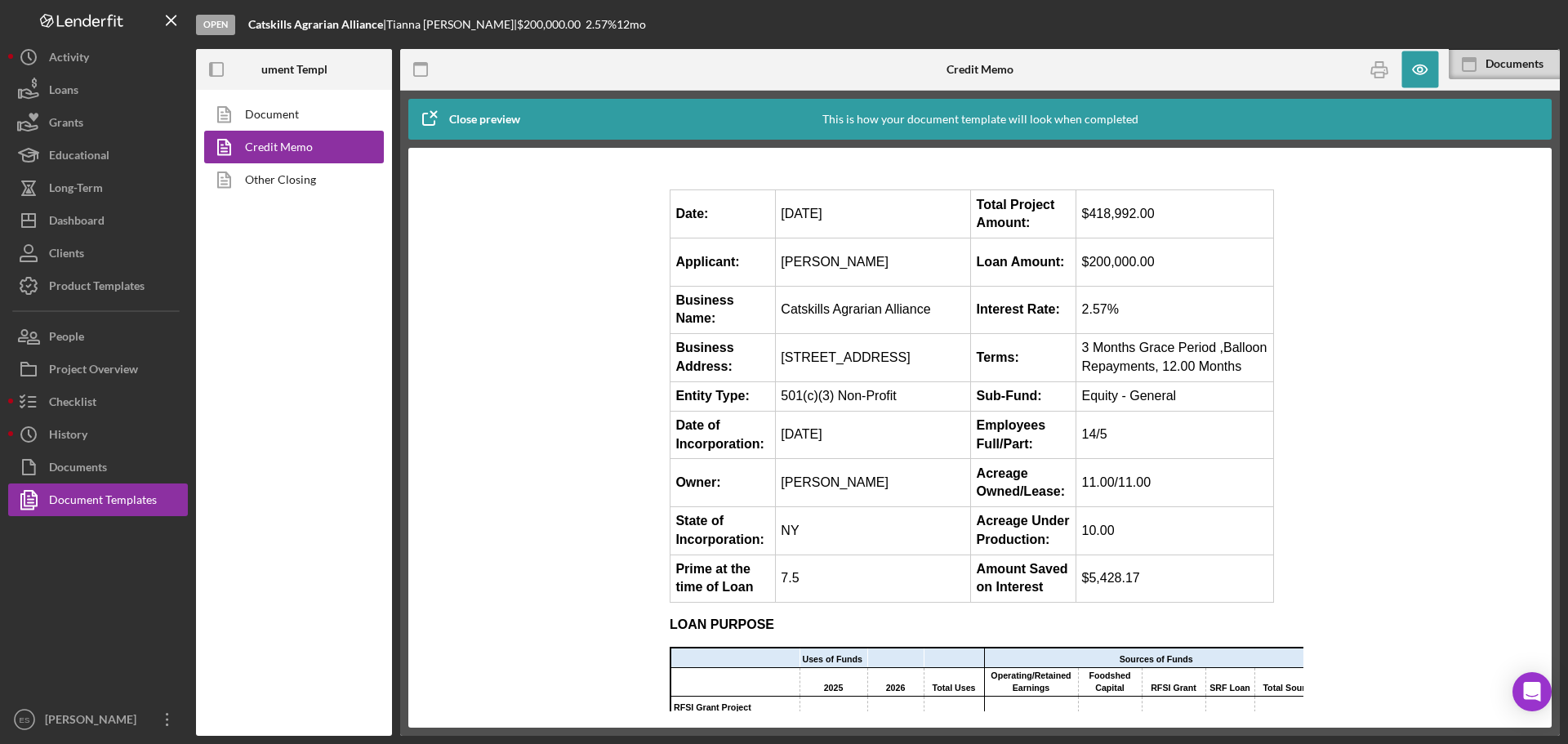
scroll to position [0, 0]
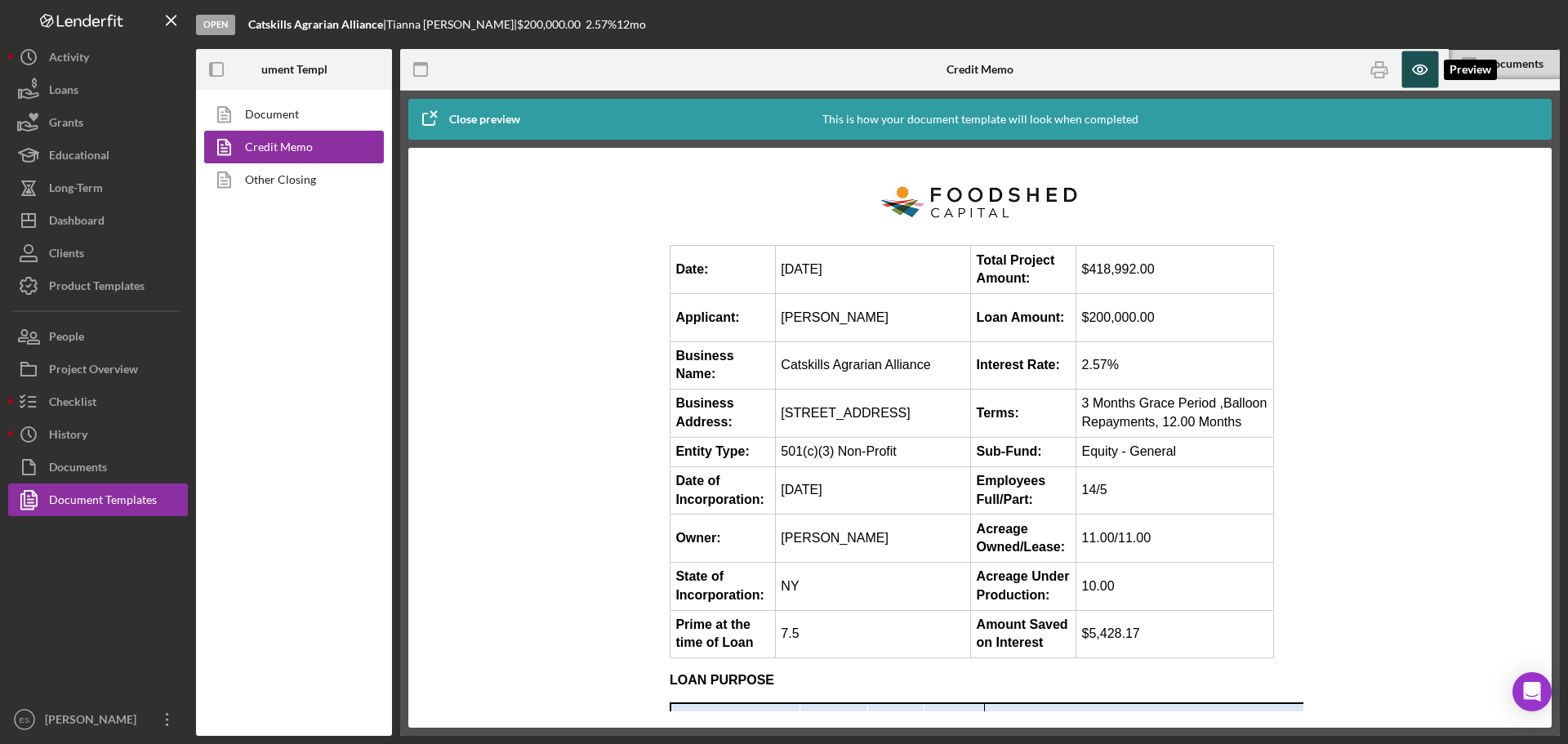
click at [1418, 68] on icon "button" at bounding box center [1420, 70] width 5 height 5
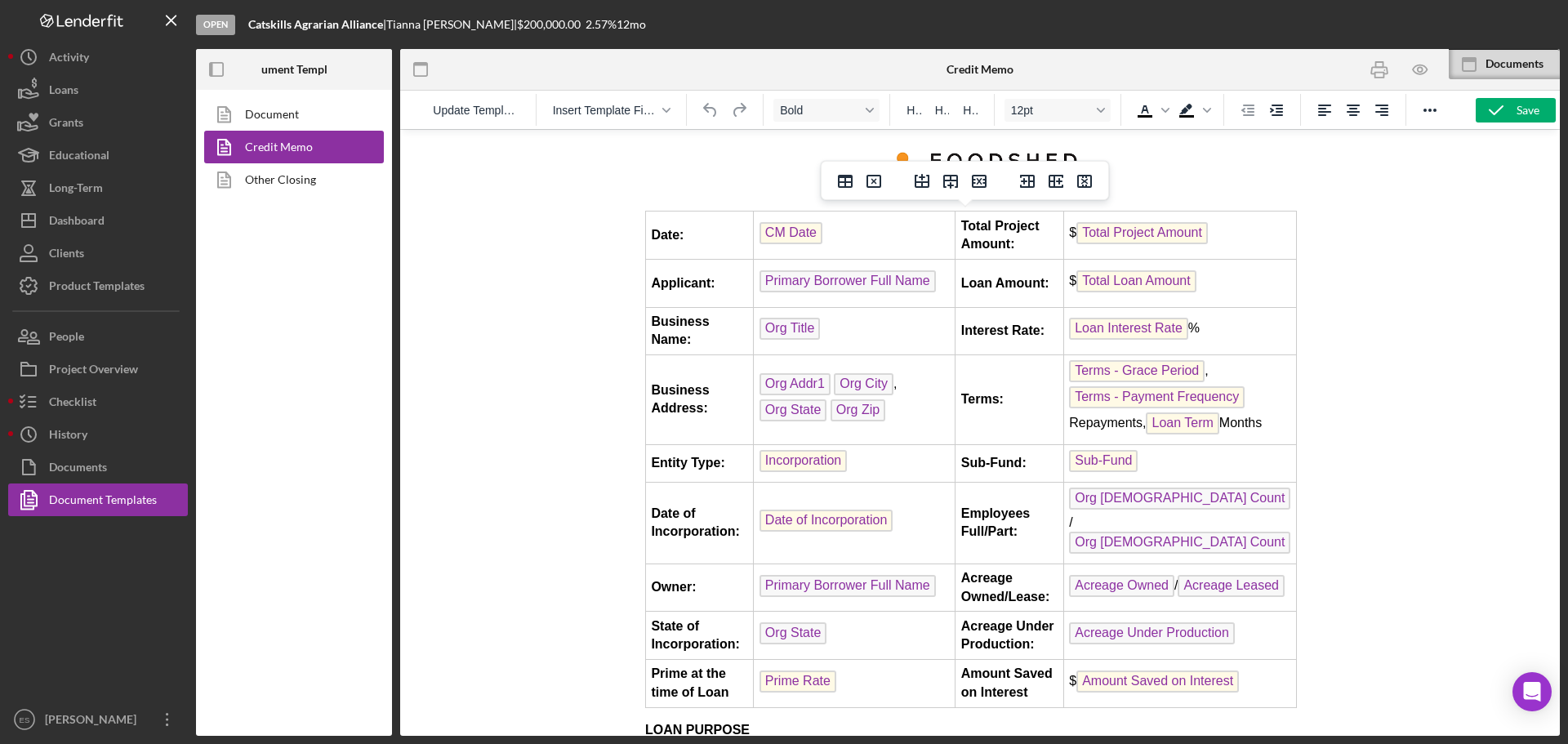
click at [688, 579] on strong "Owner:" at bounding box center [673, 586] width 45 height 14
click at [513, 574] on div at bounding box center [979, 432] width 1160 height 607
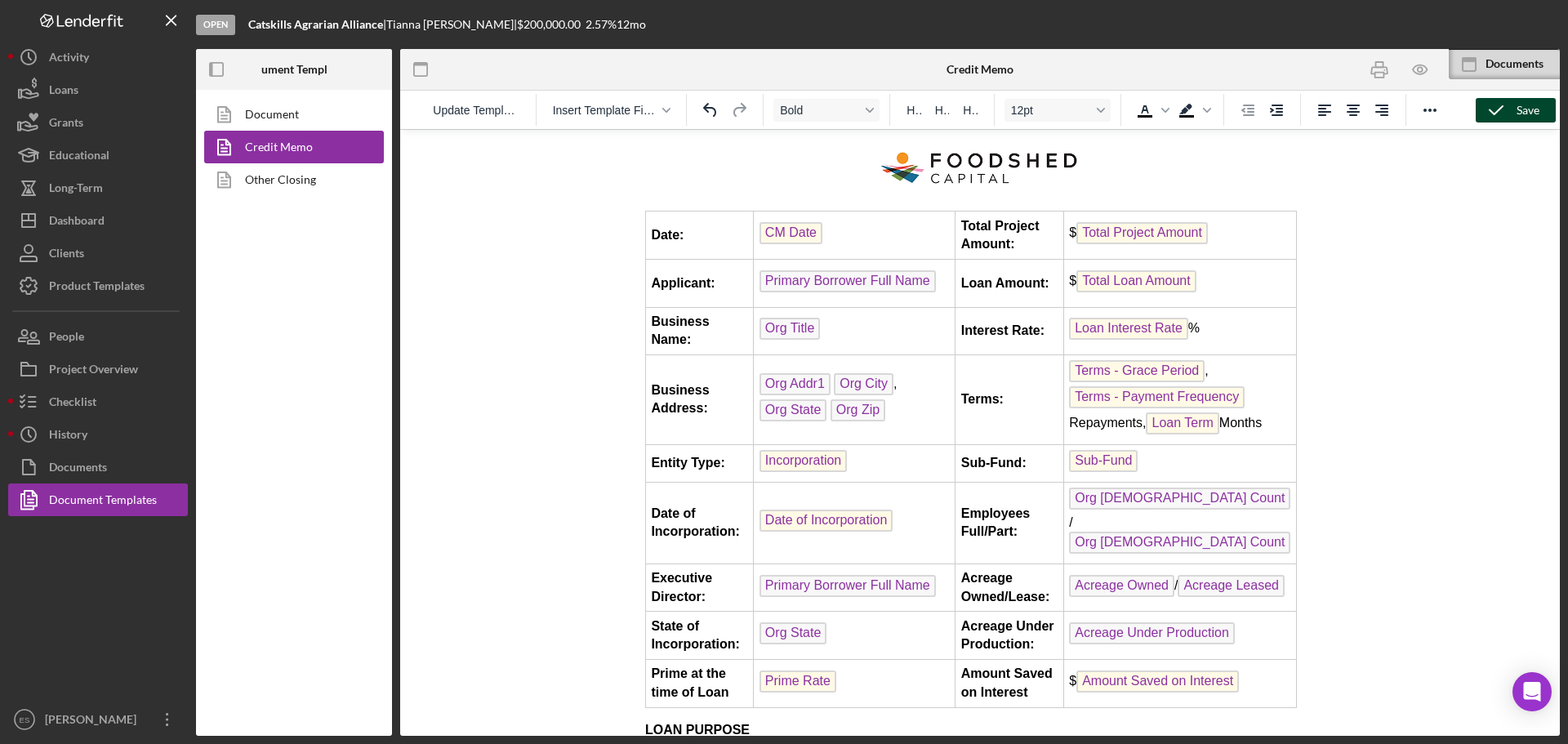
click at [1497, 115] on icon "button" at bounding box center [1496, 110] width 41 height 41
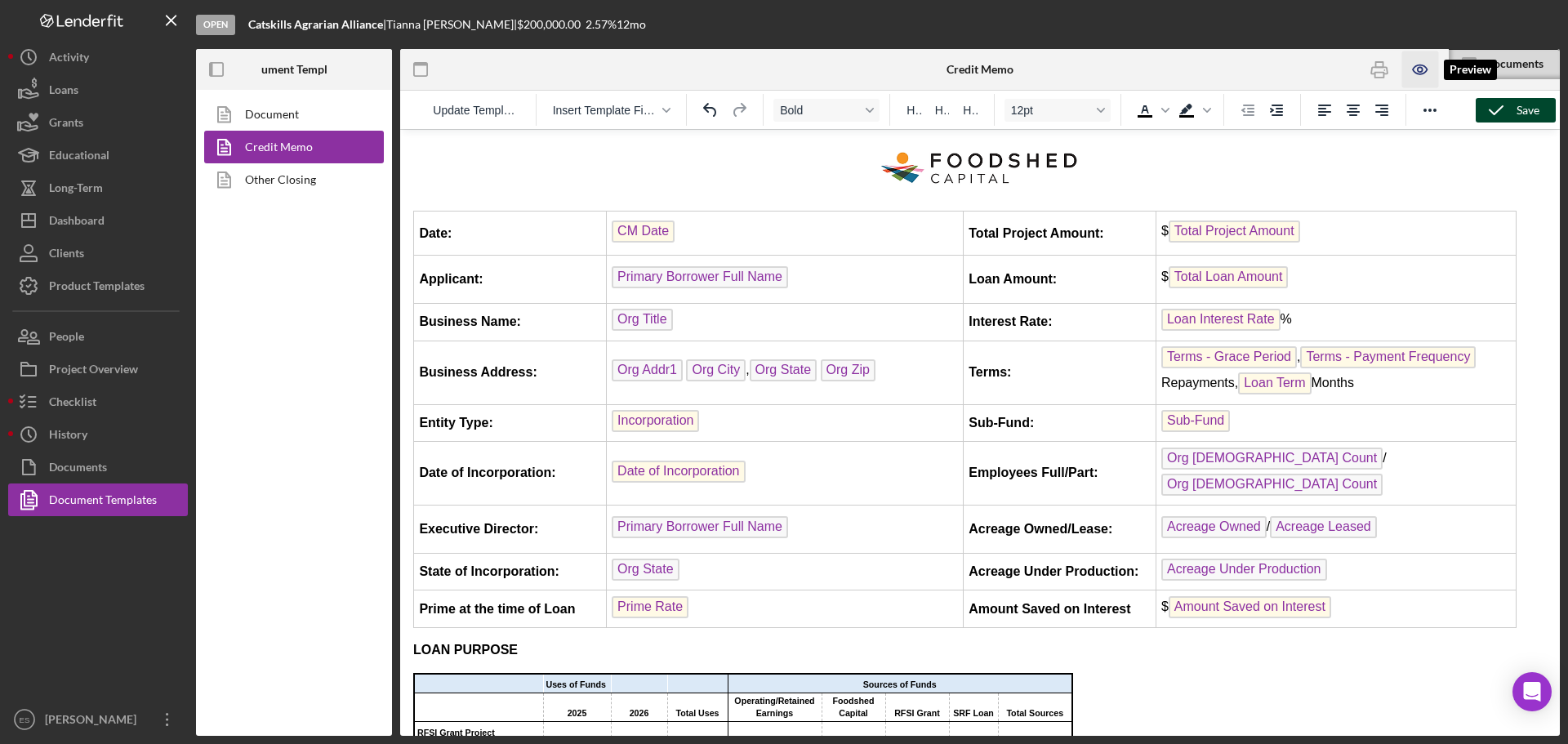
click at [1422, 76] on icon "button" at bounding box center [1419, 70] width 37 height 37
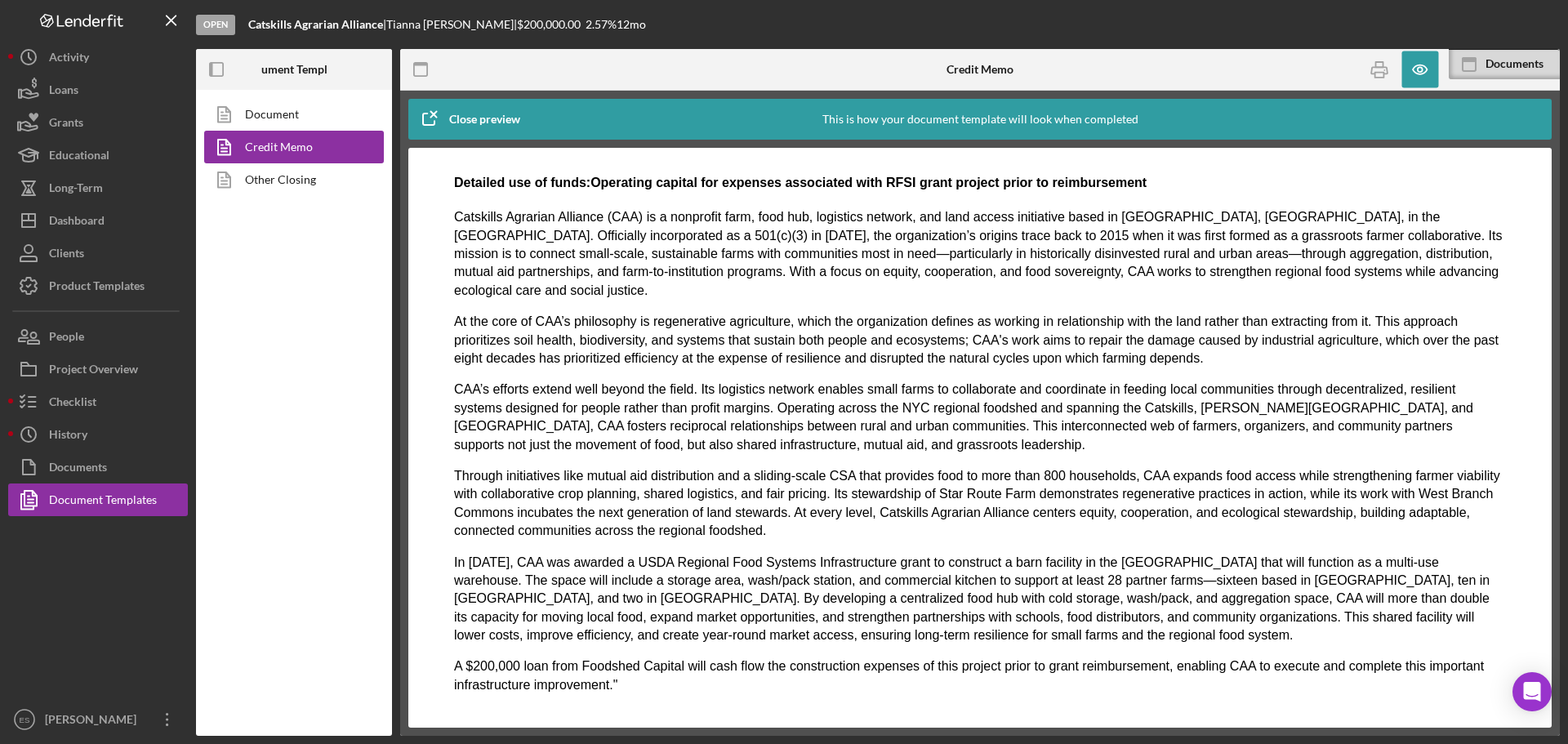
scroll to position [816, 0]
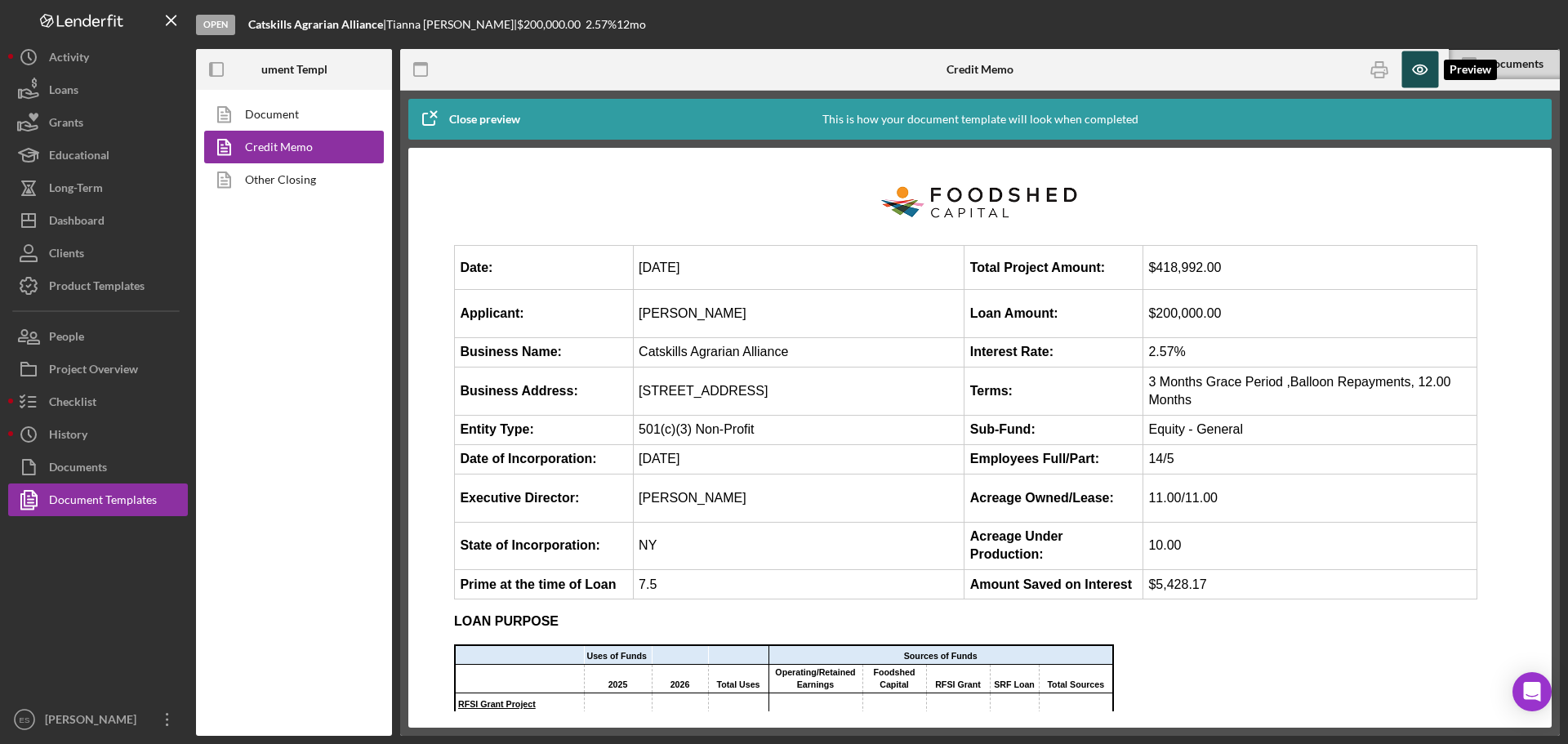
click at [1423, 63] on icon "button" at bounding box center [1419, 70] width 37 height 37
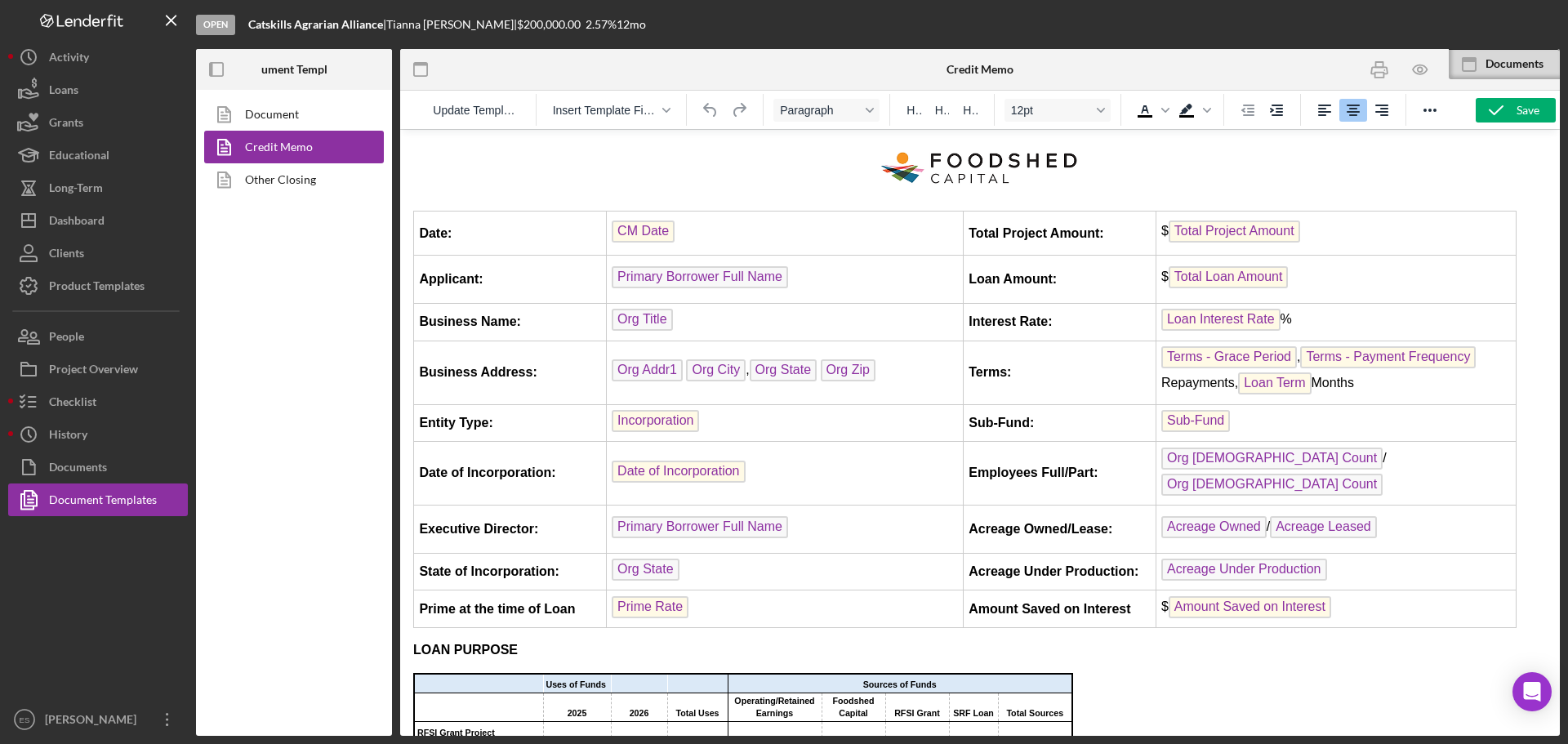
click at [1499, 65] on div "Documents" at bounding box center [1522, 64] width 74 height 13
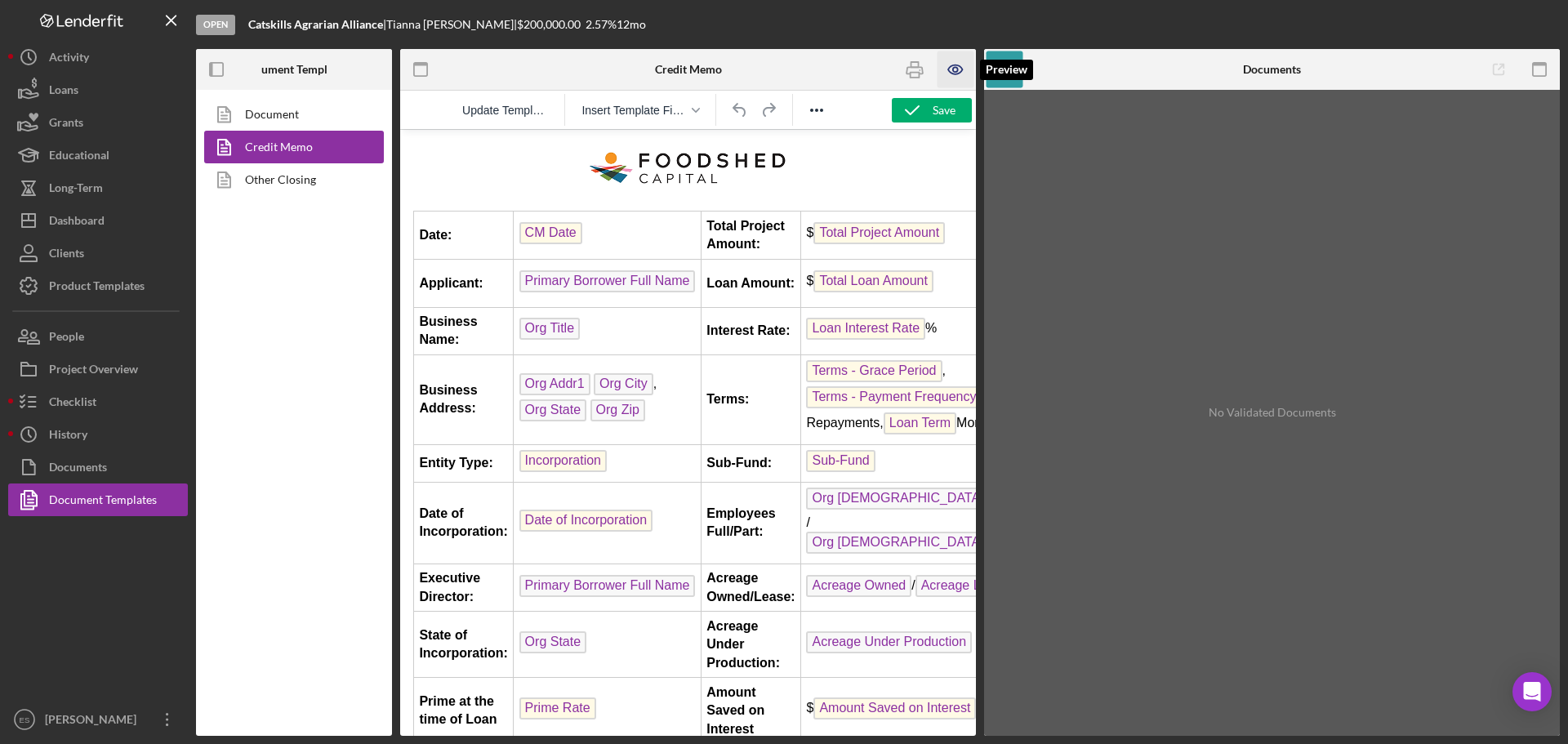
click at [957, 64] on icon "button" at bounding box center [956, 70] width 37 height 37
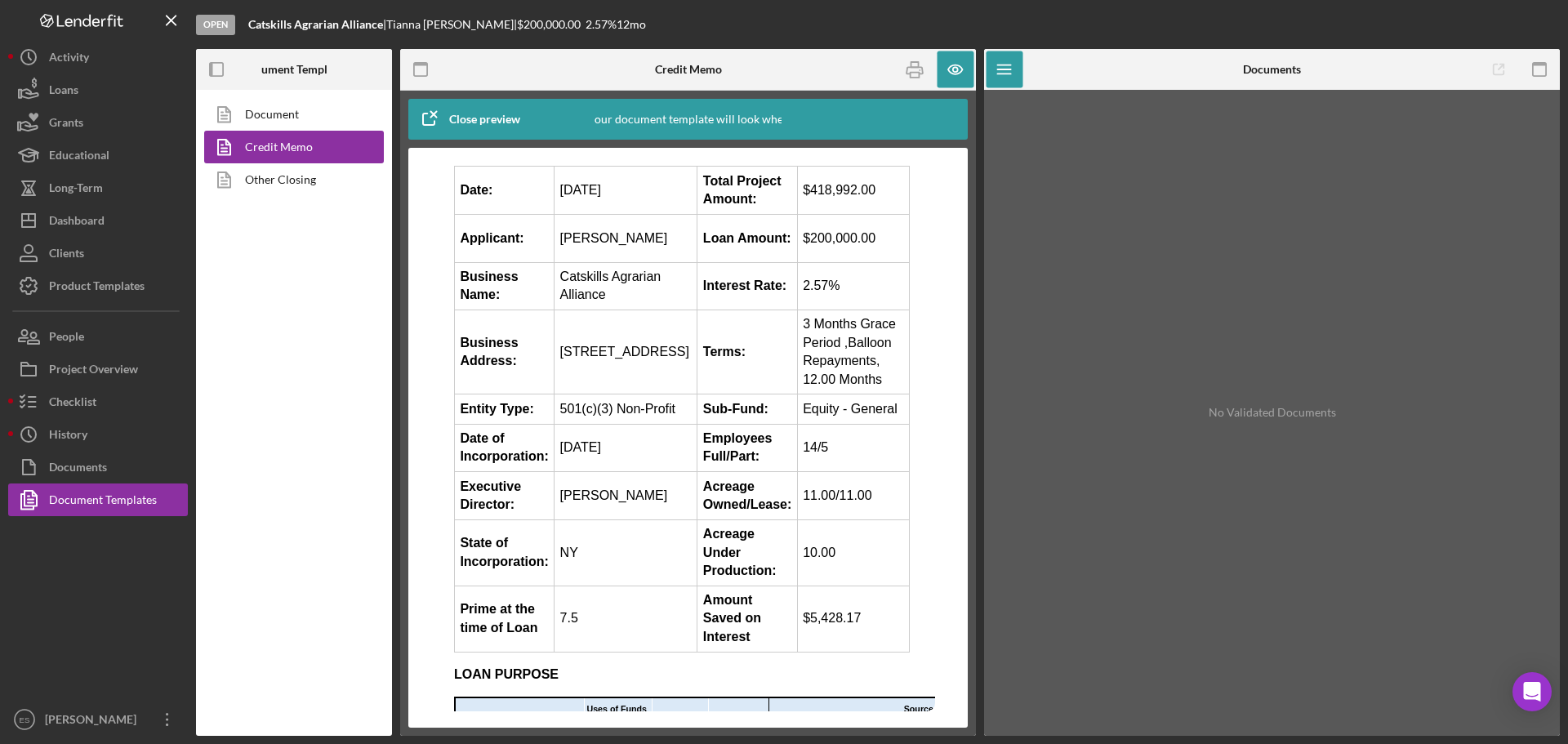
scroll to position [245, 0]
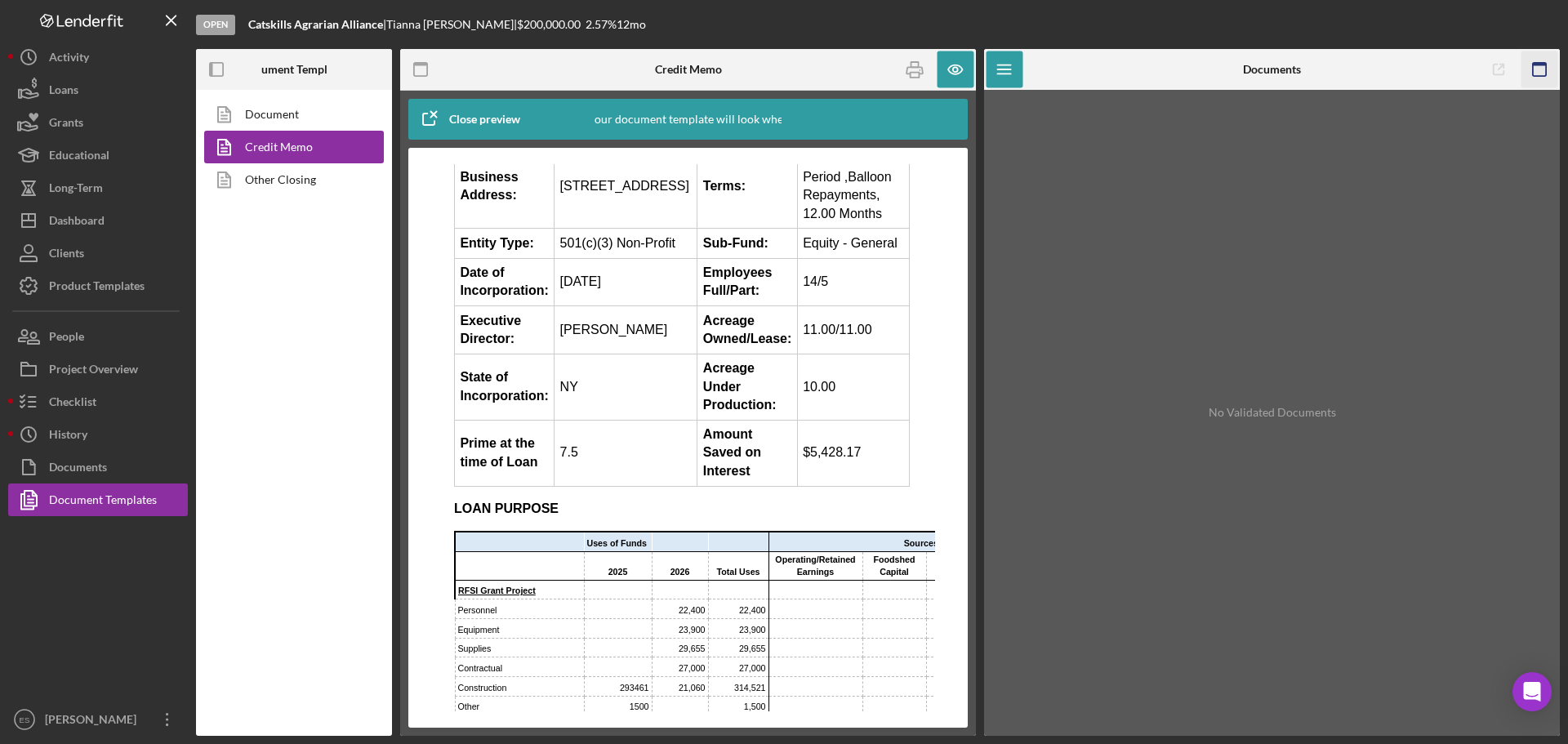
click at [1543, 67] on icon "button" at bounding box center [1540, 70] width 37 height 37
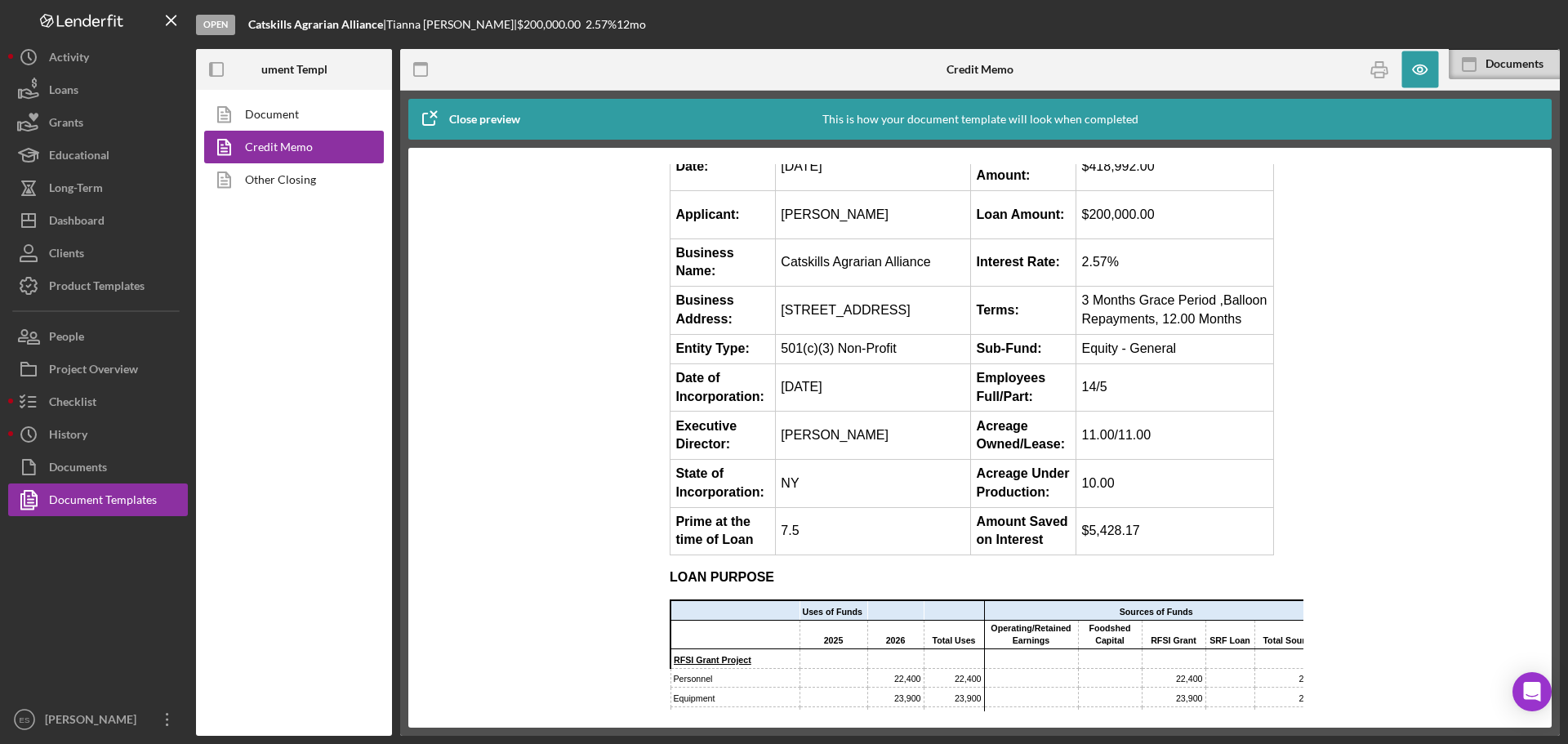
scroll to position [0, 0]
